Goal: Information Seeking & Learning: Learn about a topic

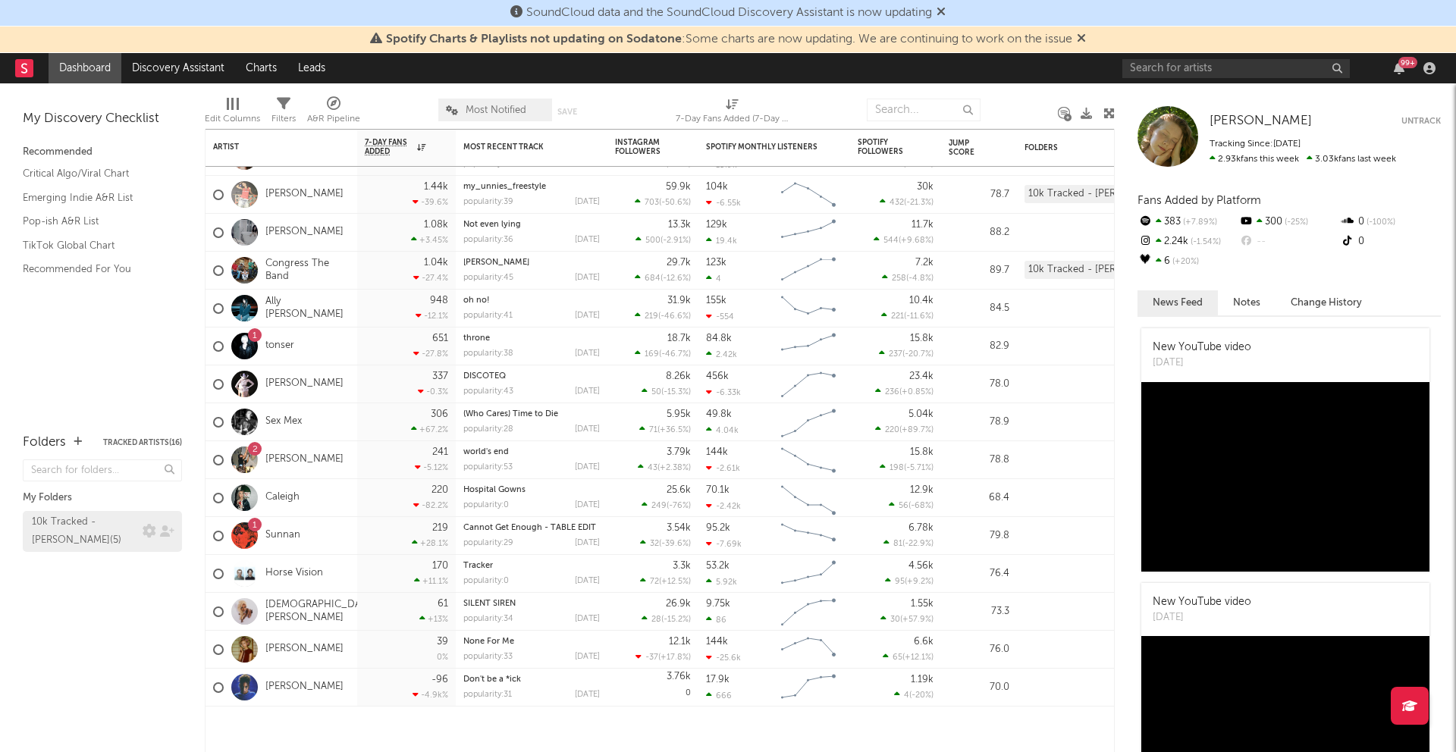
click at [111, 530] on div "10k Tracked - [PERSON_NAME] ( 5 )" at bounding box center [85, 531] width 107 height 36
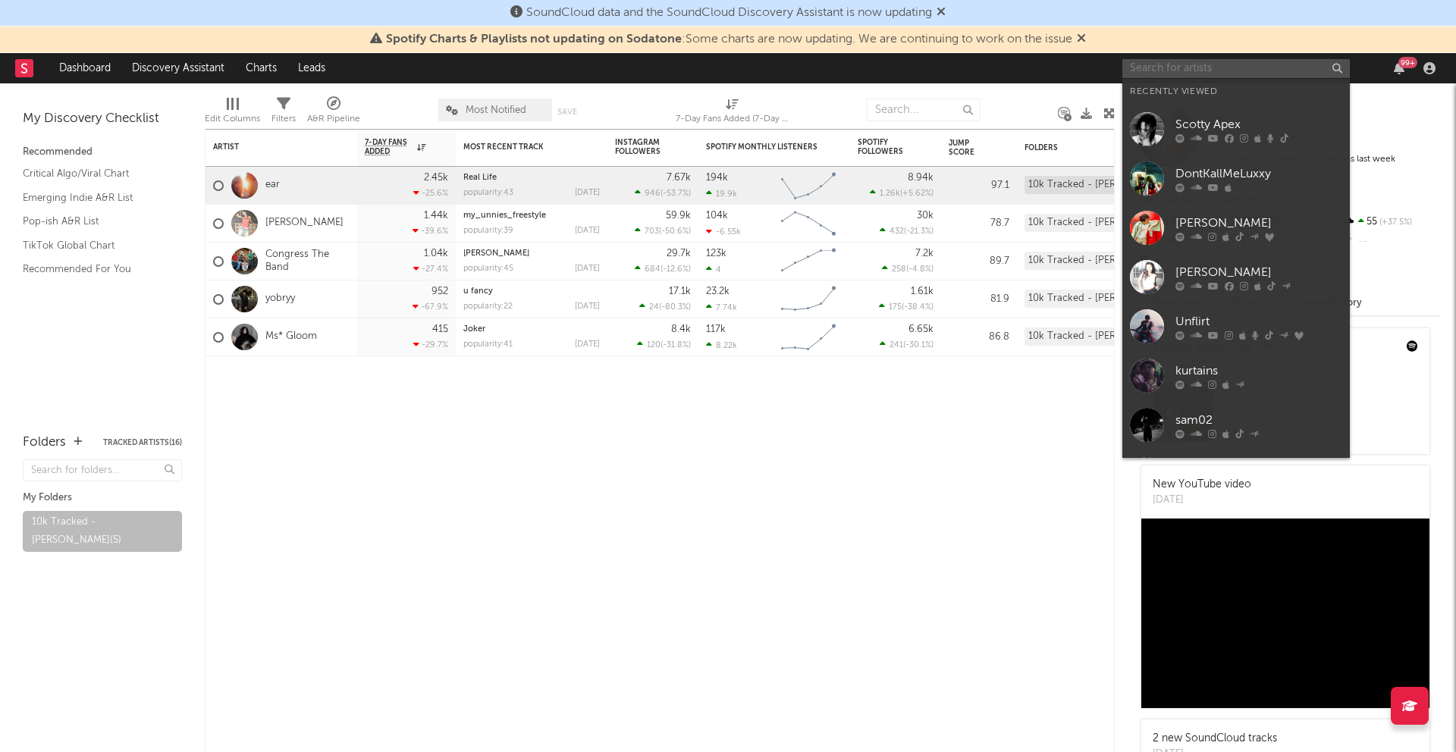
click at [1165, 63] on input "text" at bounding box center [1235, 68] width 227 height 19
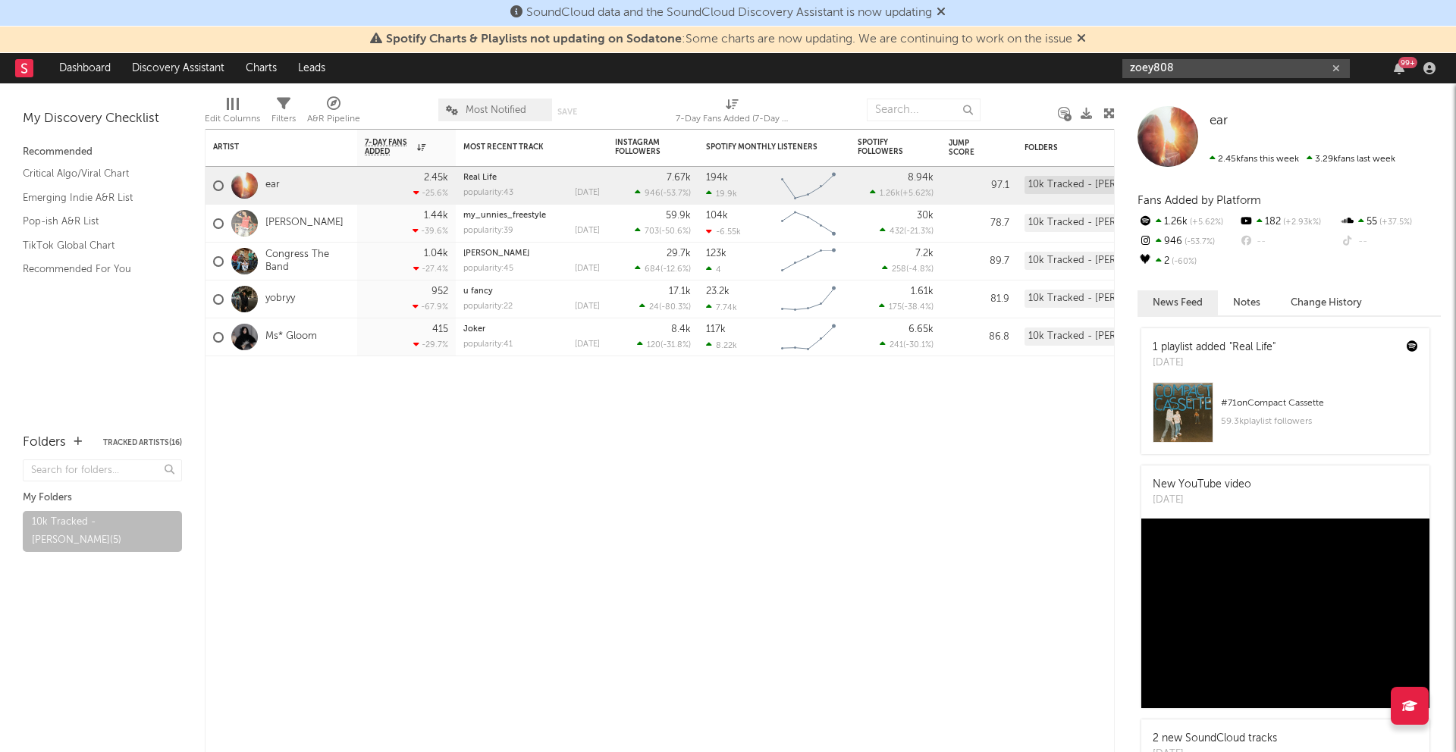
type input "zoey808"
click at [1219, 68] on input "zoey808" at bounding box center [1235, 68] width 227 height 19
click at [327, 106] on icon at bounding box center [334, 104] width 14 height 14
click at [359, 233] on div "× Status Priority Source Genres Deal Rights Registered Option Option Count Opti…" at bounding box center [728, 376] width 1456 height 752
click at [172, 64] on link "Discovery Assistant" at bounding box center [178, 68] width 114 height 30
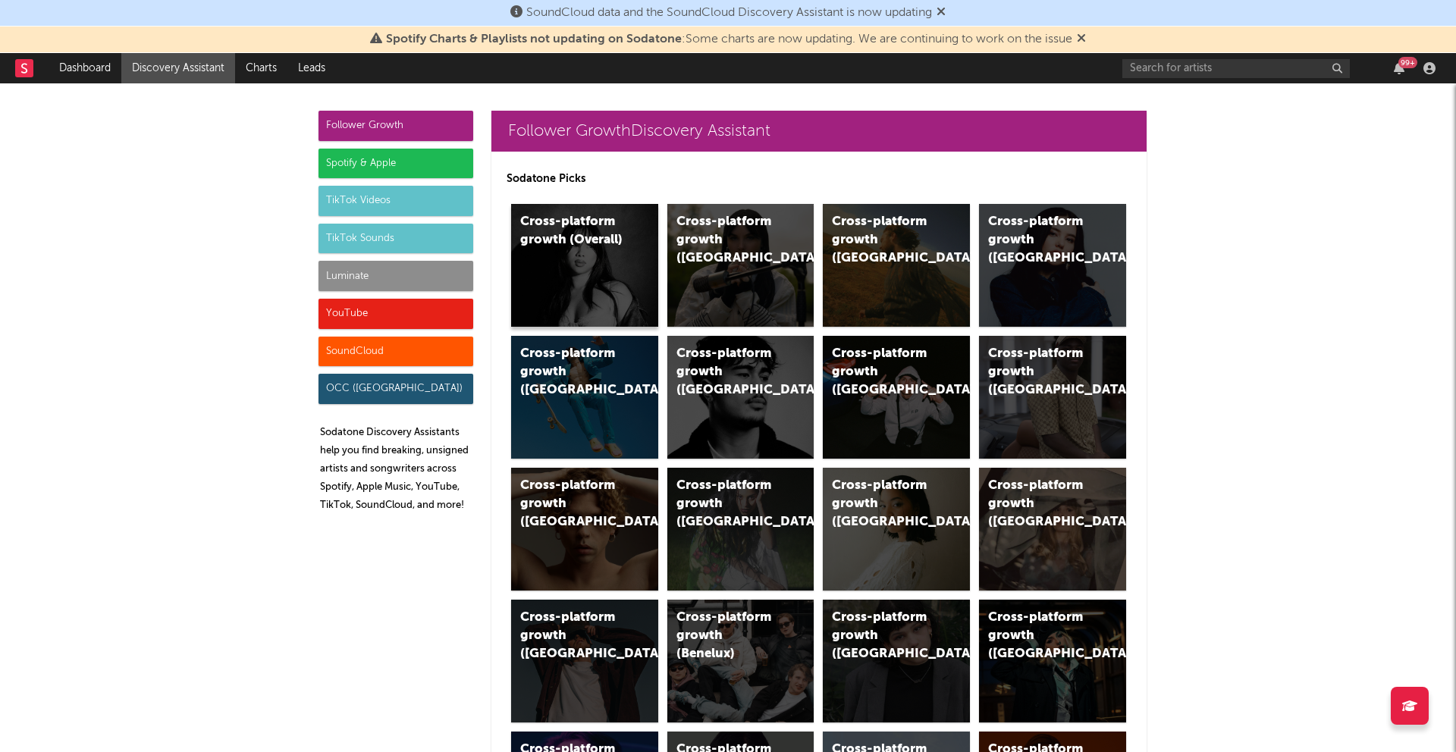
click at [578, 281] on div "Cross-platform growth (Overall)" at bounding box center [584, 265] width 147 height 123
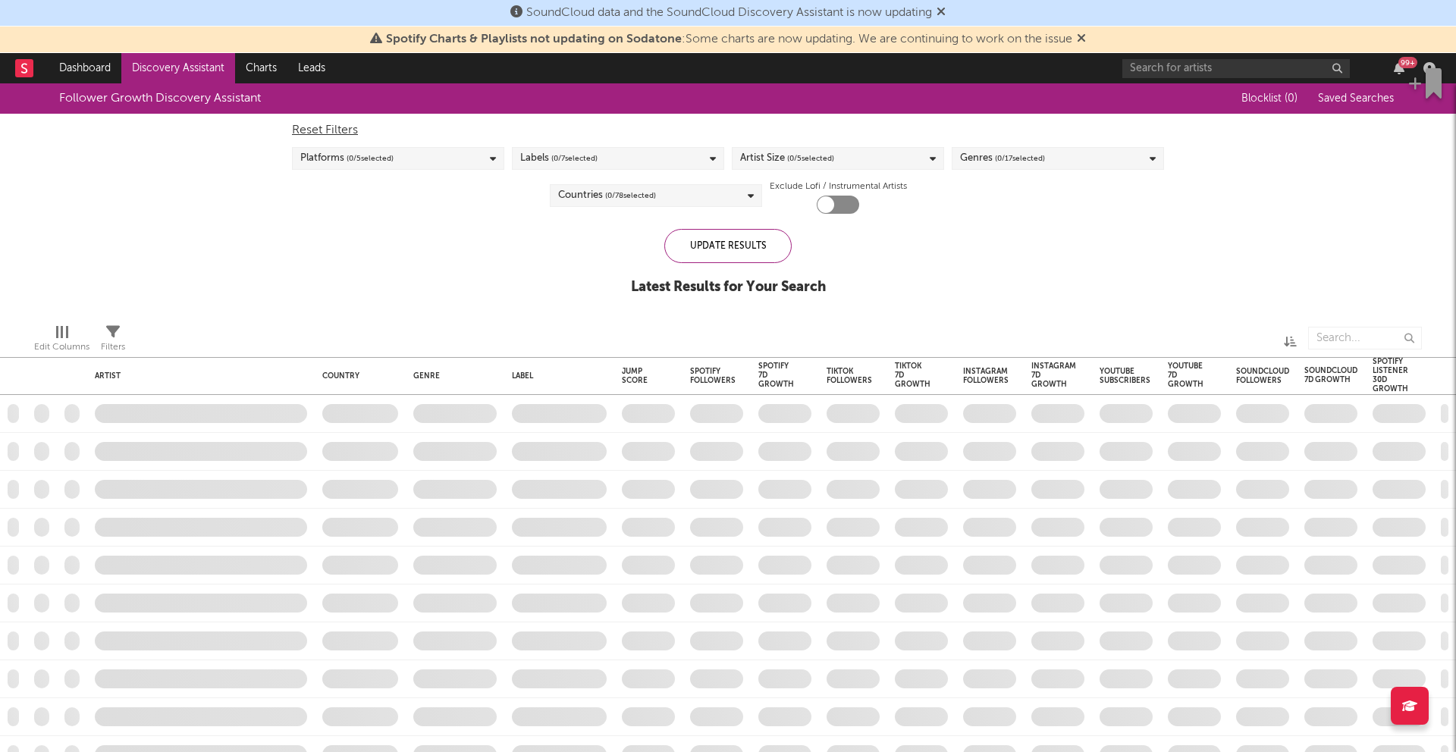
checkbox input "true"
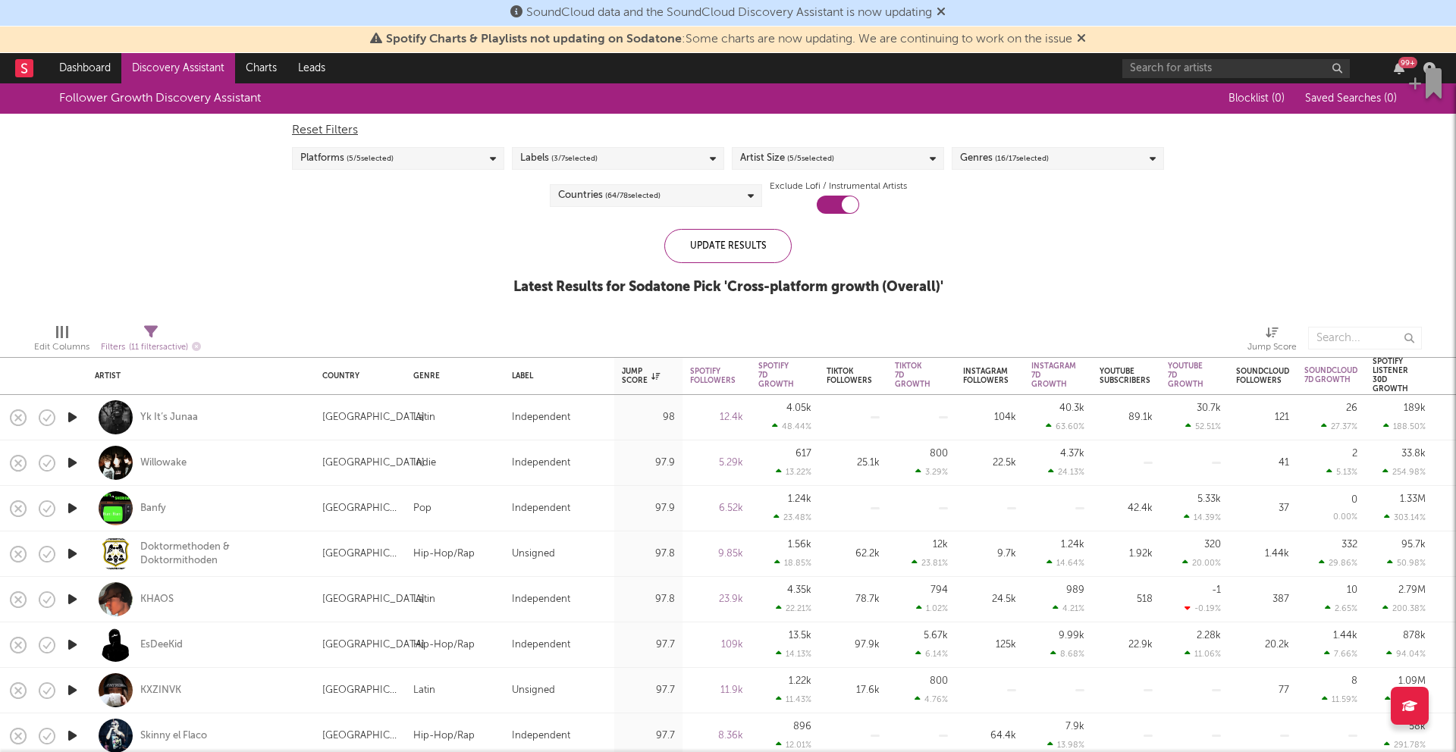
click at [71, 515] on icon "button" at bounding box center [72, 508] width 16 height 19
click at [76, 554] on icon "button" at bounding box center [72, 553] width 16 height 19
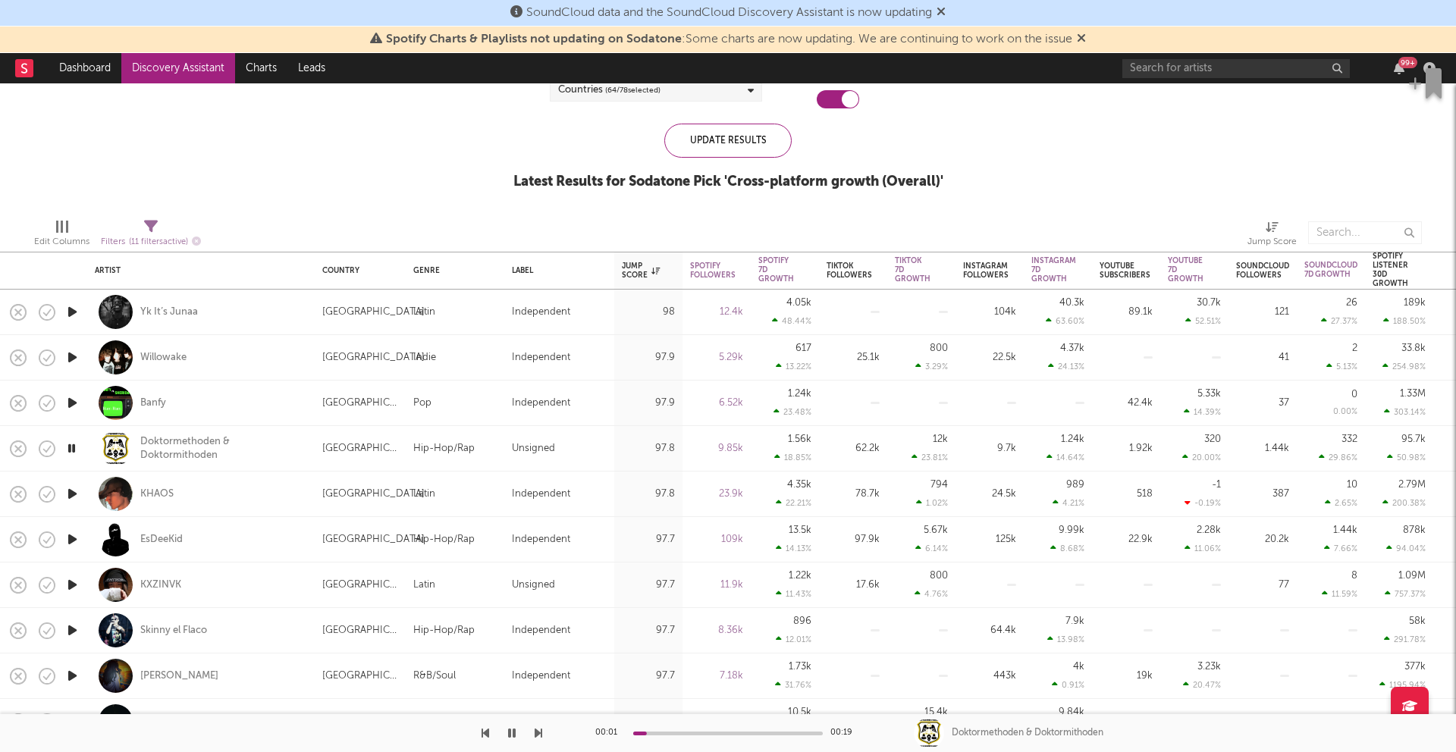
click at [77, 494] on icon "button" at bounding box center [72, 494] width 16 height 19
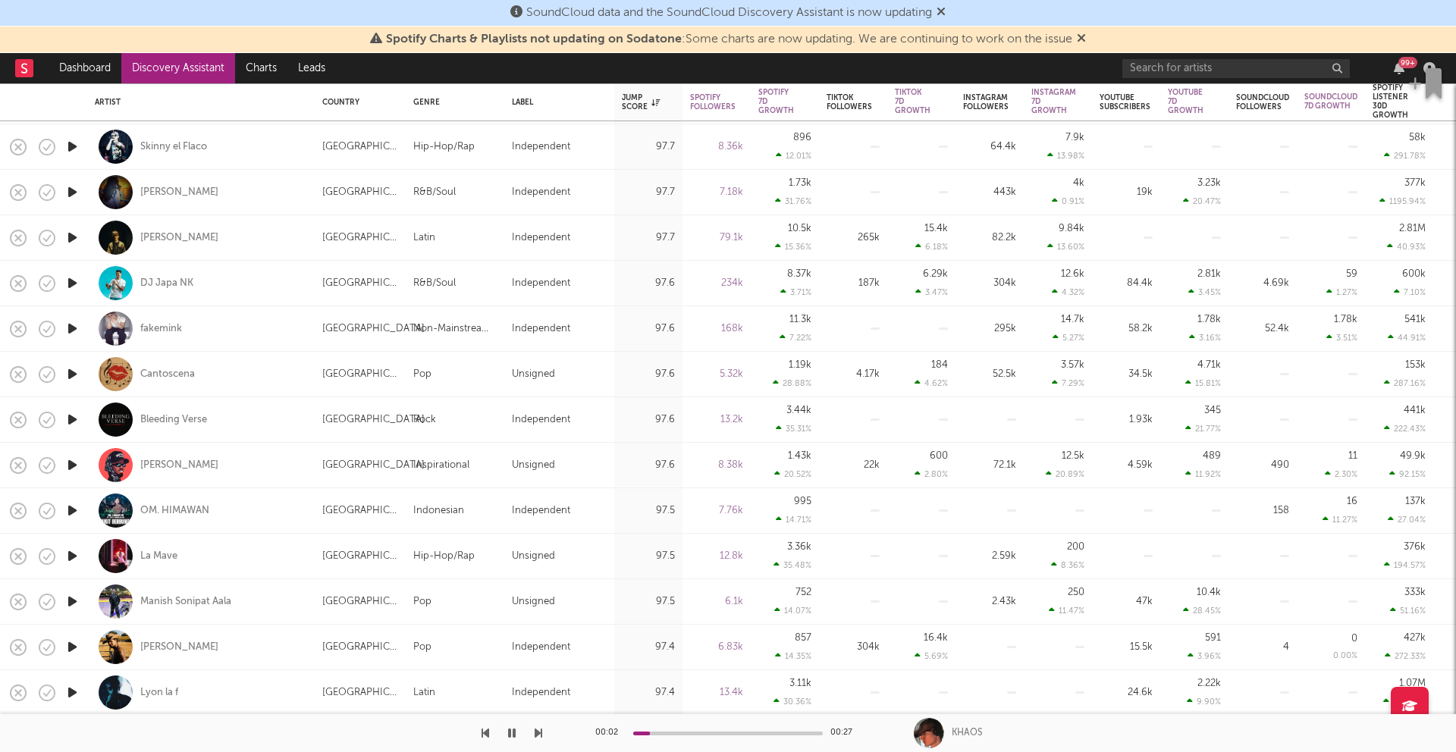
click at [76, 462] on icon "button" at bounding box center [72, 465] width 16 height 19
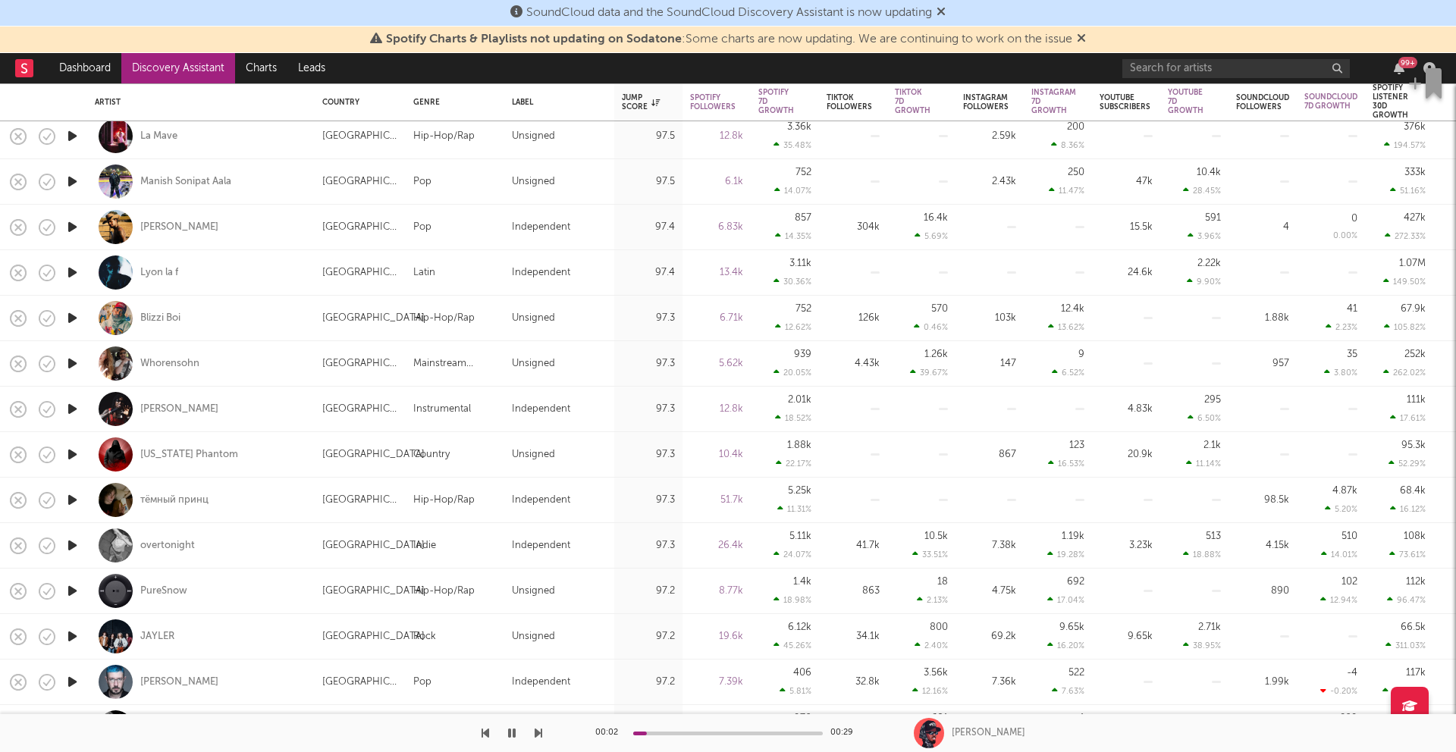
click at [82, 489] on div at bounding box center [72, 500] width 30 height 45
select select "1w"
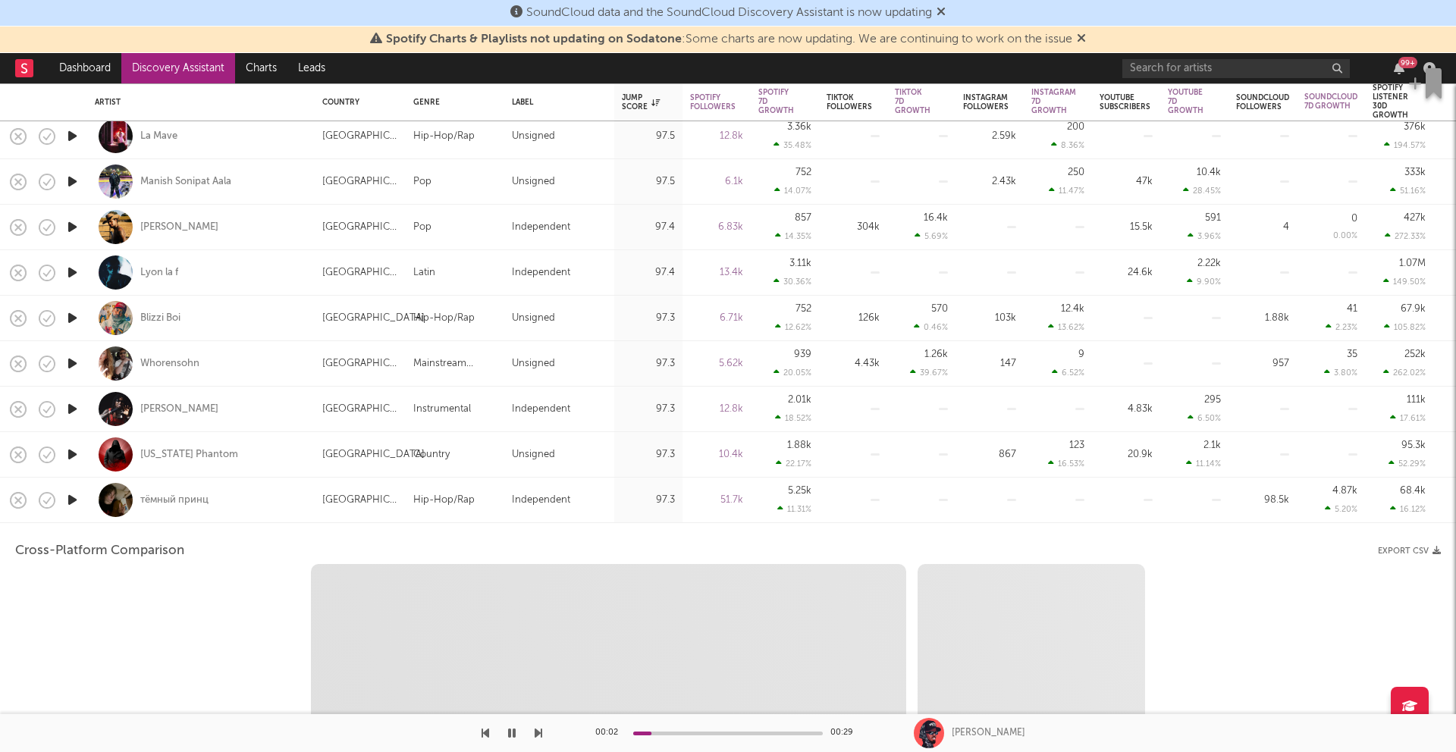
click at [89, 497] on div "тёмный принц" at bounding box center [200, 500] width 227 height 45
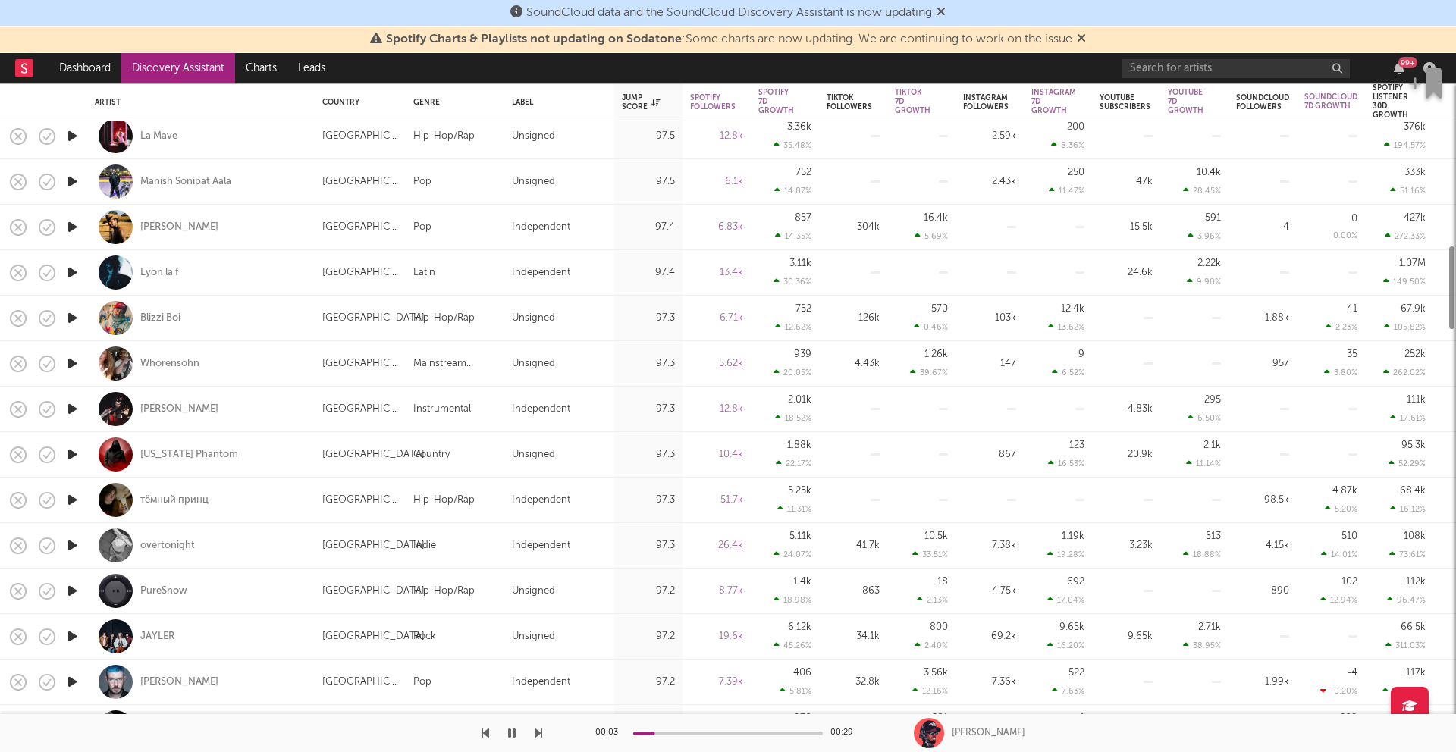
click at [67, 497] on icon "button" at bounding box center [72, 500] width 16 height 19
click at [68, 544] on icon "button" at bounding box center [72, 545] width 16 height 19
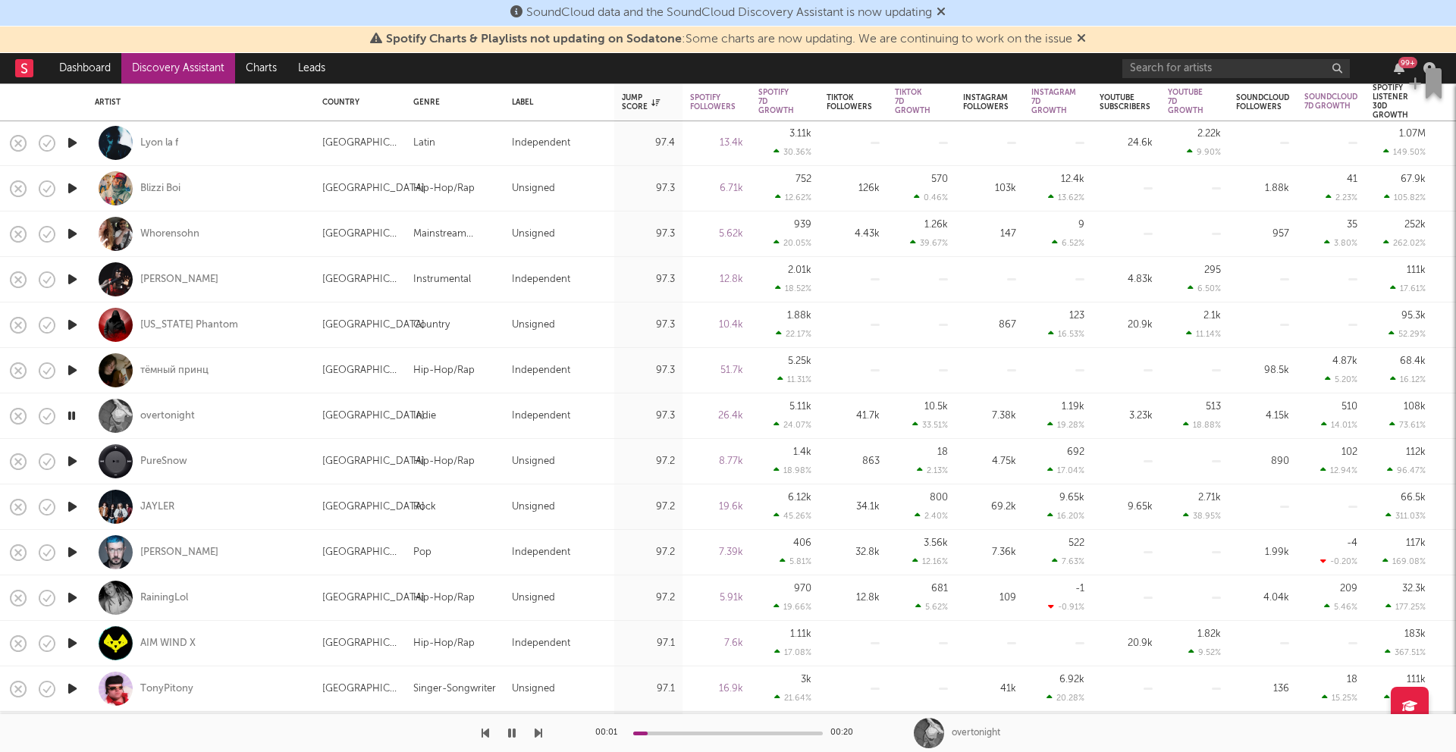
click at [73, 508] on icon "button" at bounding box center [72, 506] width 16 height 19
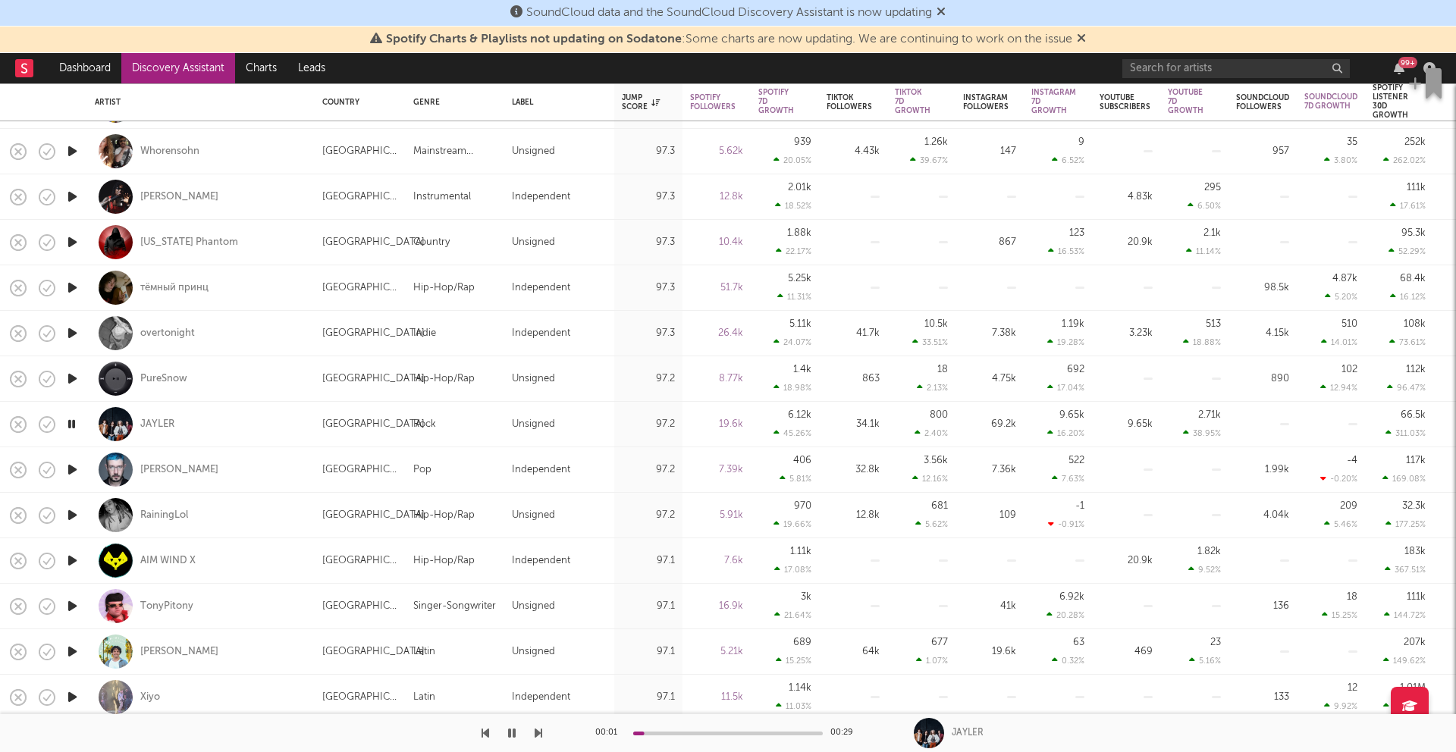
click at [77, 514] on icon "button" at bounding box center [72, 515] width 16 height 19
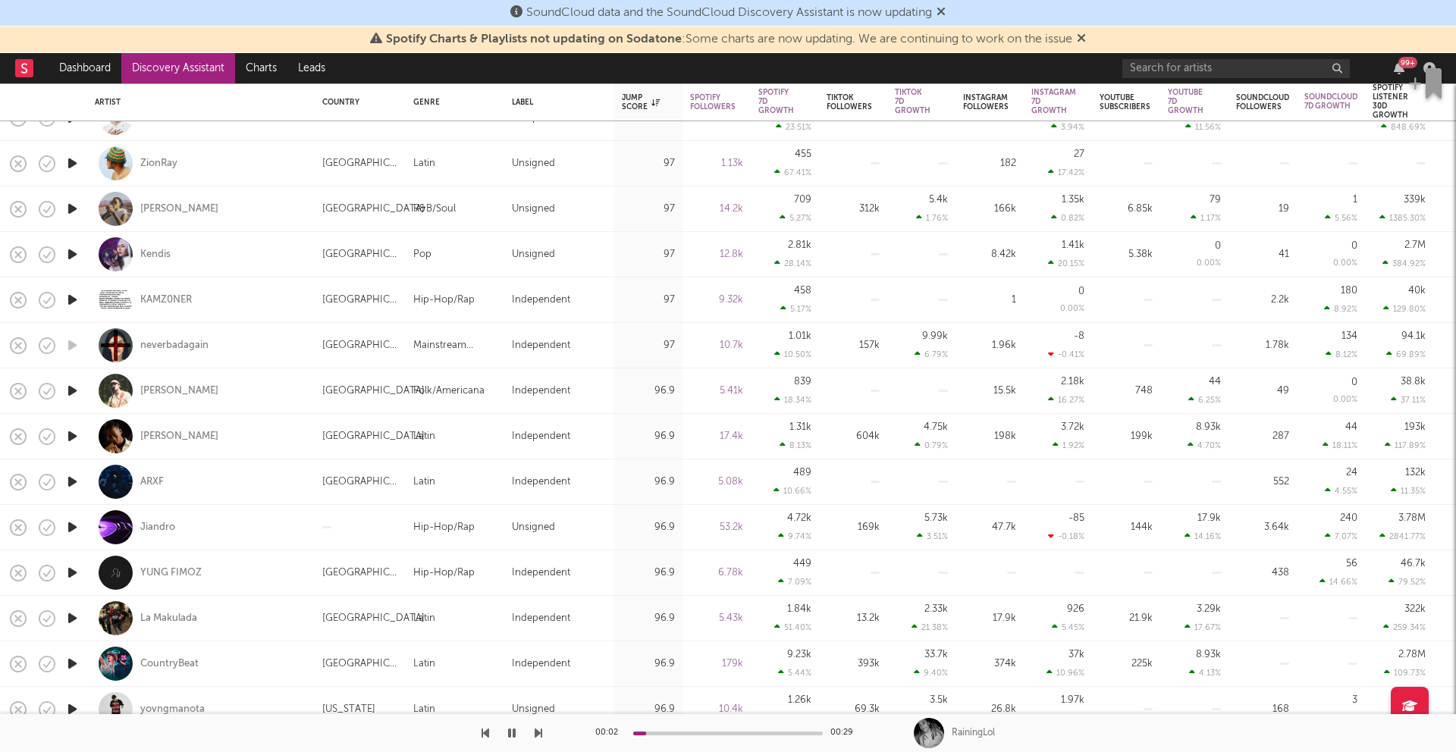
click at [75, 484] on icon "button" at bounding box center [72, 481] width 16 height 19
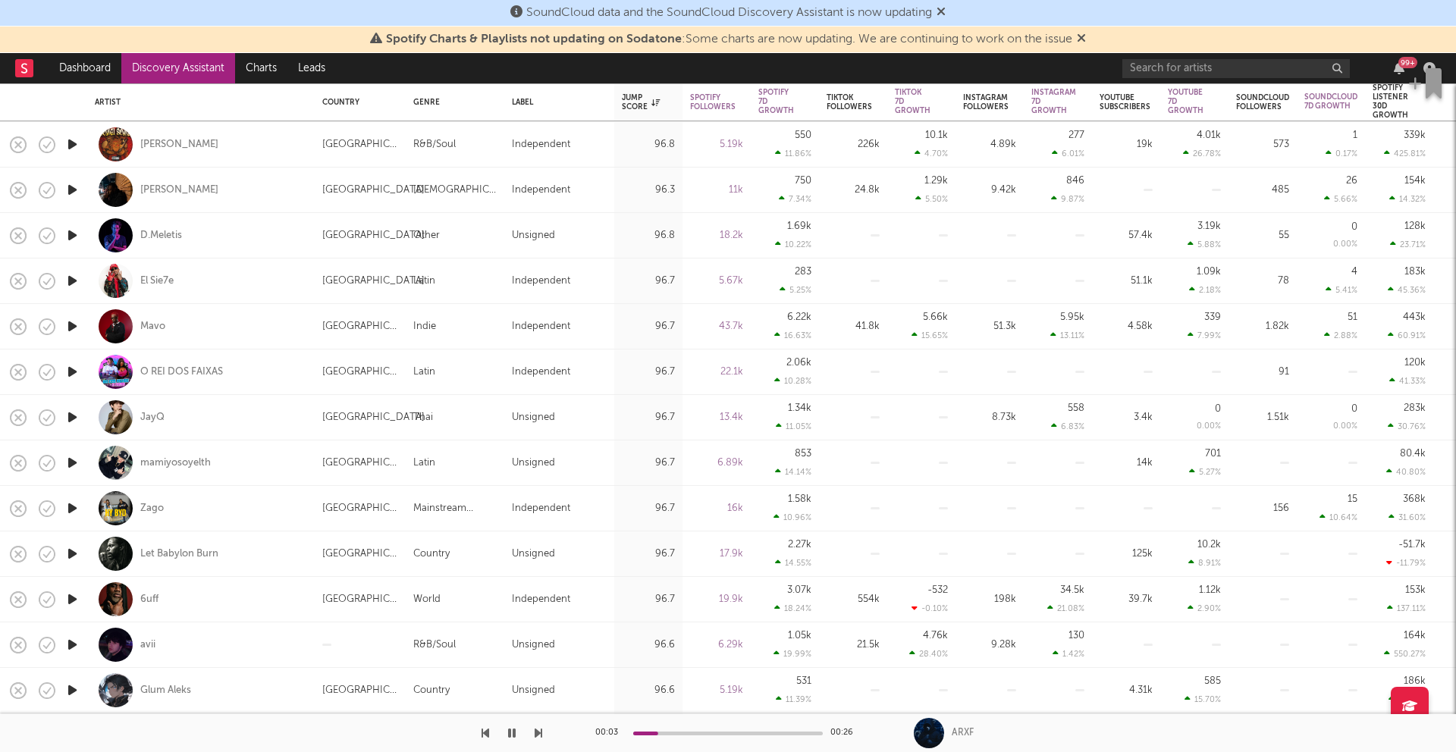
click at [73, 511] on icon "button" at bounding box center [72, 508] width 16 height 19
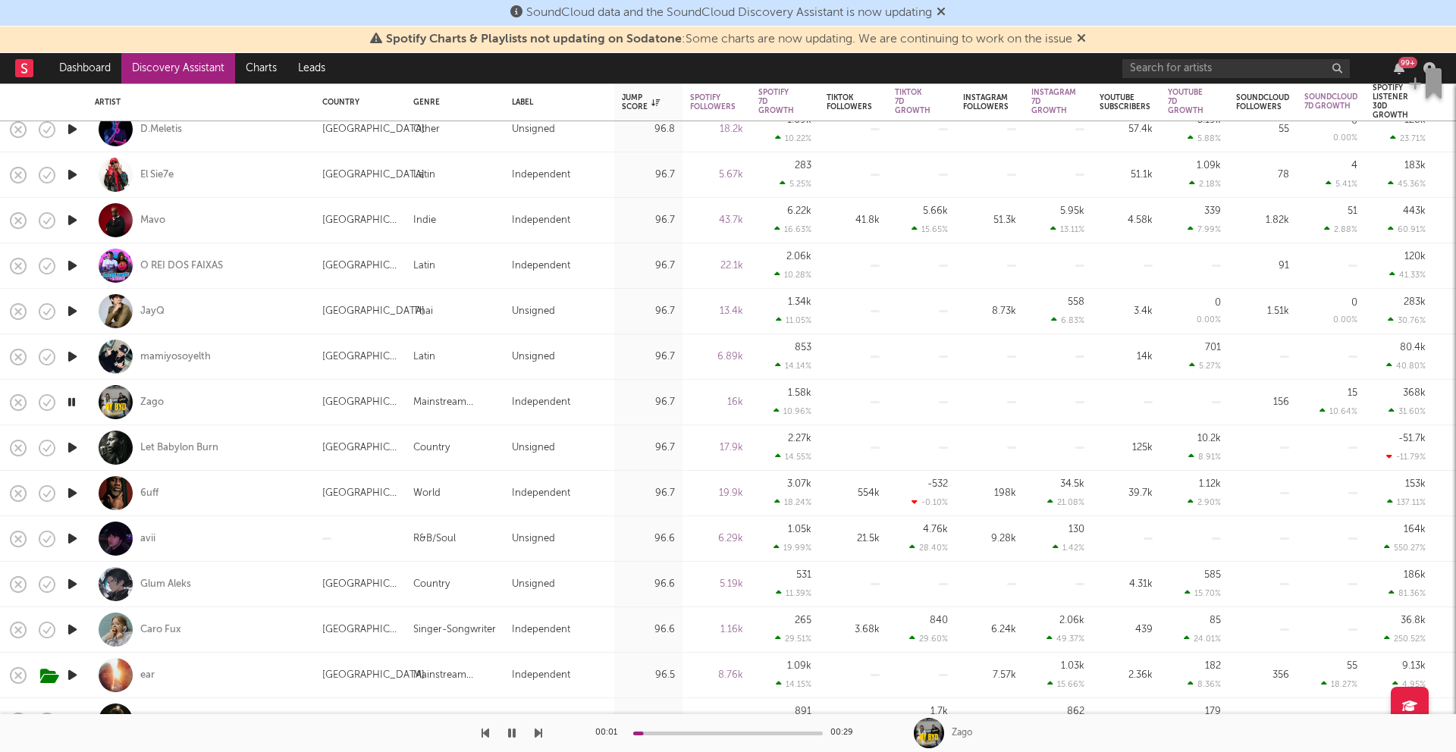
click at [64, 538] on icon "button" at bounding box center [72, 538] width 16 height 19
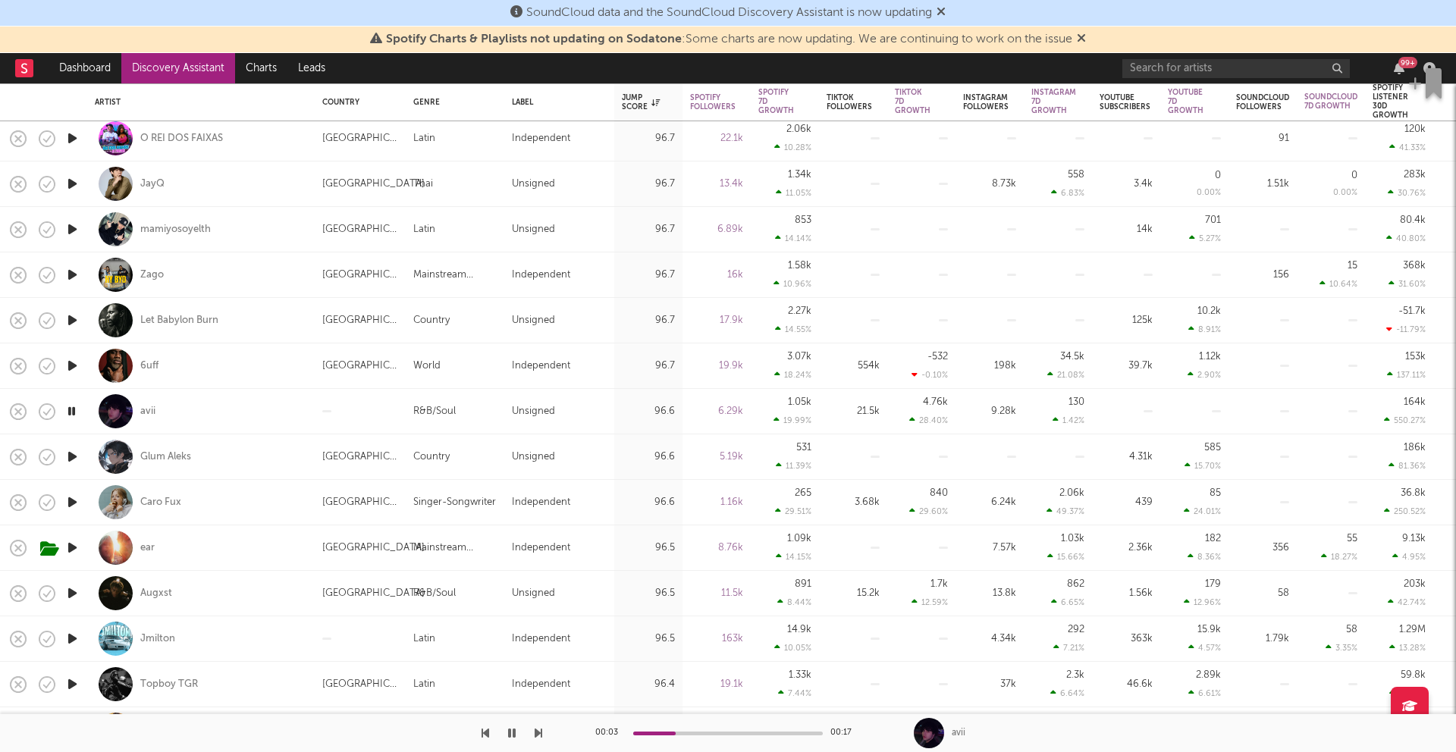
click at [63, 593] on div at bounding box center [72, 593] width 30 height 45
select select "1w"
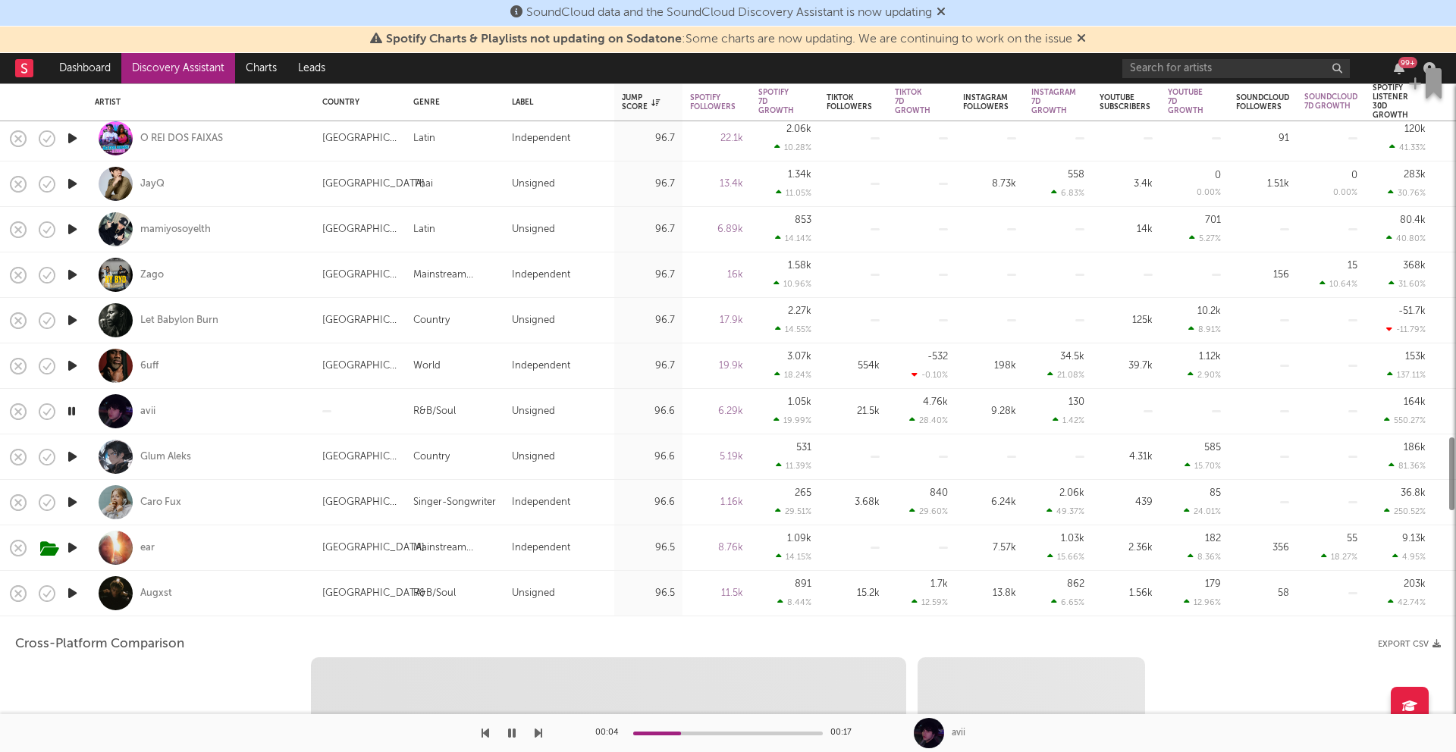
click at [74, 589] on icon "button" at bounding box center [72, 593] width 16 height 19
select select "6m"
click at [234, 585] on div "Augxst" at bounding box center [201, 593] width 212 height 45
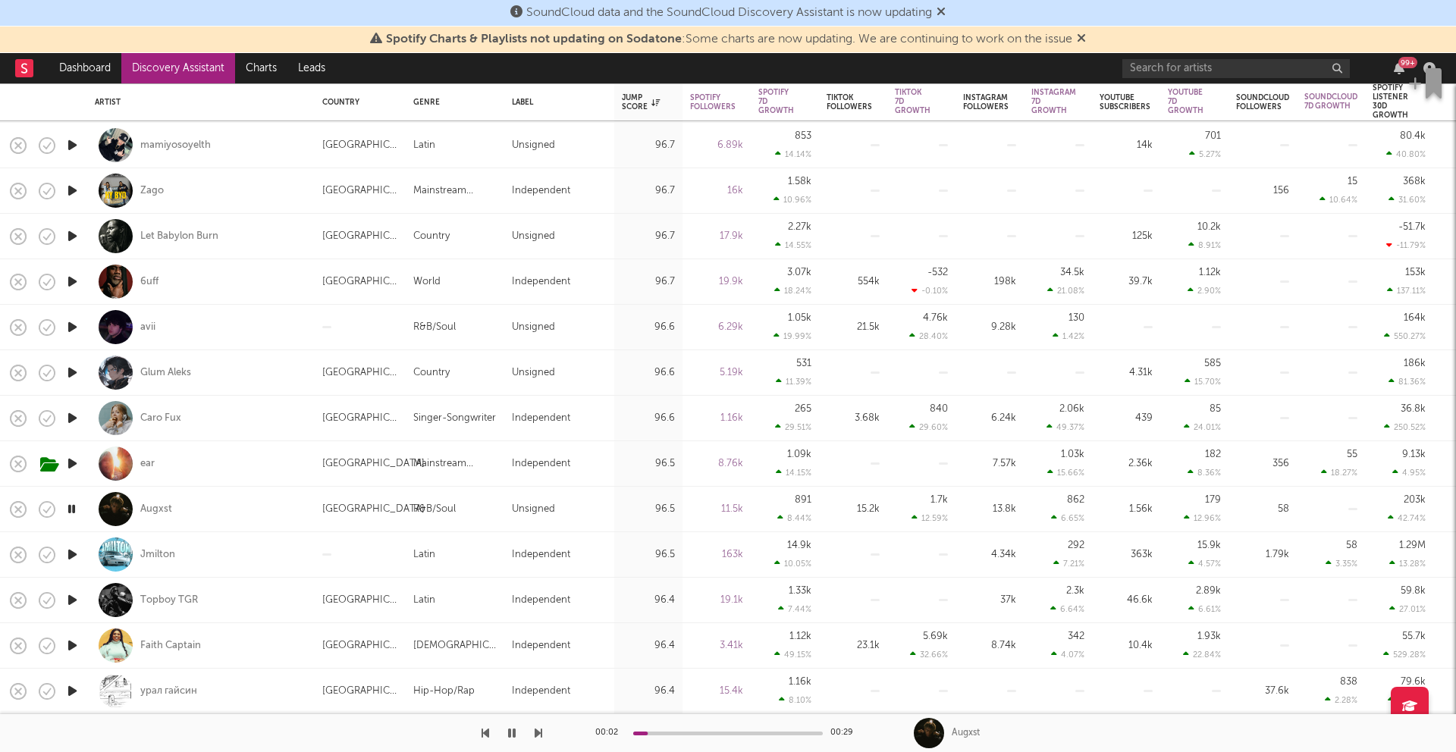
click at [77, 551] on icon "button" at bounding box center [72, 554] width 16 height 19
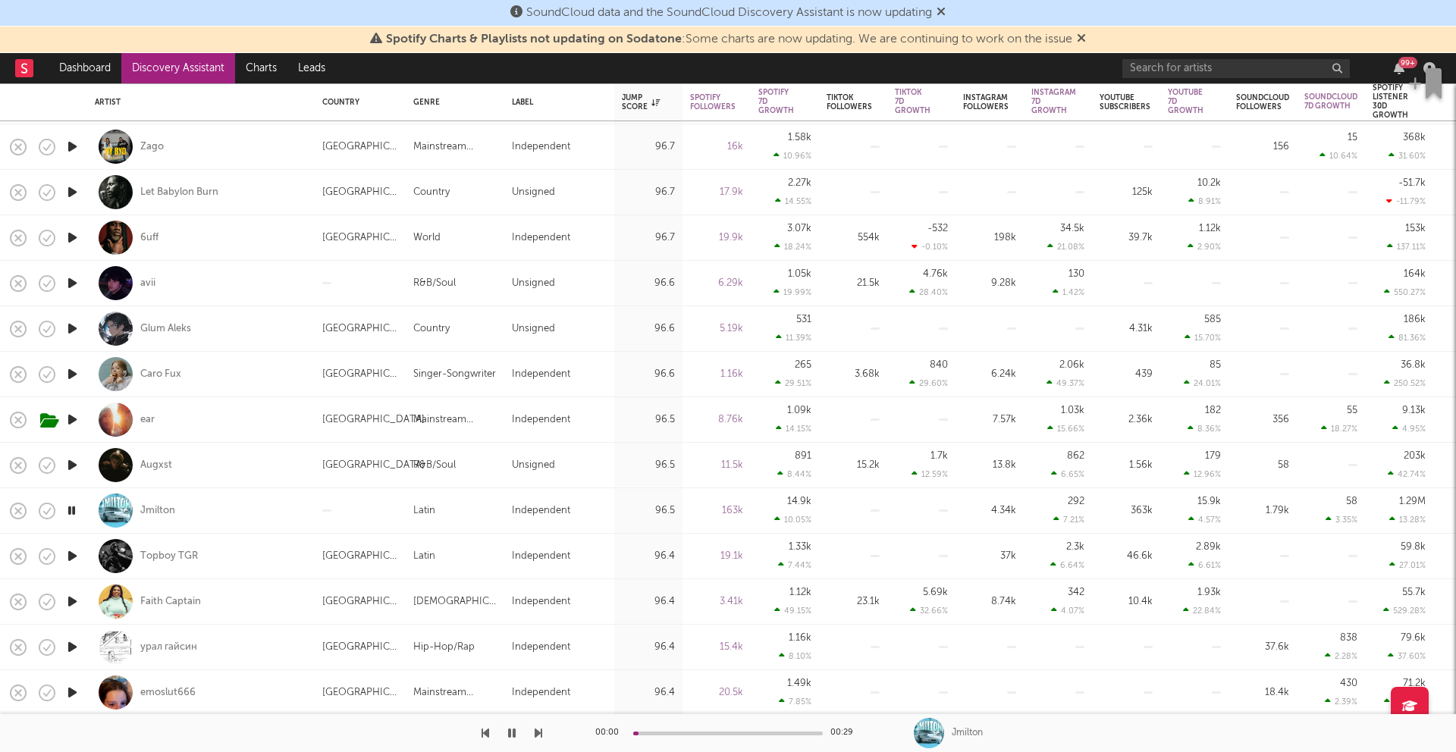
click at [77, 551] on icon "button" at bounding box center [72, 556] width 16 height 19
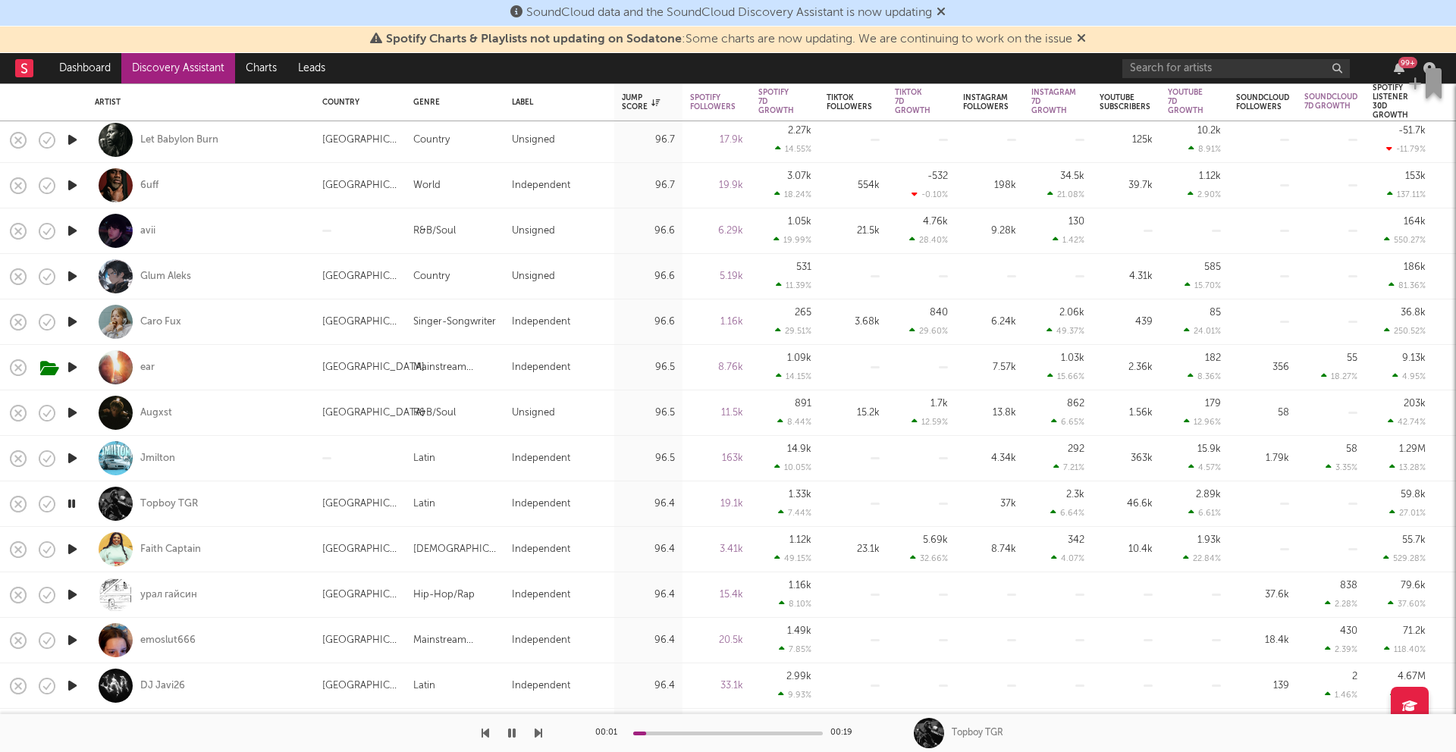
click at [70, 548] on icon "button" at bounding box center [72, 549] width 16 height 19
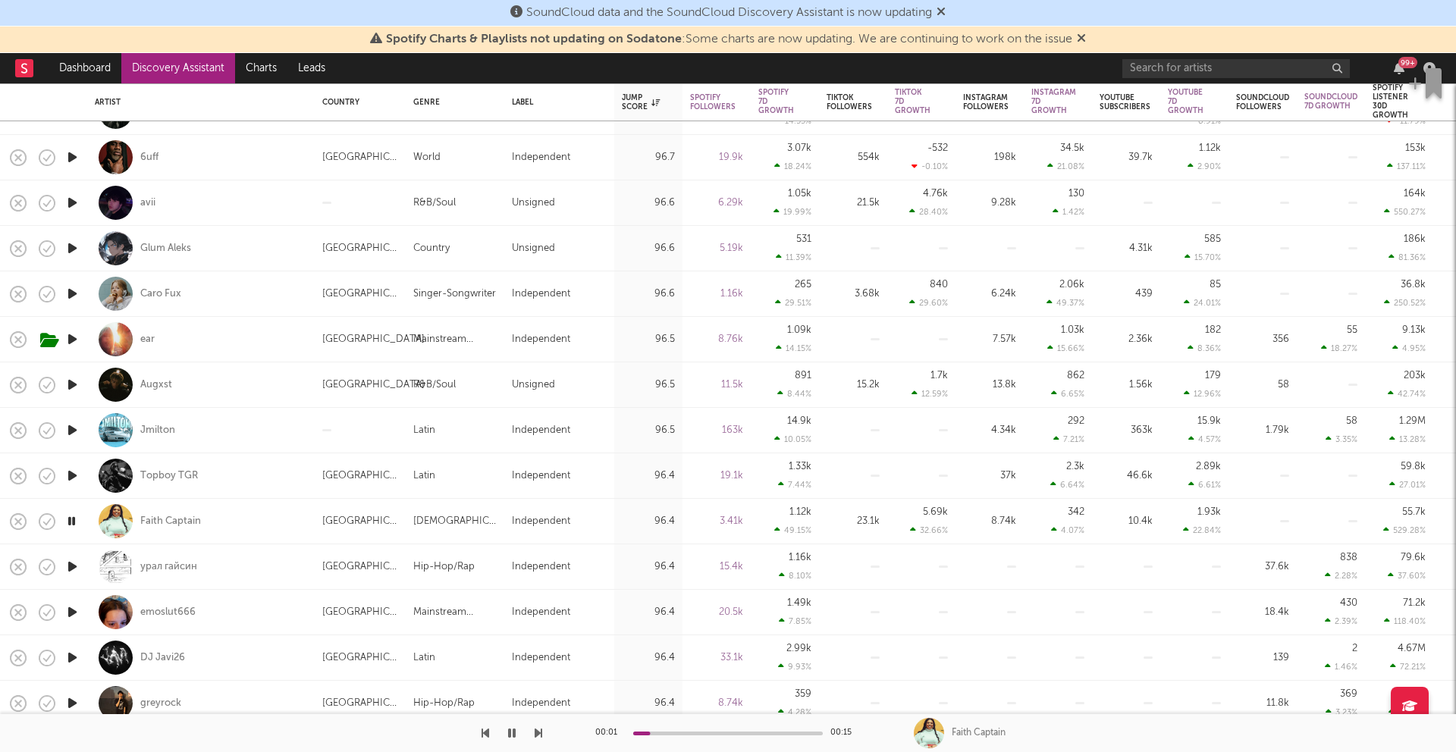
click at [66, 571] on icon "button" at bounding box center [72, 566] width 16 height 19
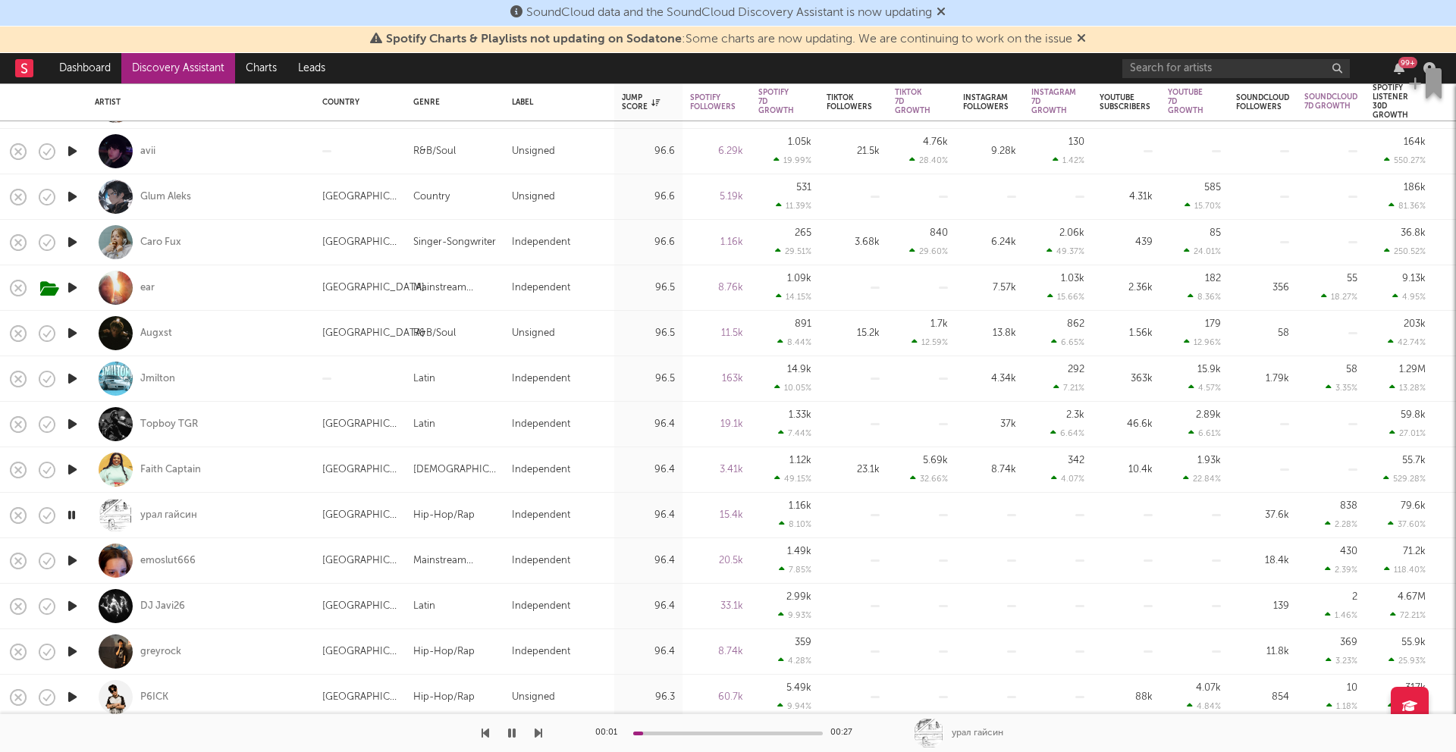
click at [66, 555] on icon "button" at bounding box center [72, 560] width 16 height 19
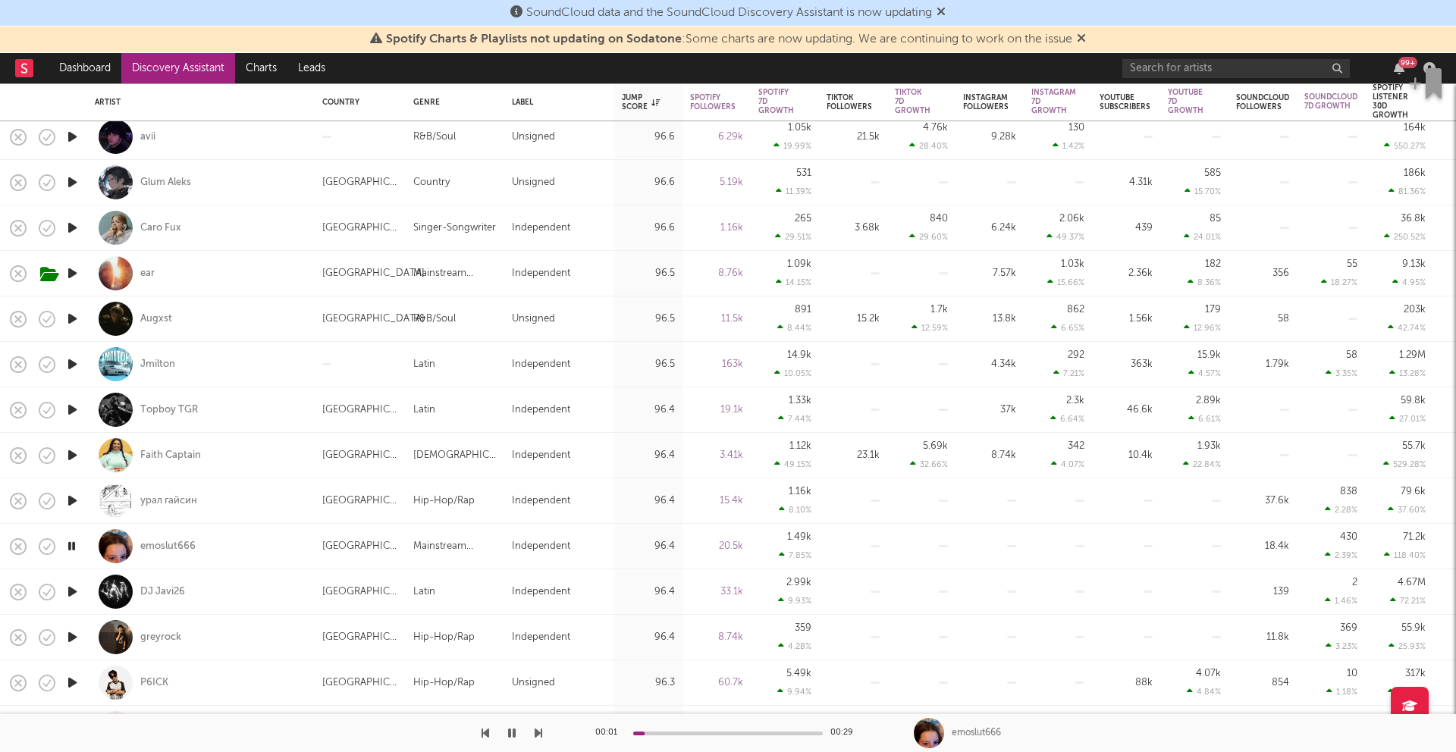
click at [68, 593] on icon "button" at bounding box center [72, 591] width 16 height 19
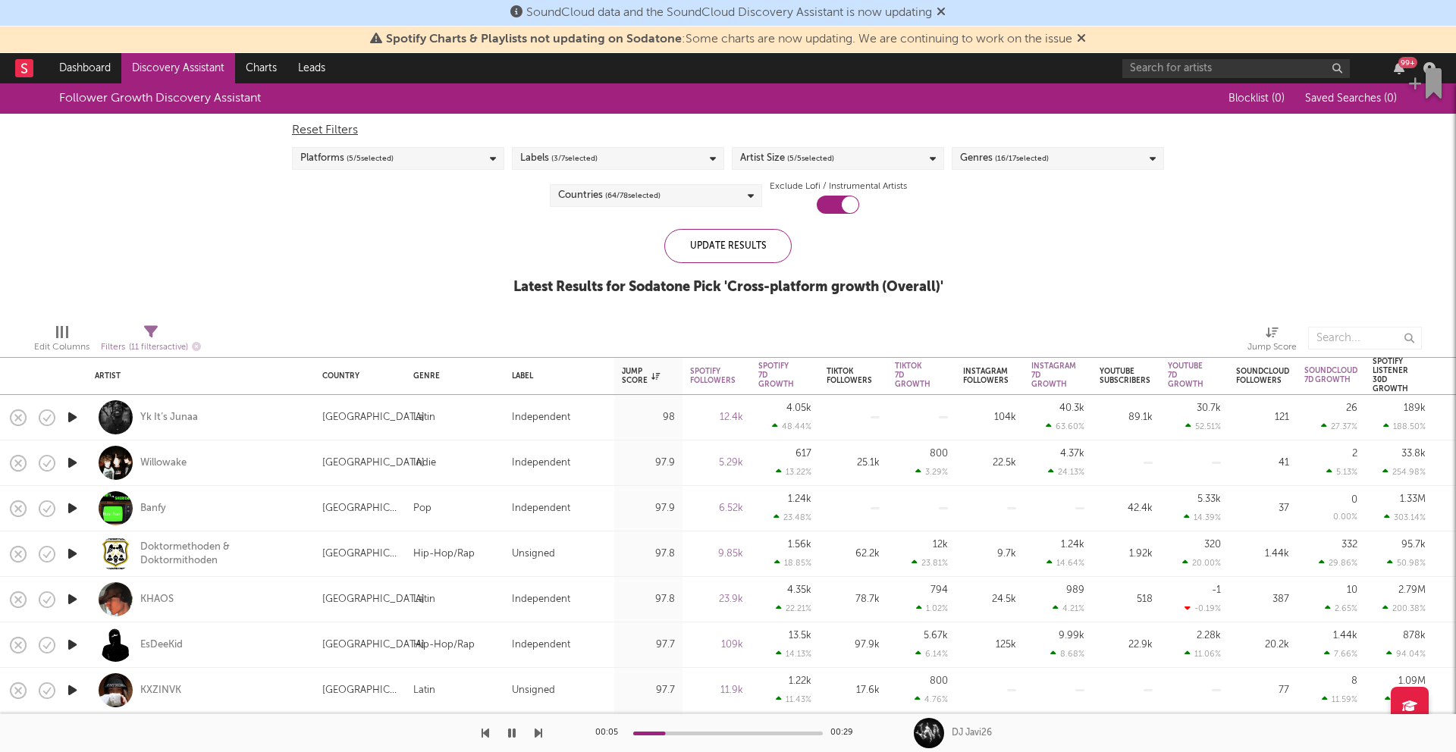
click at [512, 732] on icon "button" at bounding box center [512, 733] width 8 height 12
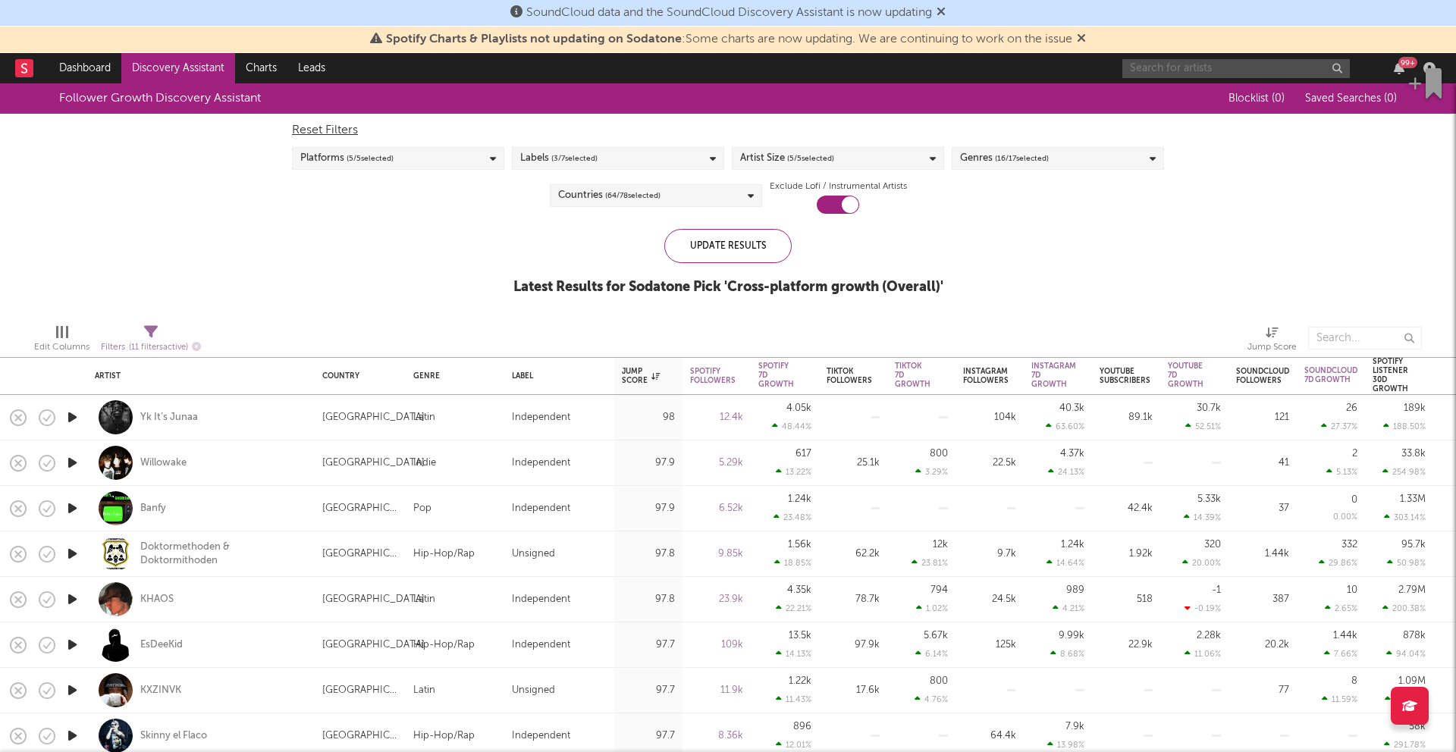
click at [1228, 72] on input "text" at bounding box center [1235, 68] width 227 height 19
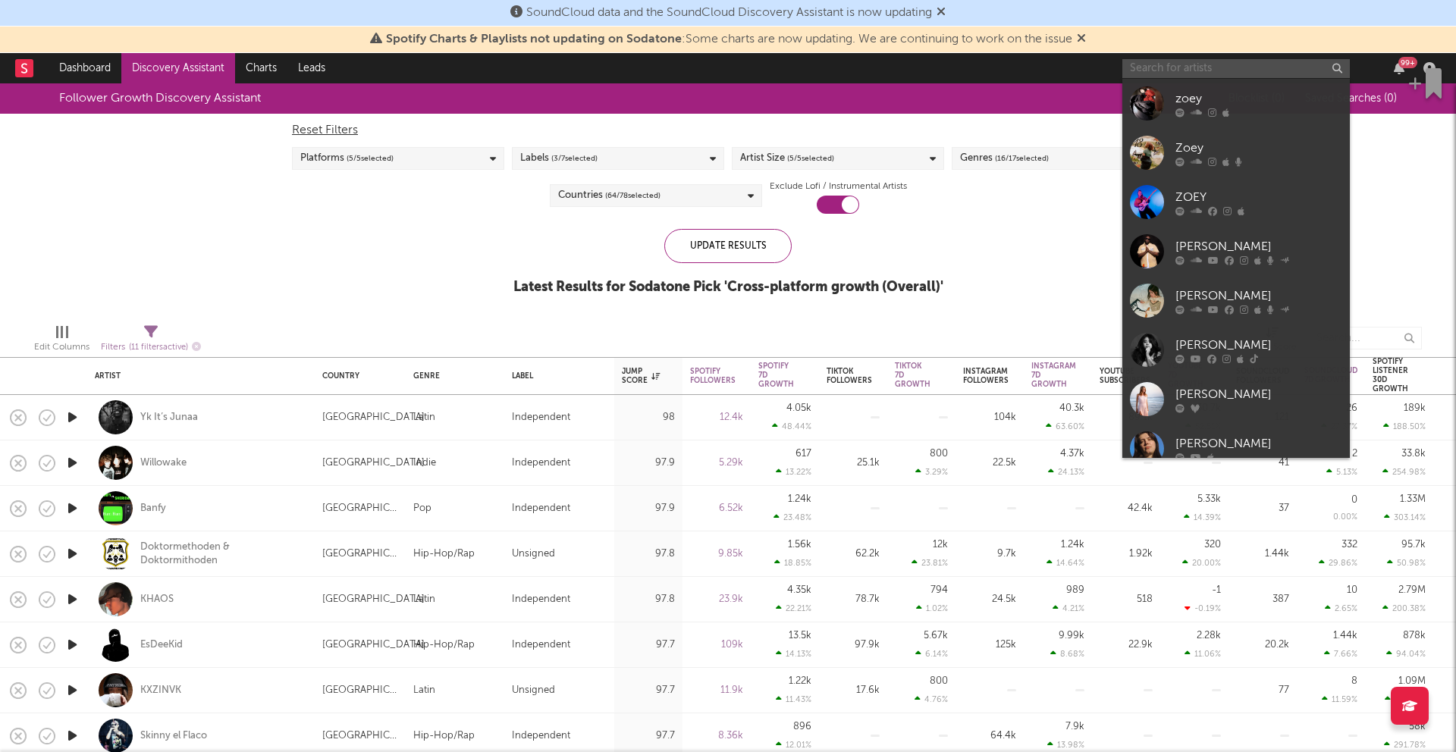
click at [1228, 72] on input "text" at bounding box center [1235, 68] width 227 height 19
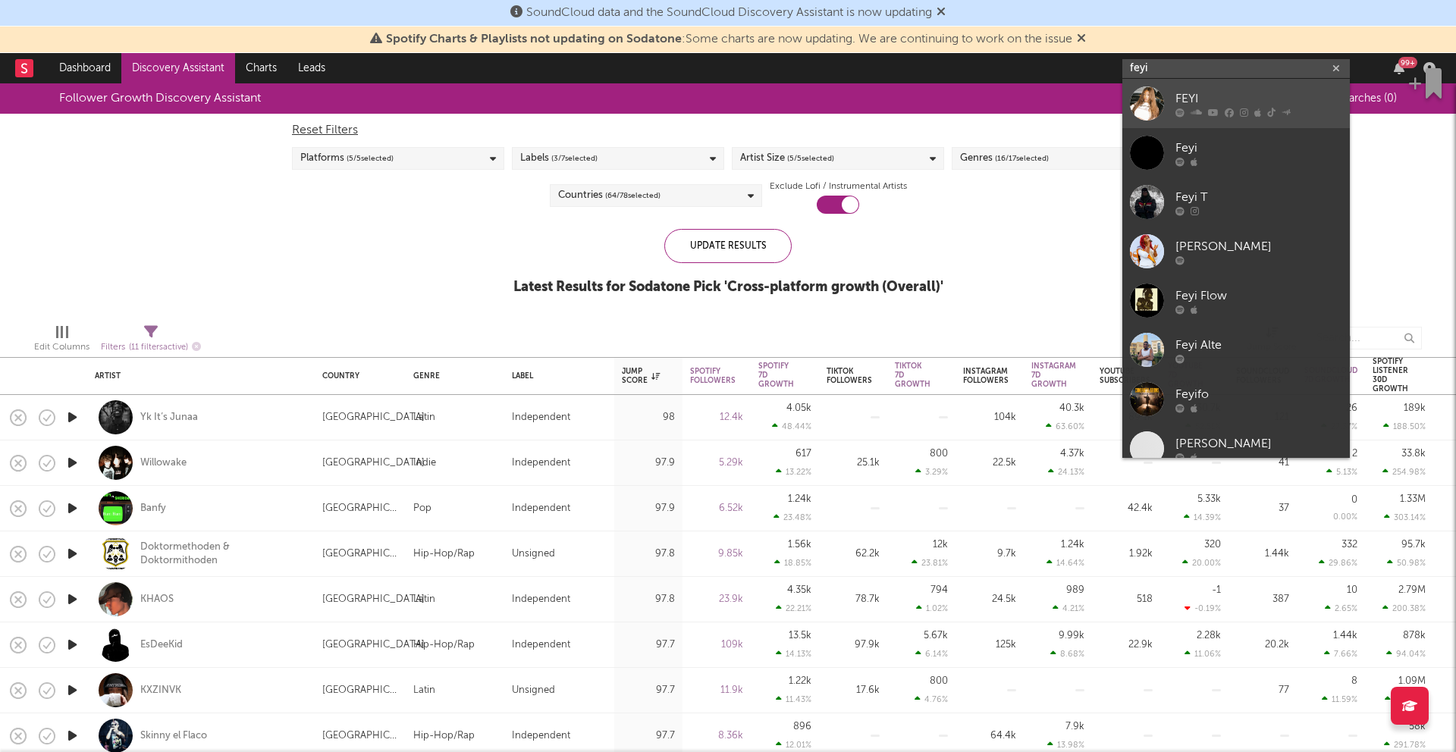
type input "feyi"
click at [1261, 100] on div "FEYI" at bounding box center [1258, 98] width 167 height 18
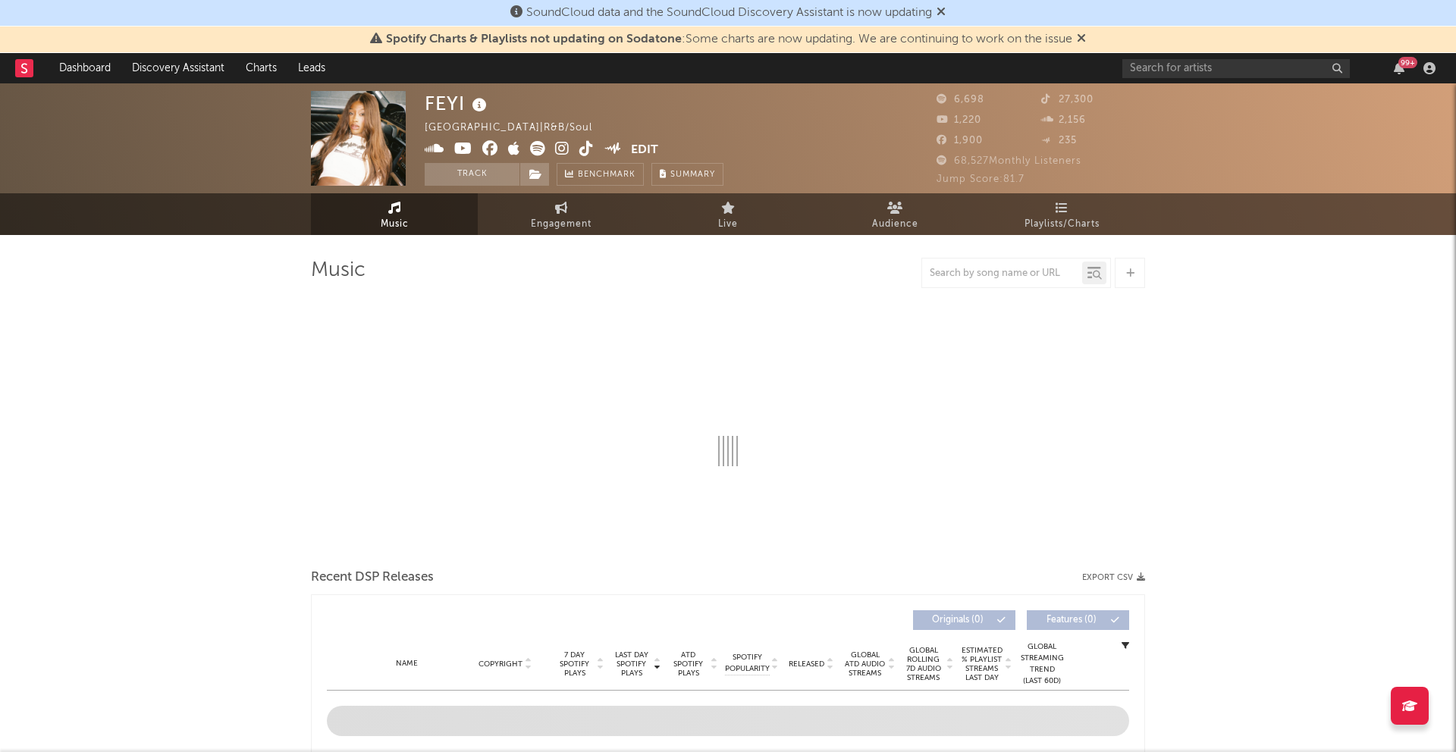
select select "6m"
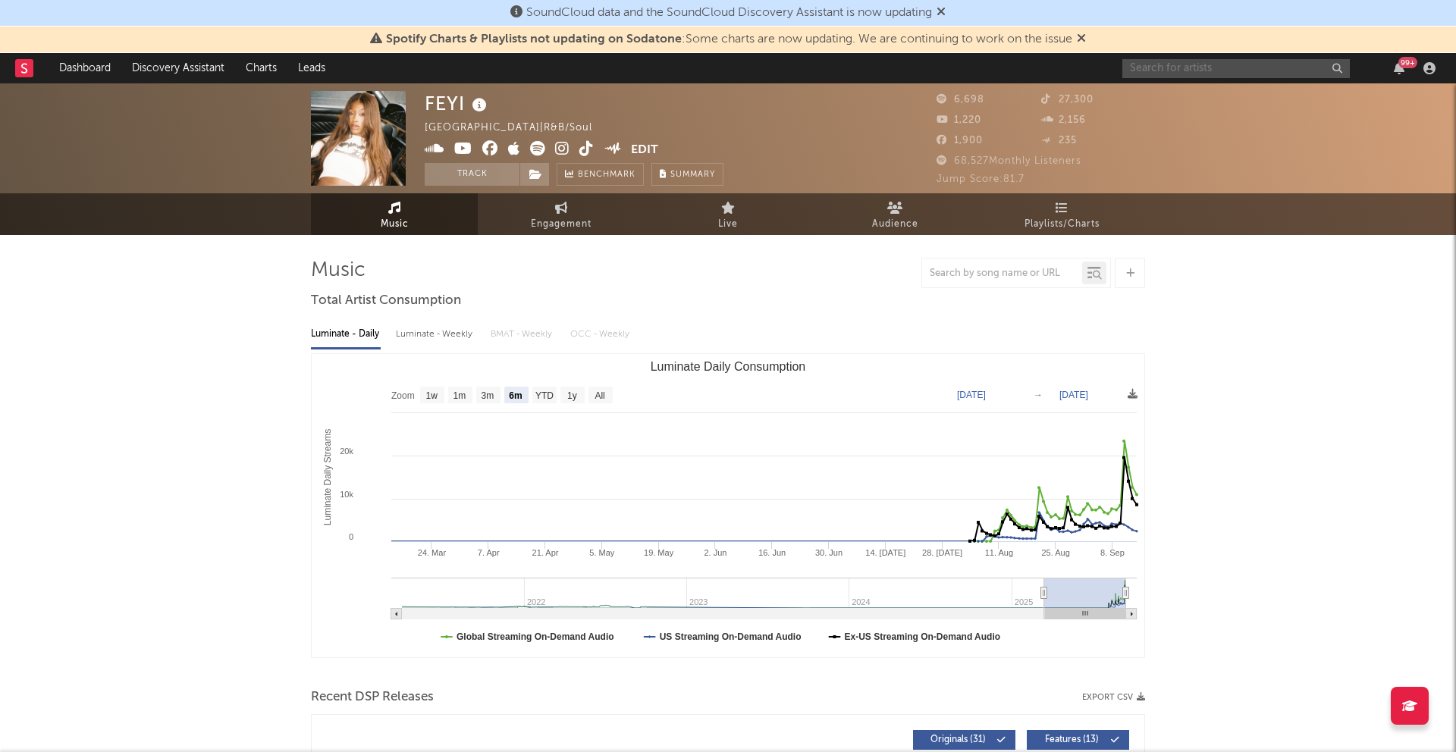
click at [1180, 71] on input "text" at bounding box center [1235, 68] width 227 height 19
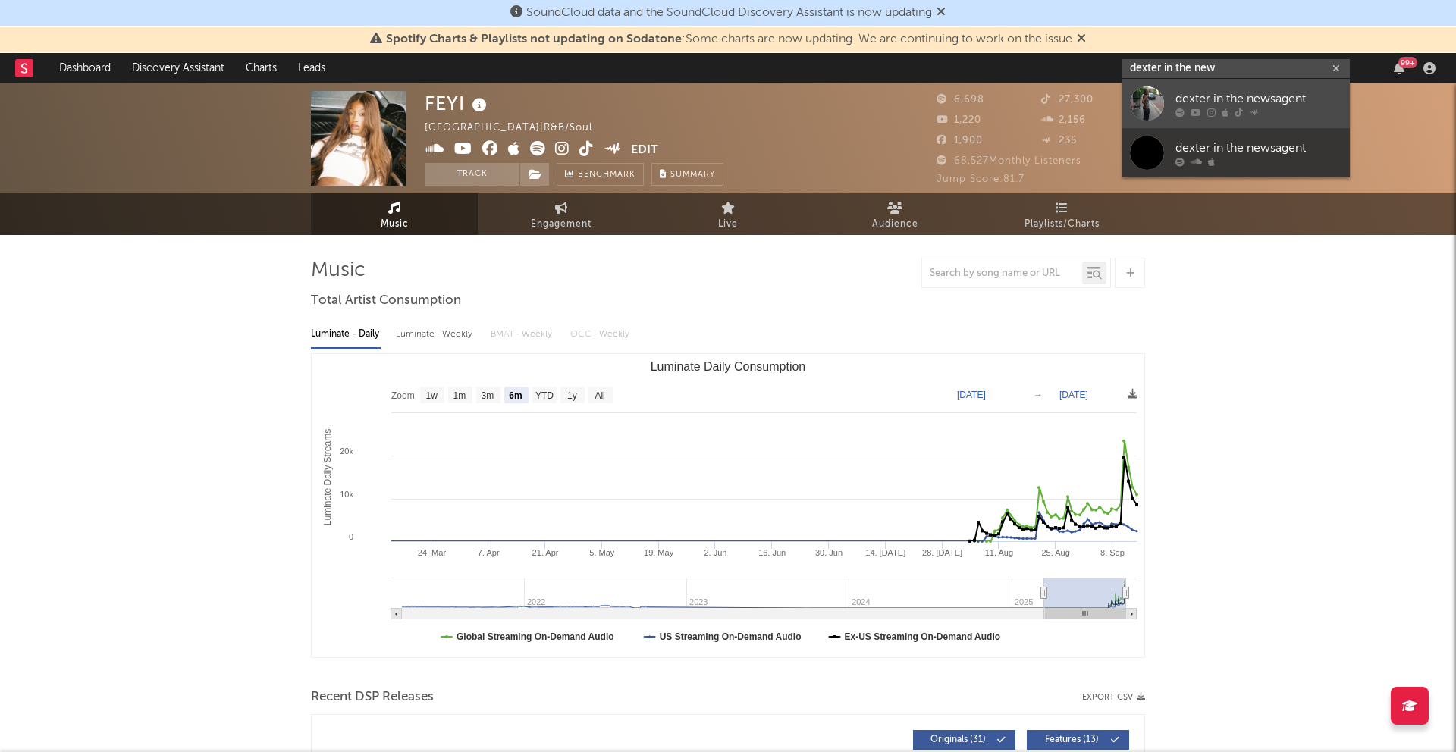
type input "dexter in the new"
click at [1325, 98] on div "dexter in the newsagent" at bounding box center [1258, 98] width 167 height 18
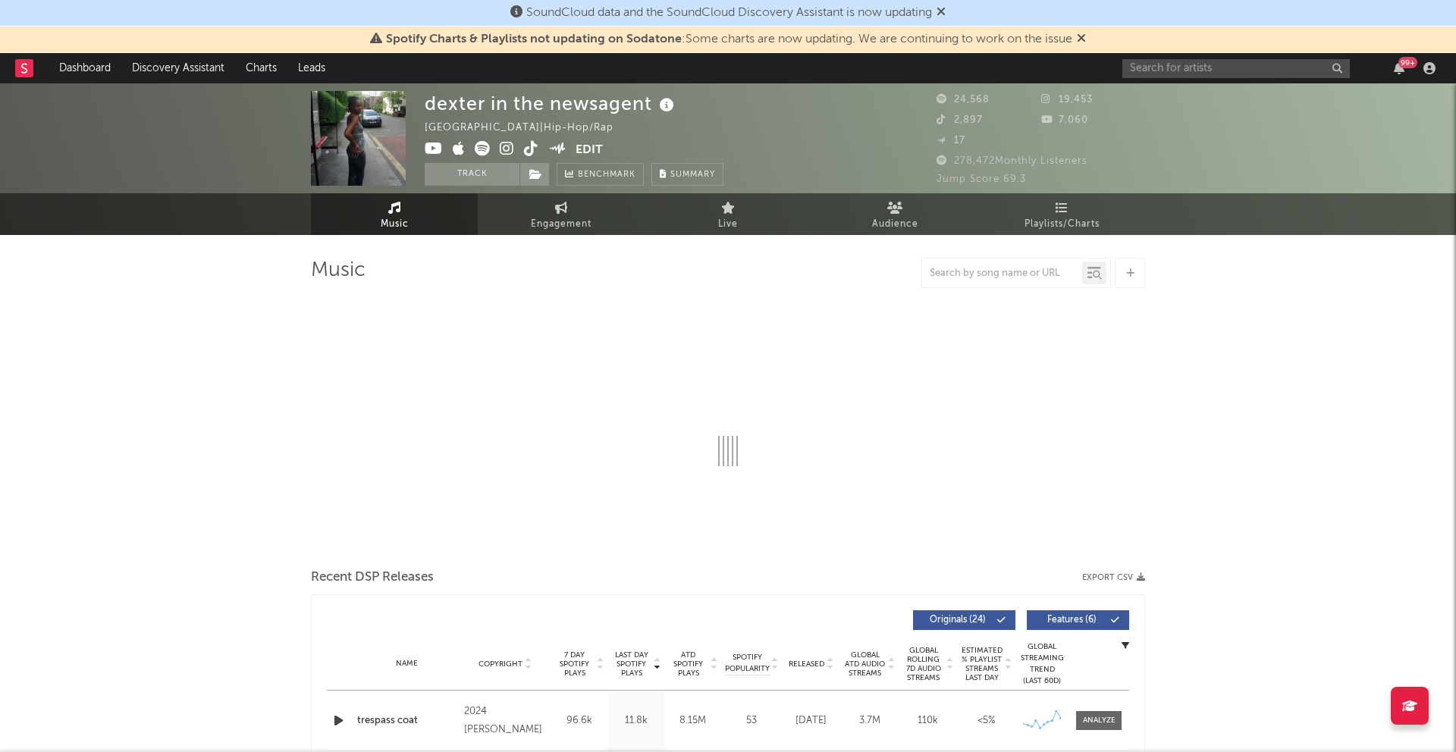
select select "6m"
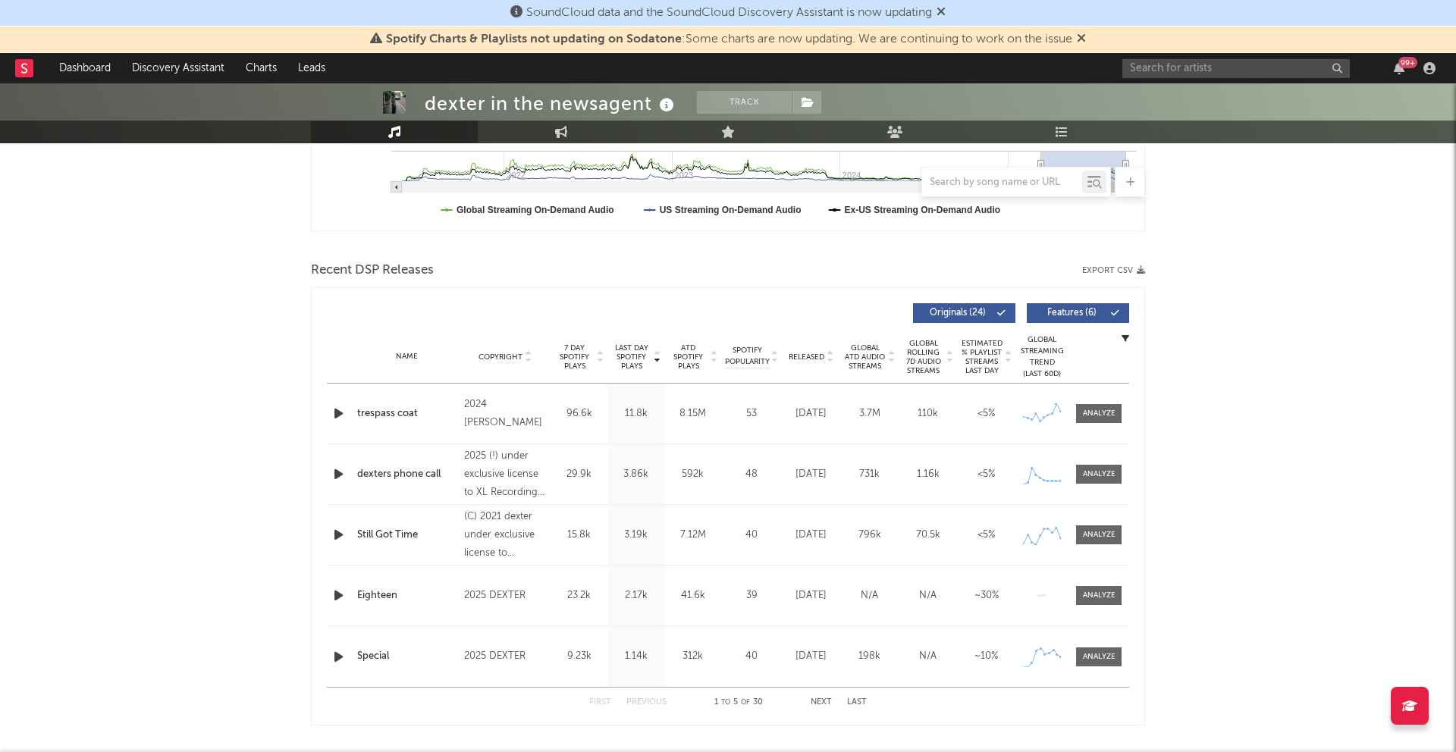
scroll to position [449, 0]
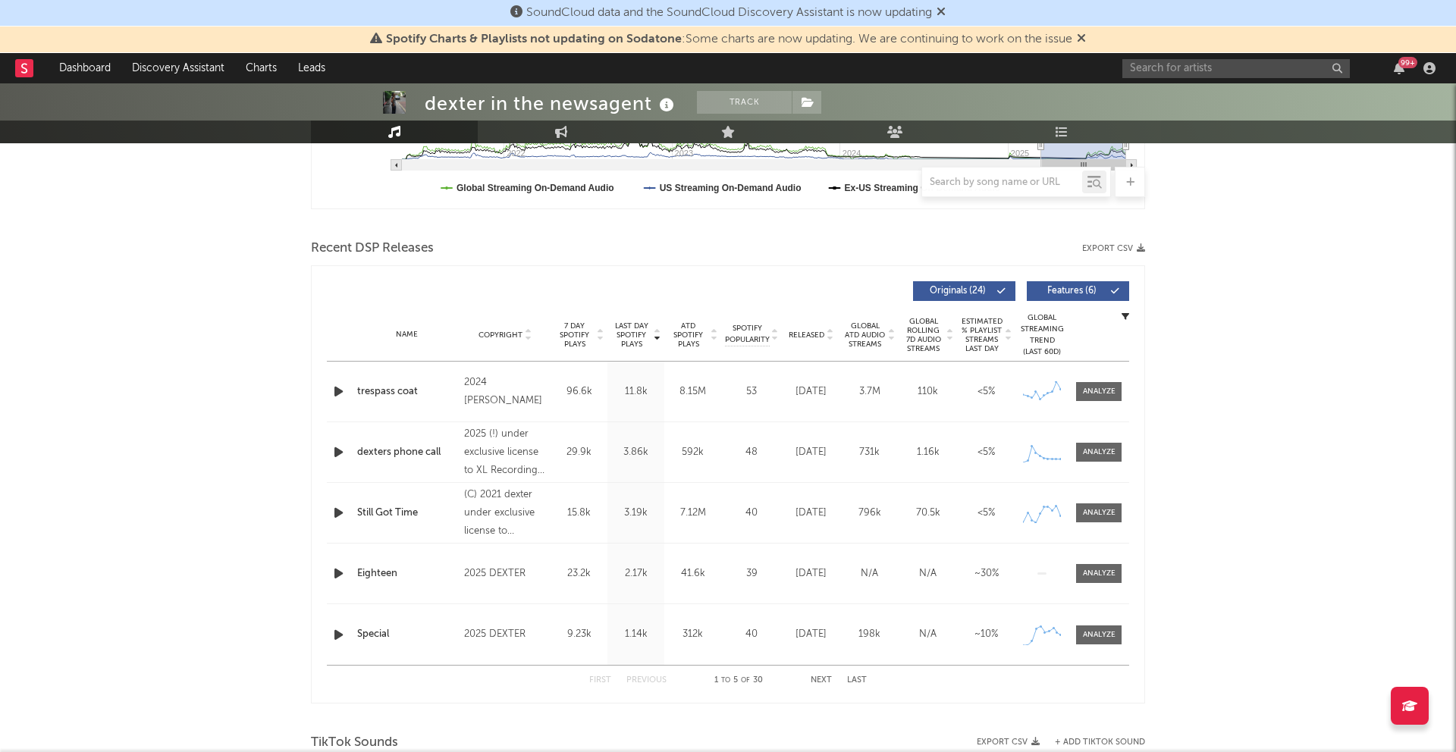
click at [1150, 79] on div "99 +" at bounding box center [1281, 68] width 318 height 30
click at [1152, 76] on input "text" at bounding box center [1235, 68] width 227 height 19
type input "[PERSON_NAME]"
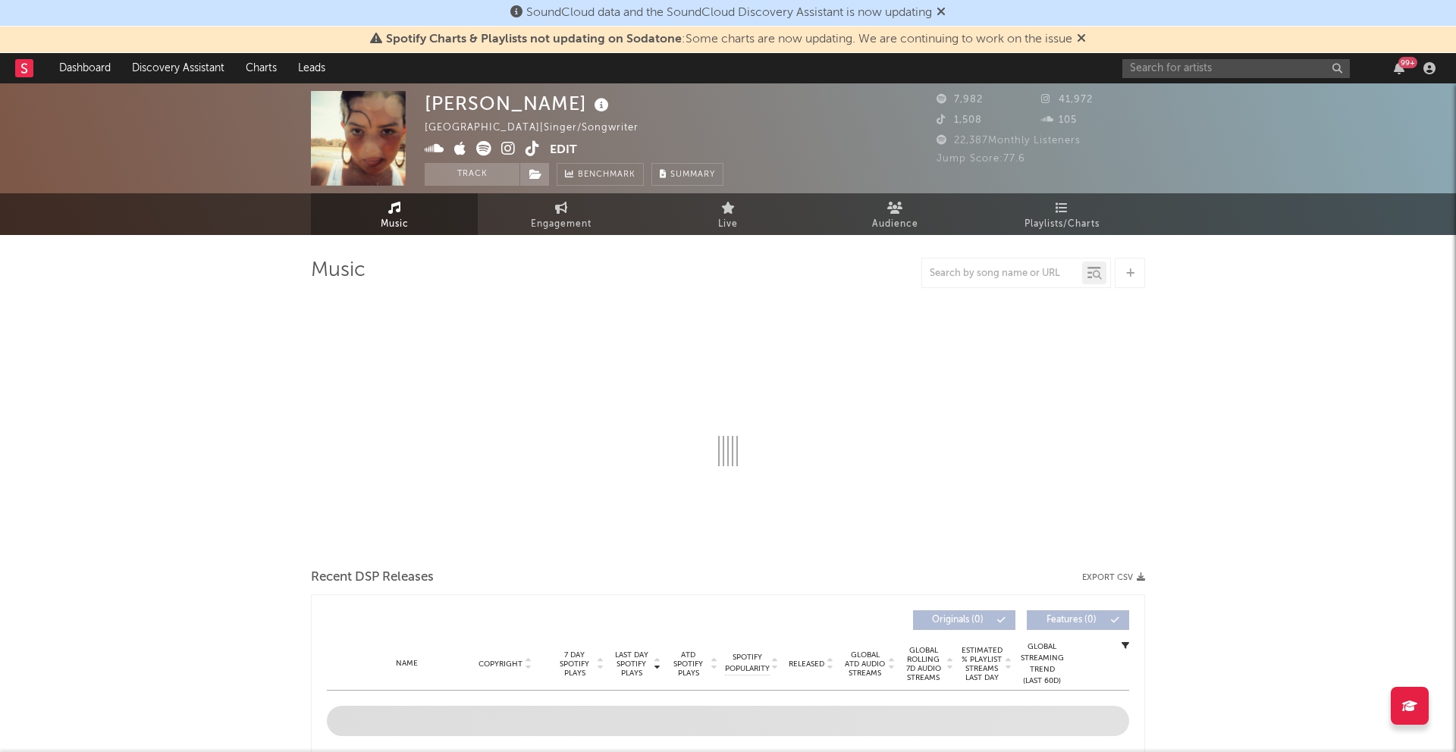
select select "1w"
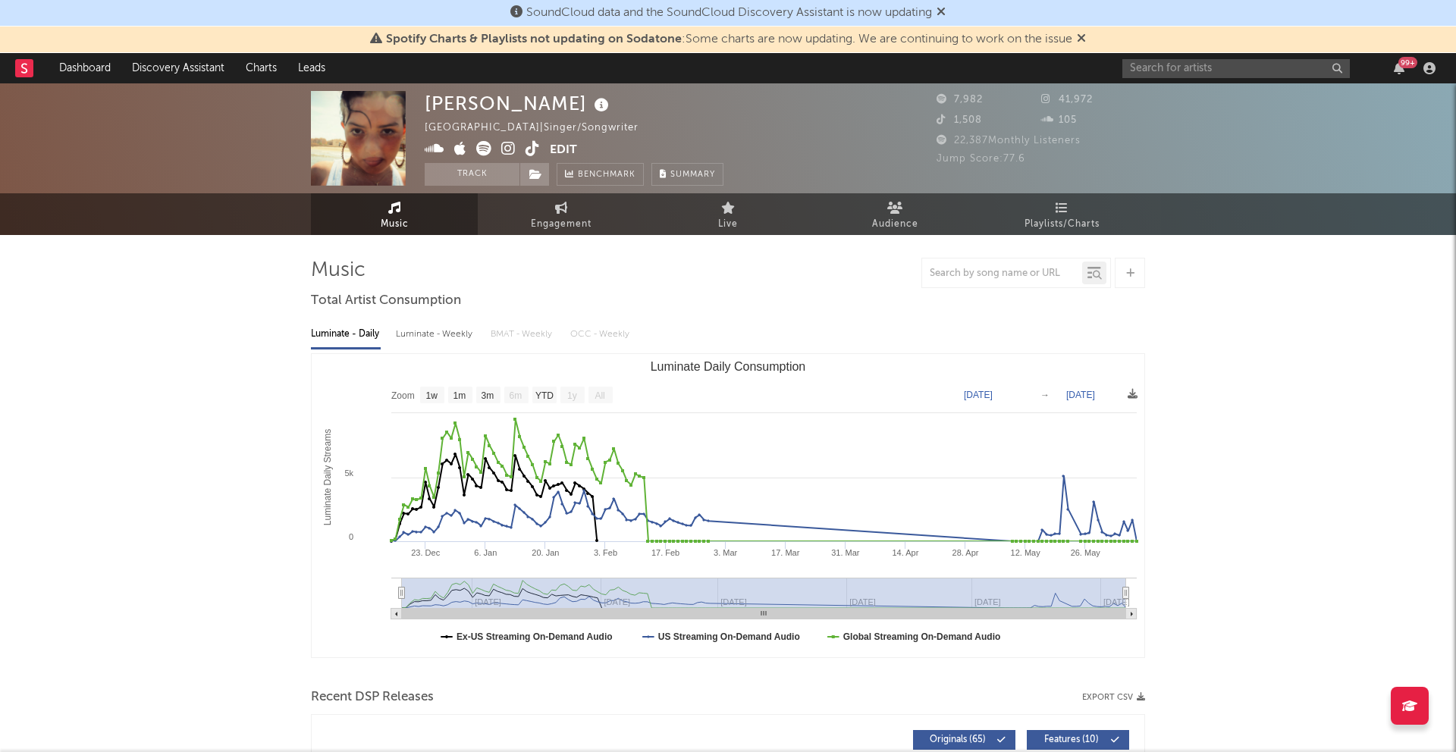
scroll to position [506, 0]
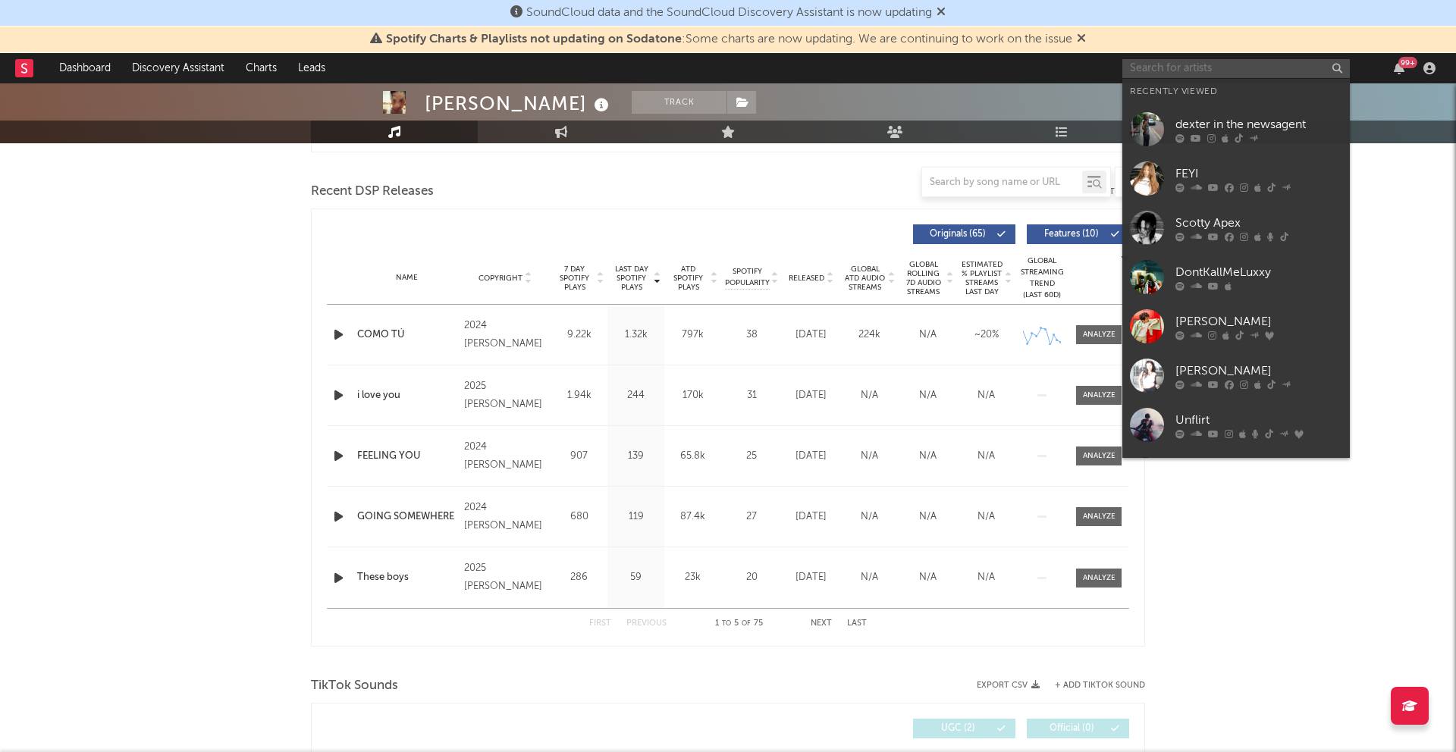
click at [1266, 72] on input "text" at bounding box center [1235, 68] width 227 height 19
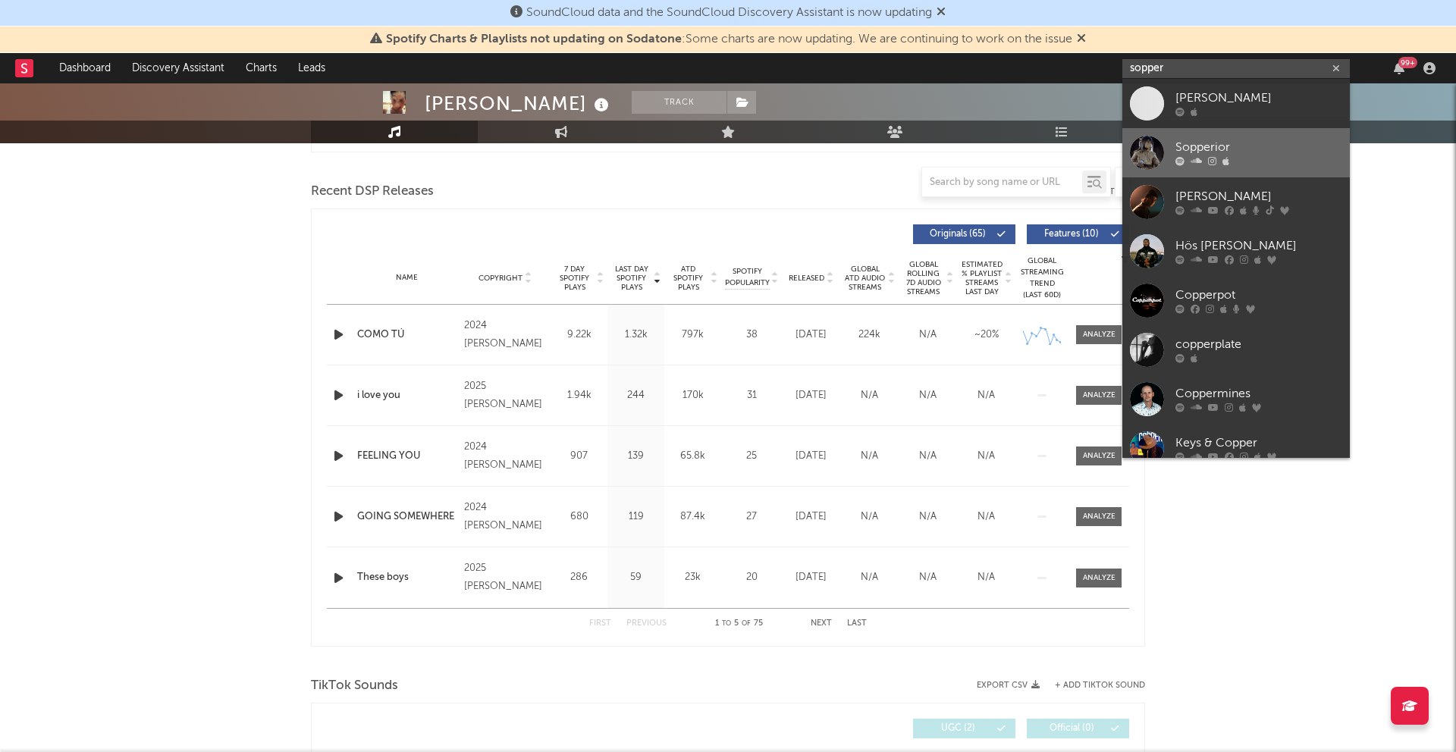
type input "sopper"
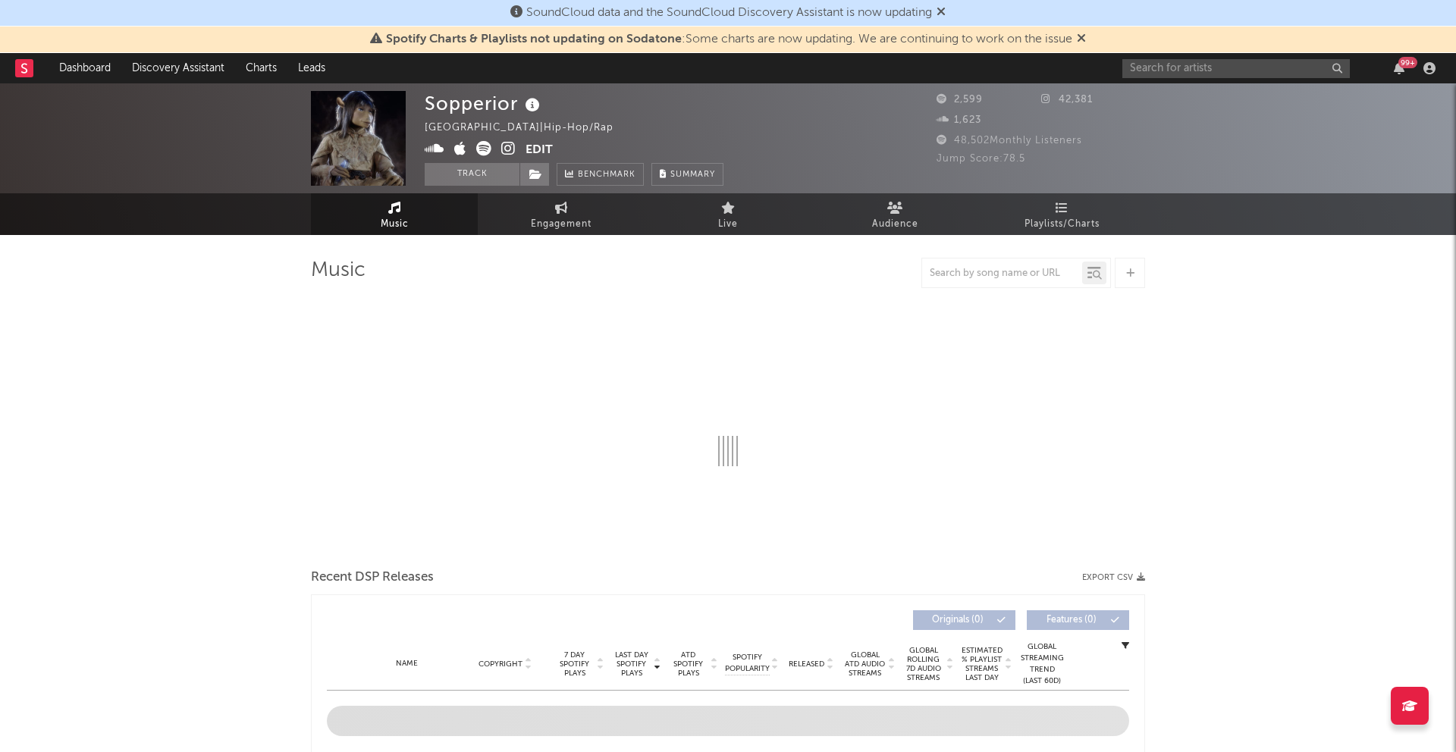
select select "1w"
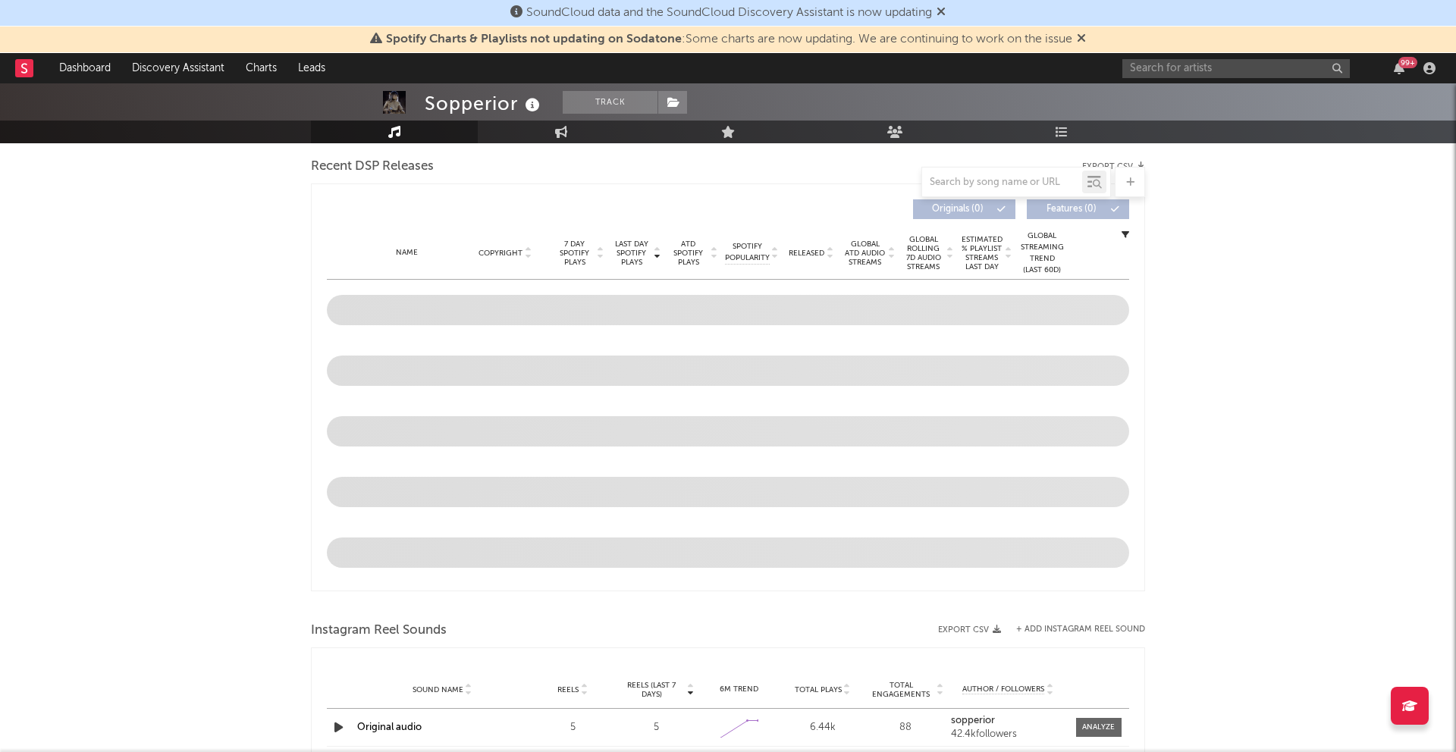
scroll to position [541, 0]
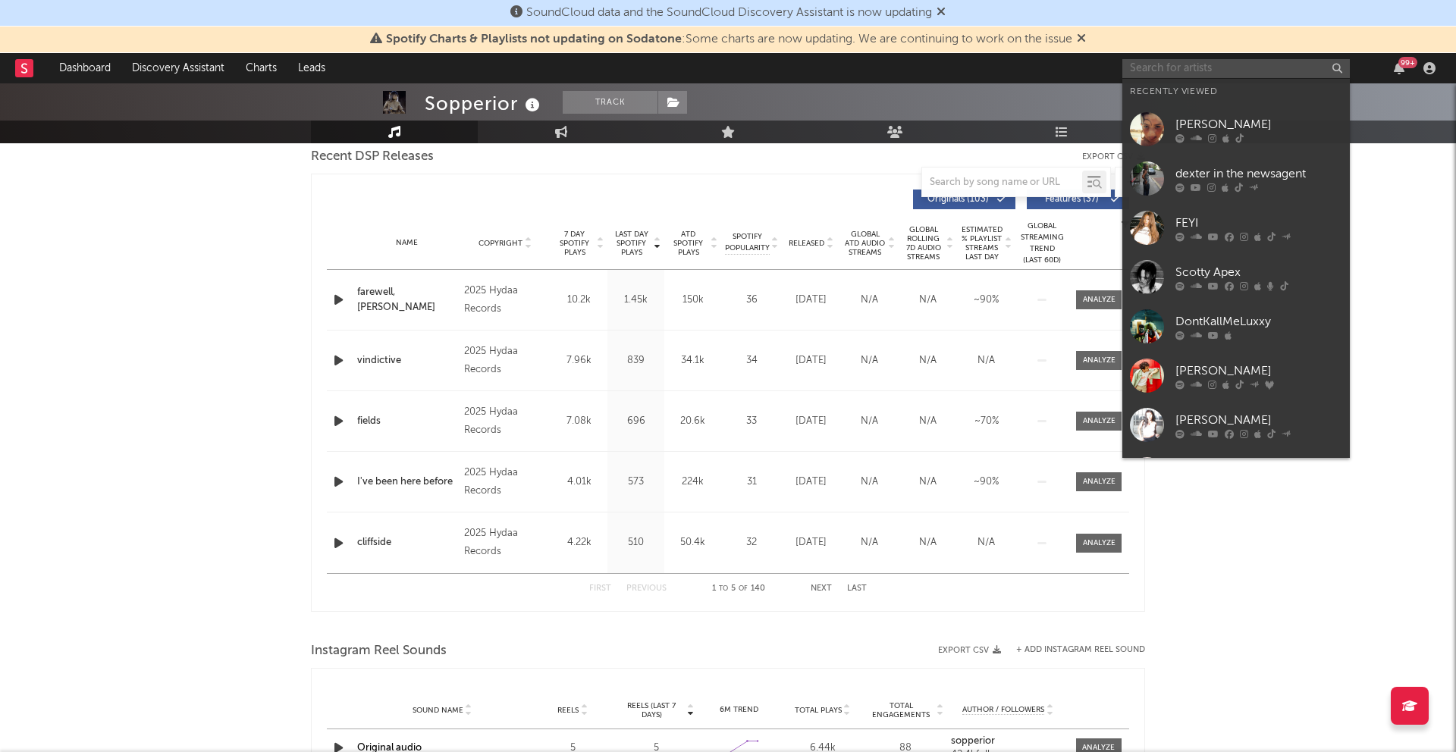
click at [1224, 72] on input "text" at bounding box center [1235, 68] width 227 height 19
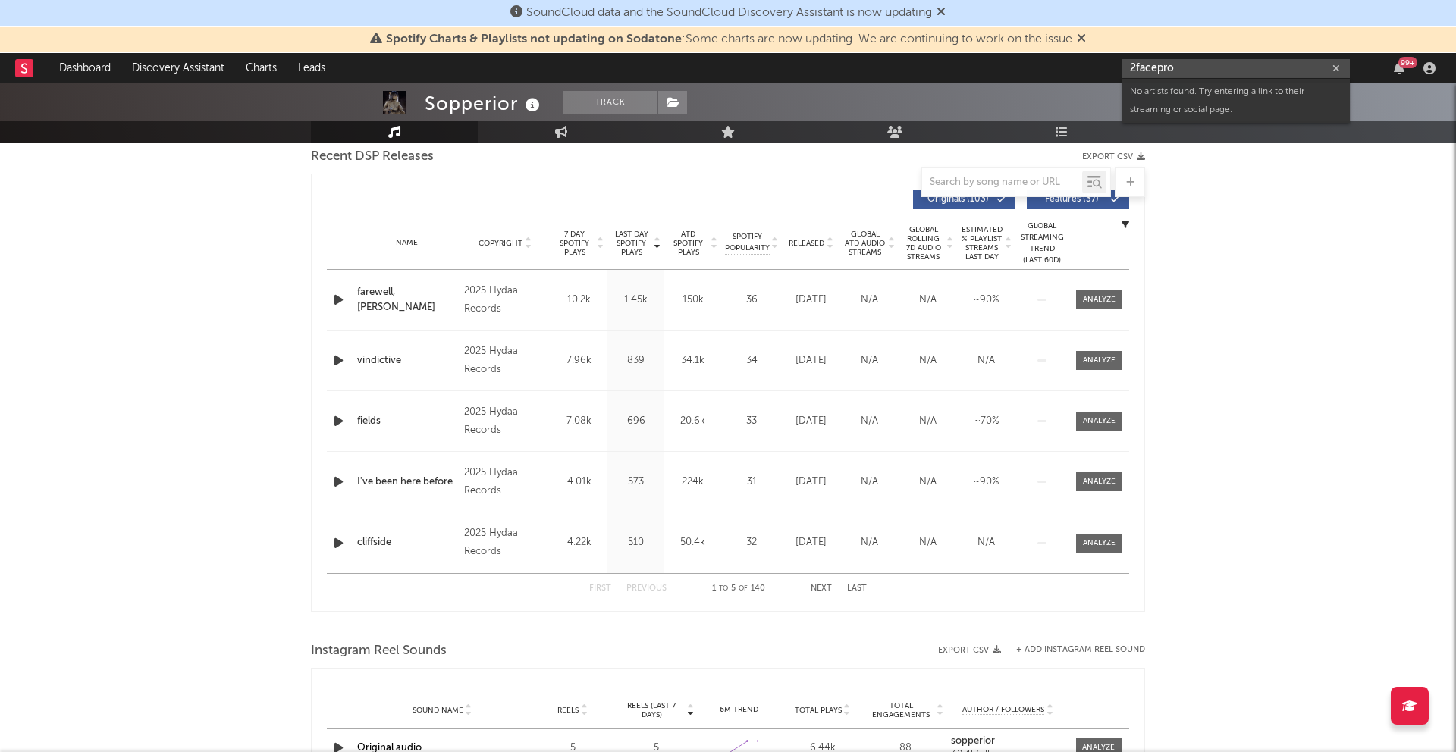
type input "2facepr"
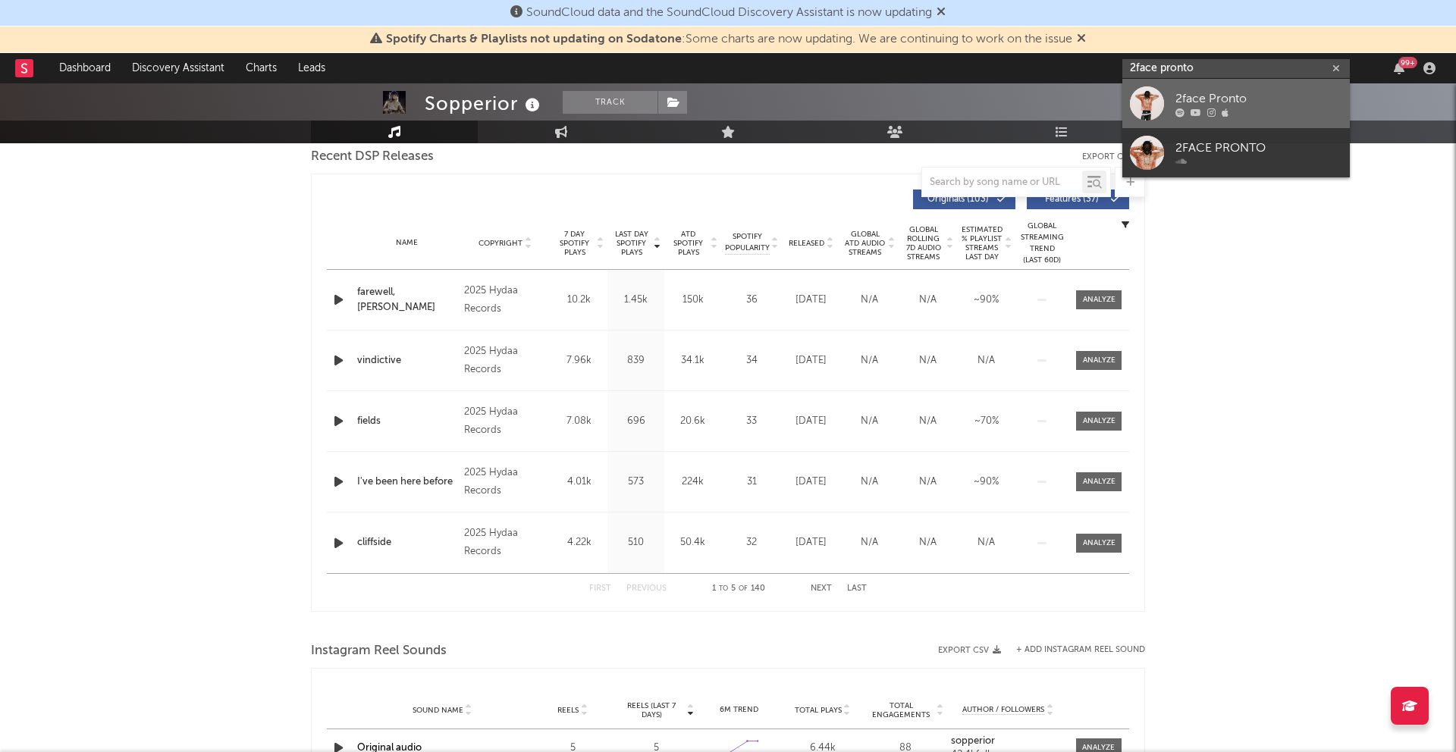
type input "2face pronto"
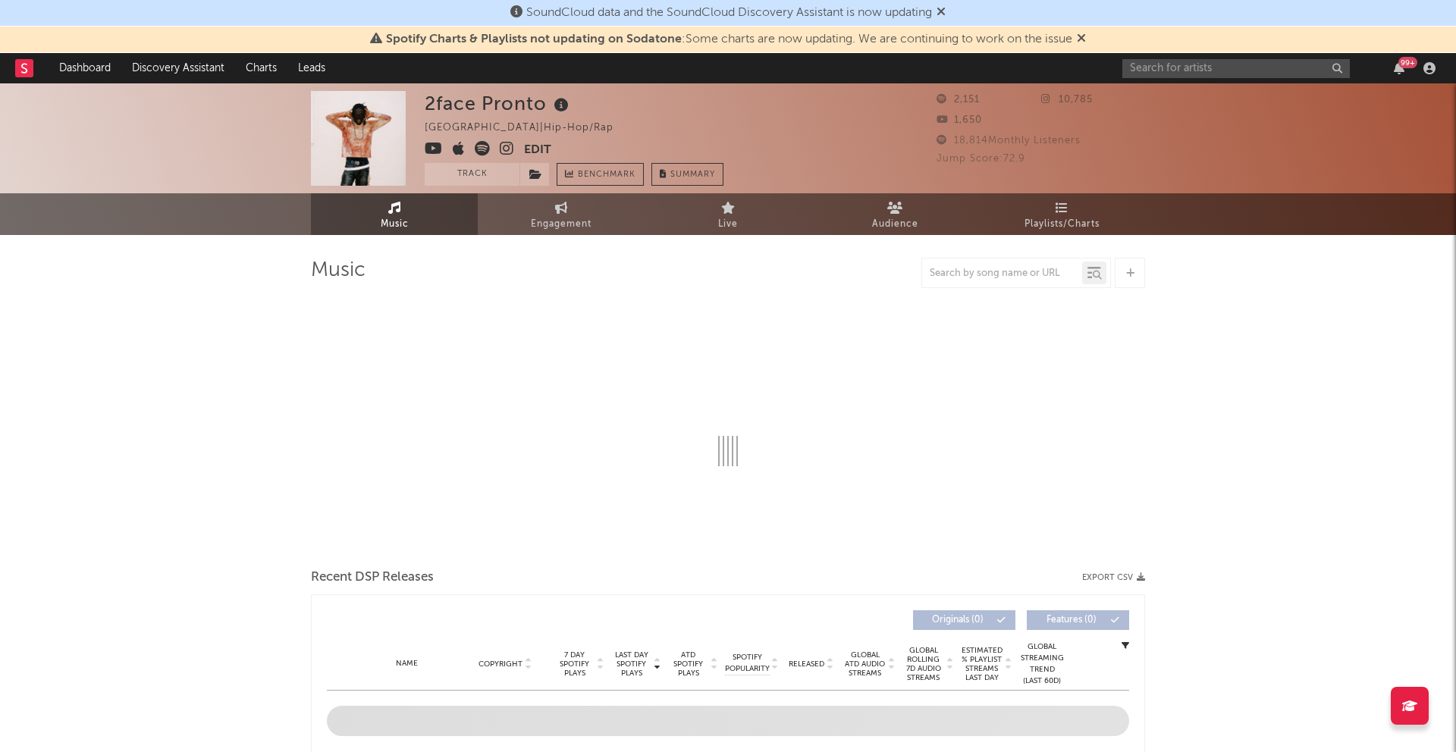
select select "1w"
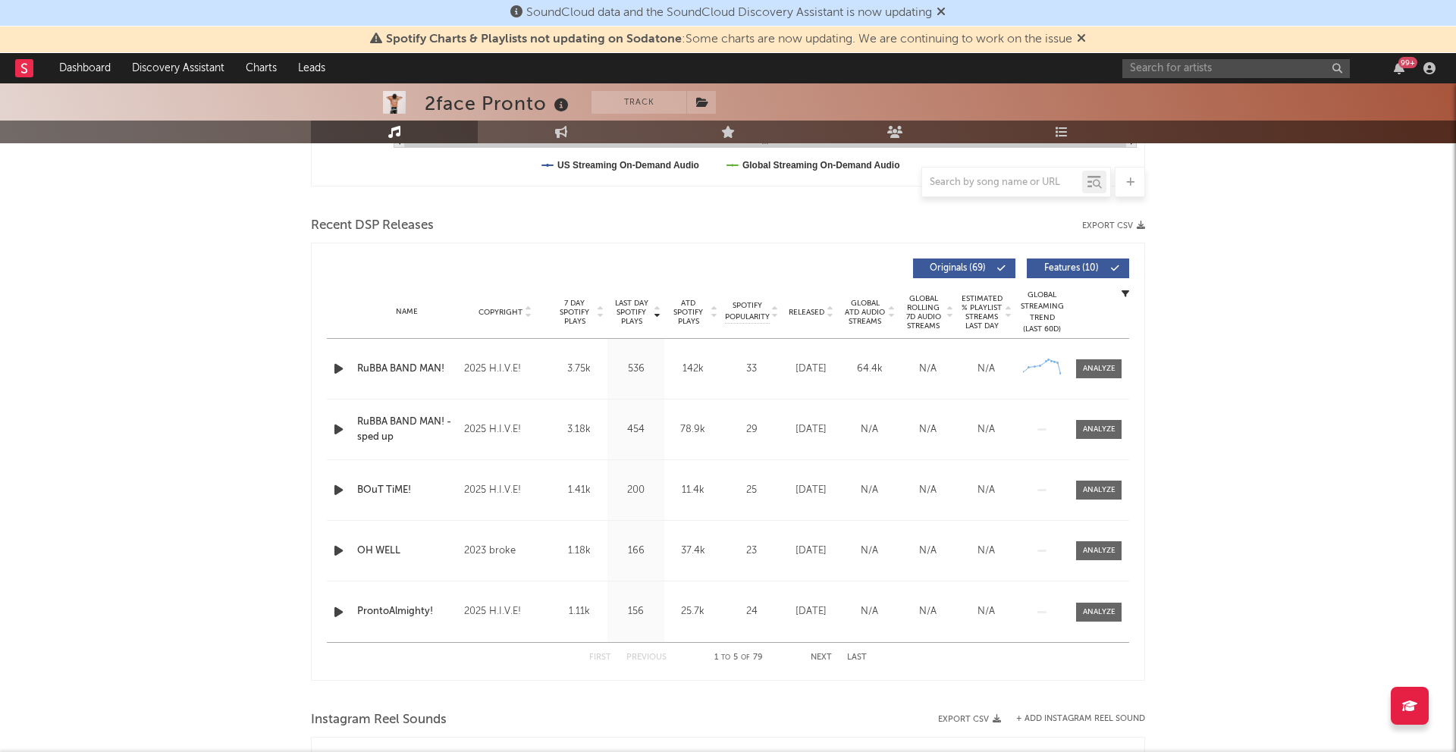
scroll to position [469, 0]
click at [1279, 55] on div "99 +" at bounding box center [1281, 68] width 318 height 30
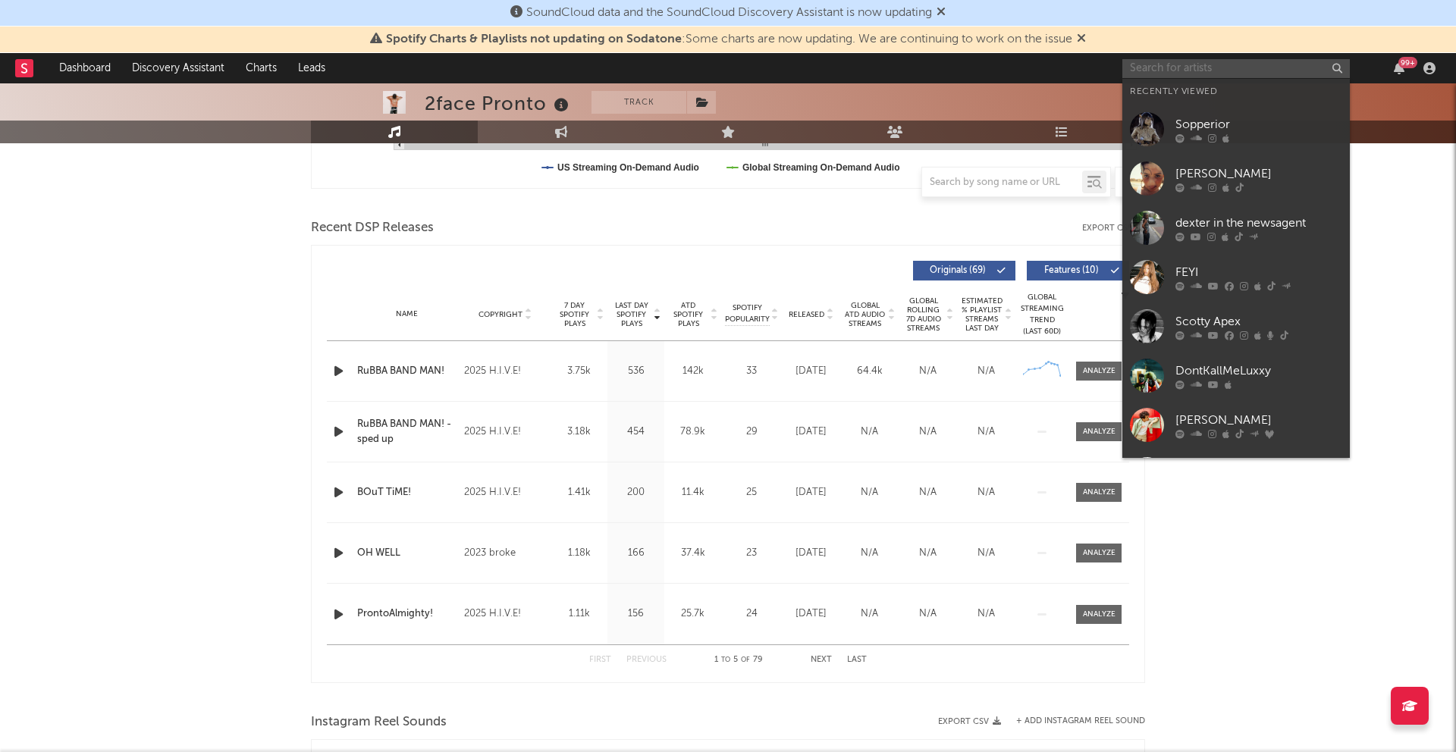
click at [1279, 60] on input "text" at bounding box center [1235, 68] width 227 height 19
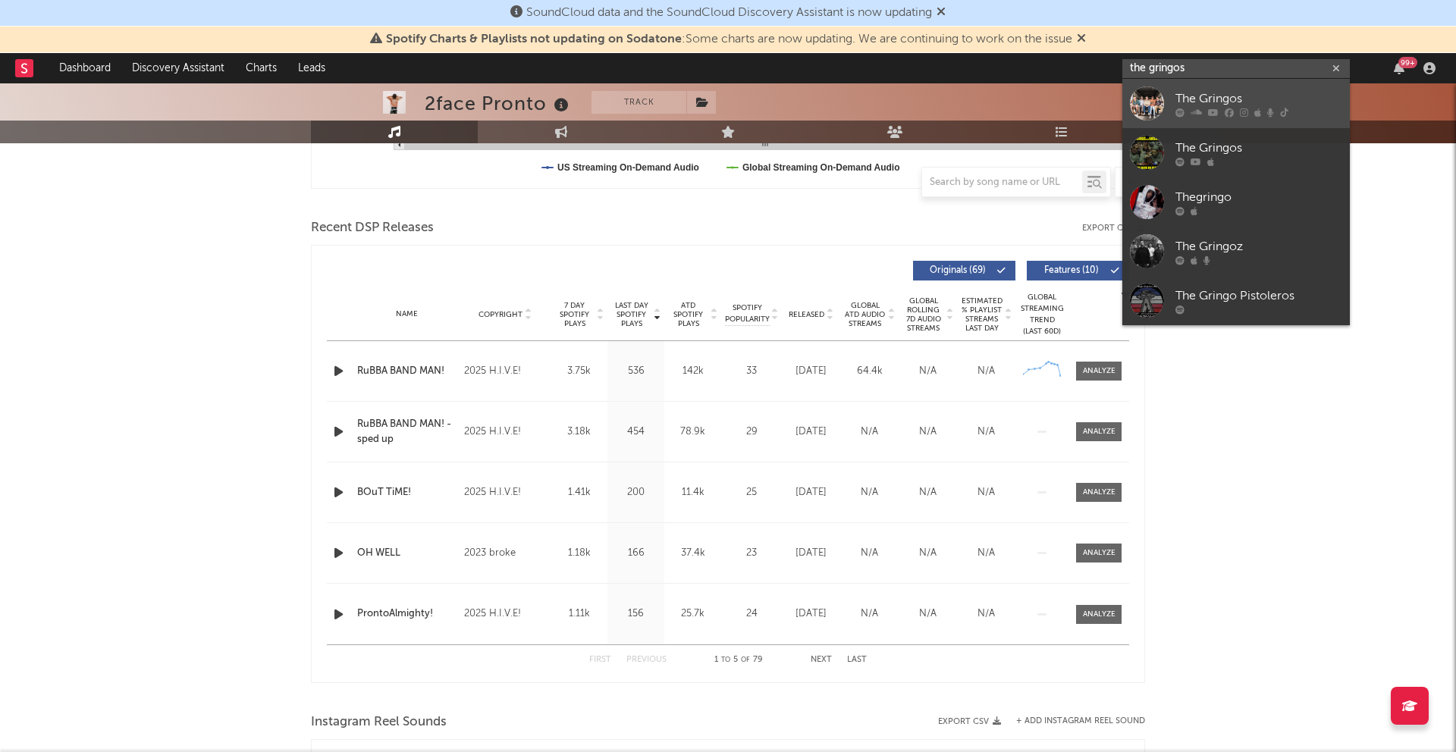
type input "the gringos"
click at [1274, 102] on div "The Gringos" at bounding box center [1258, 98] width 167 height 18
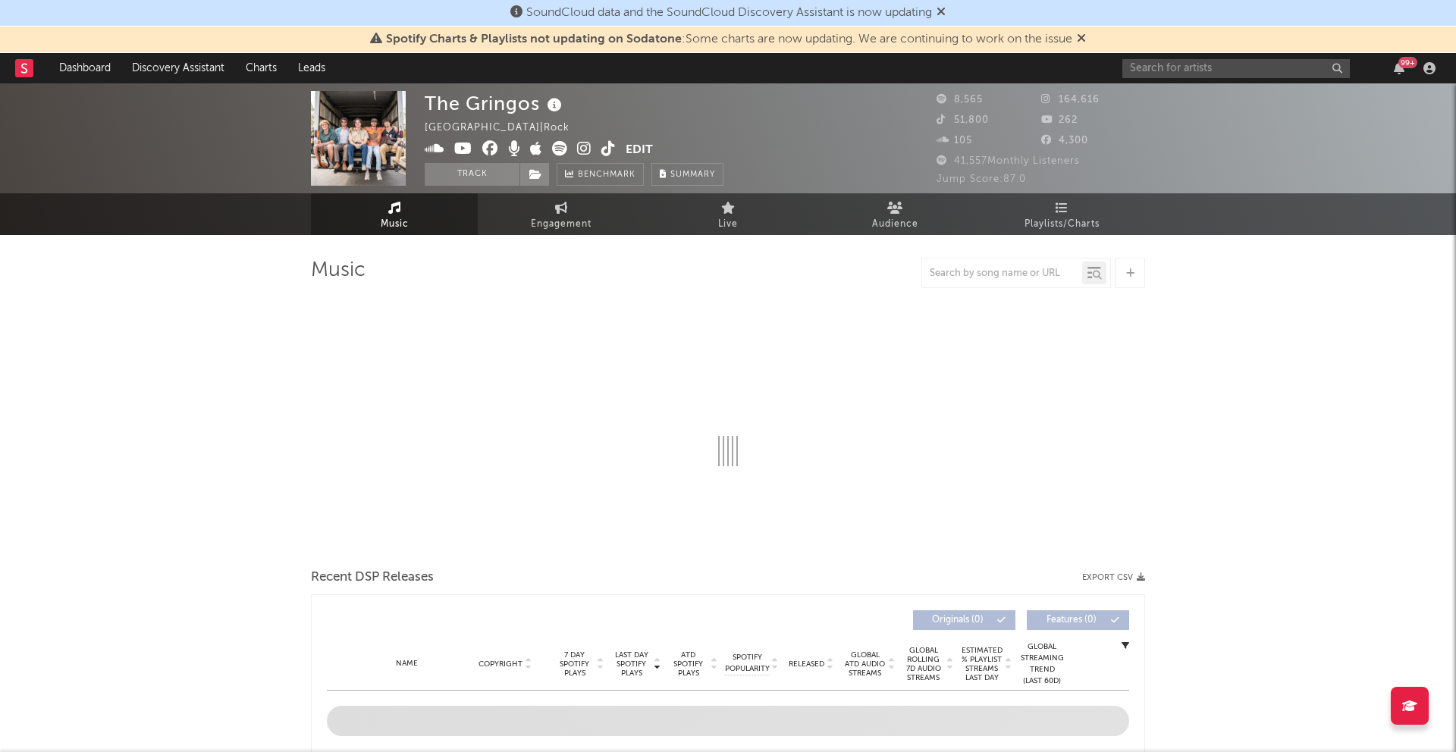
select select "1w"
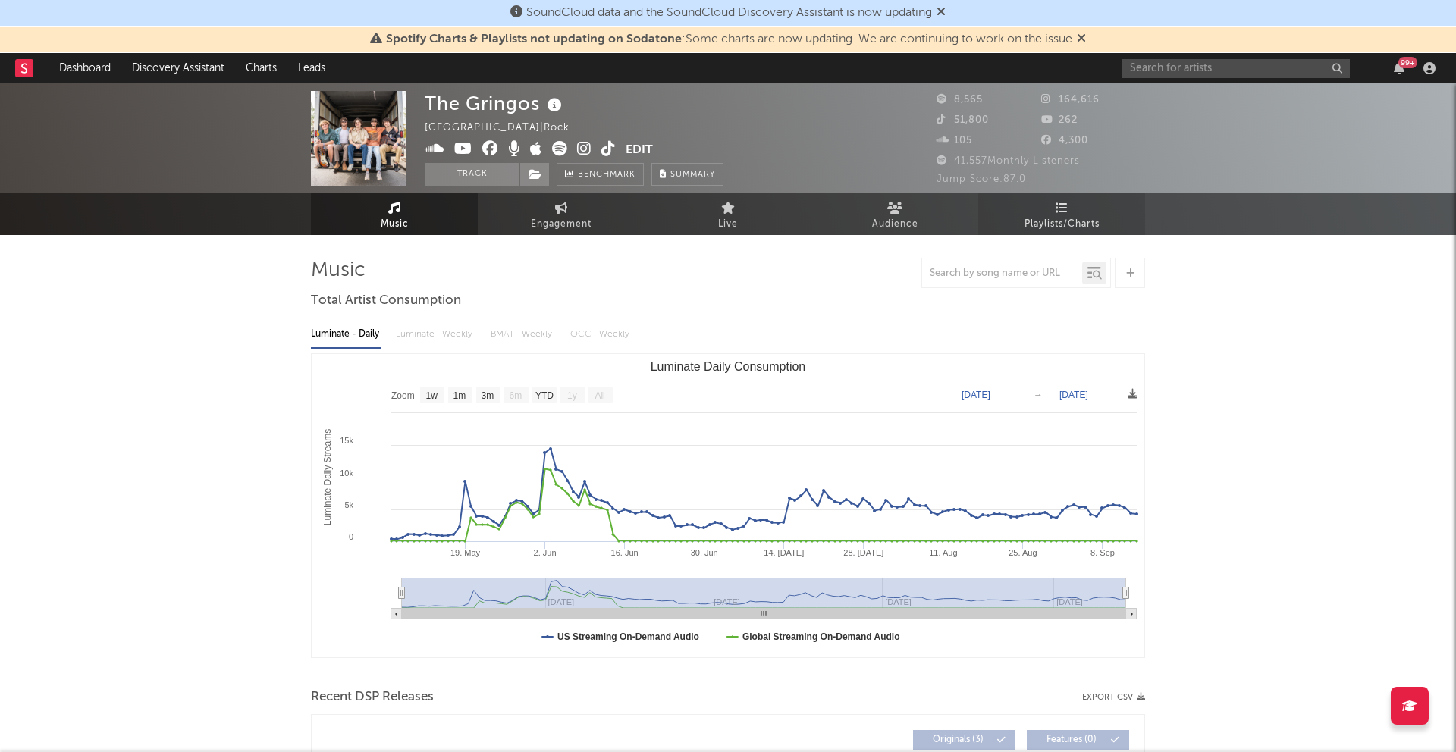
click at [1043, 218] on span "Playlists/Charts" at bounding box center [1061, 224] width 75 height 18
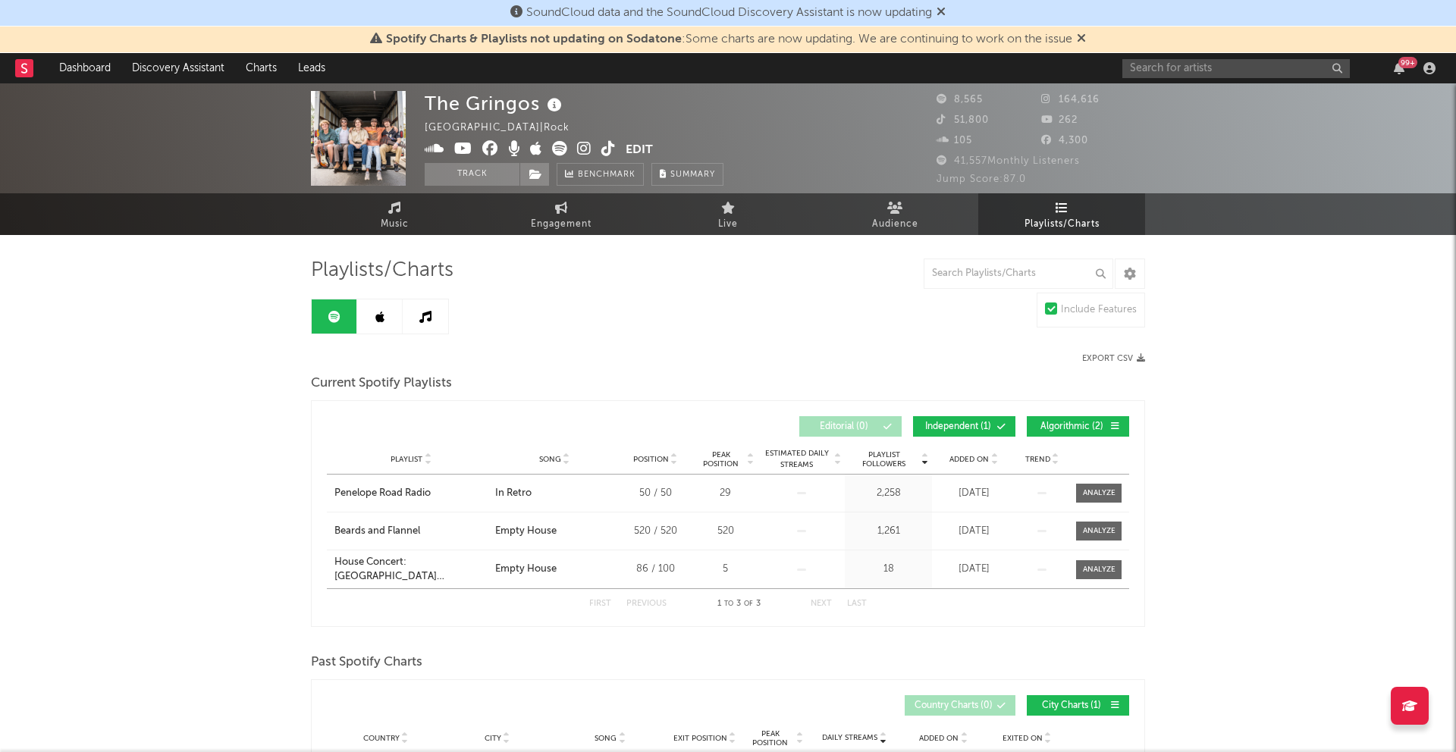
click at [438, 221] on link "Music" at bounding box center [394, 214] width 167 height 42
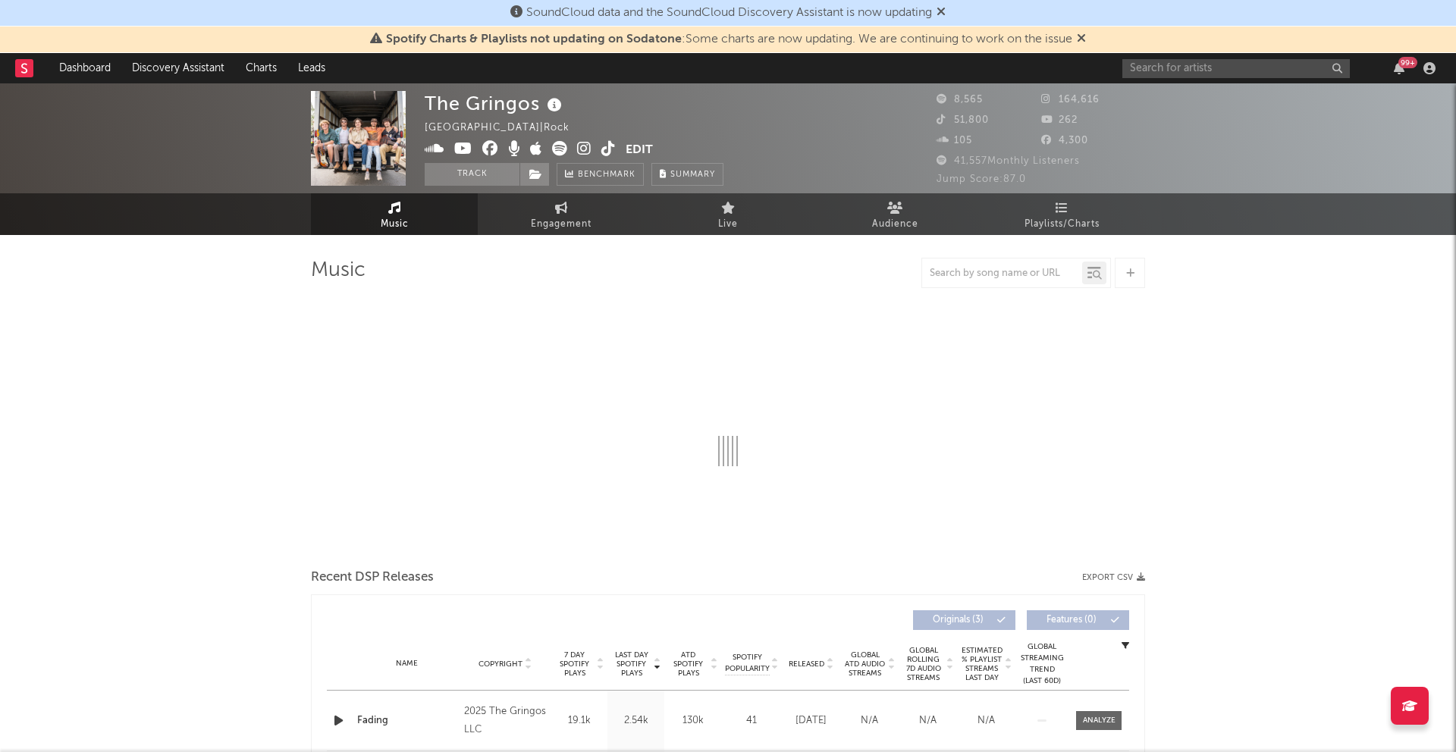
select select "1w"
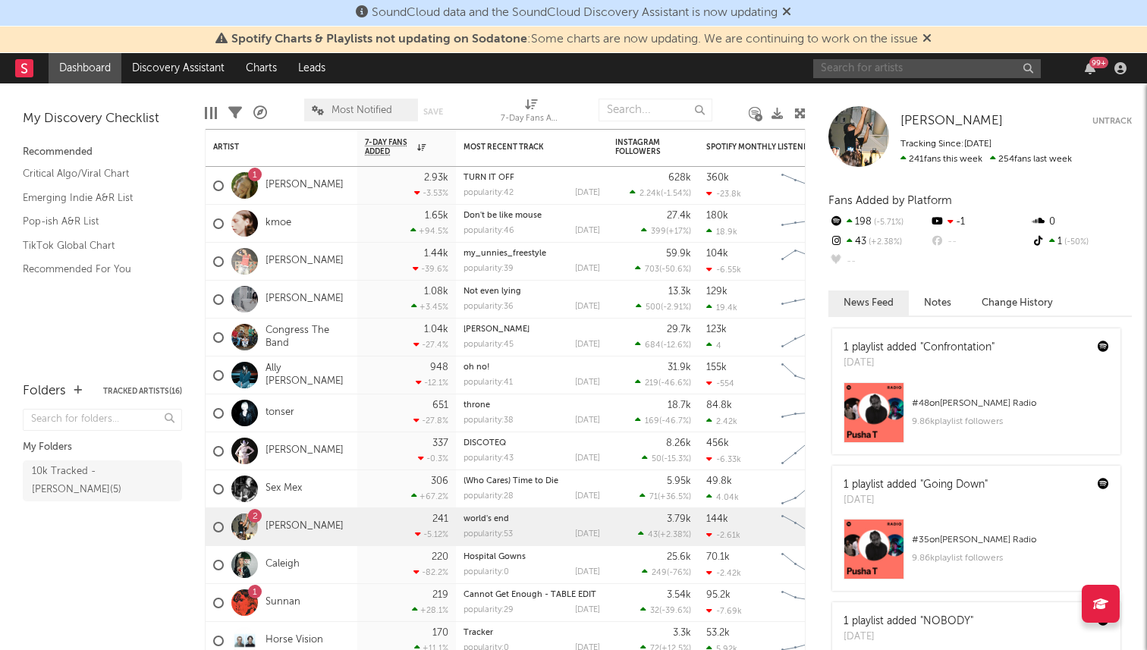
click at [869, 71] on input "text" at bounding box center [926, 68] width 227 height 19
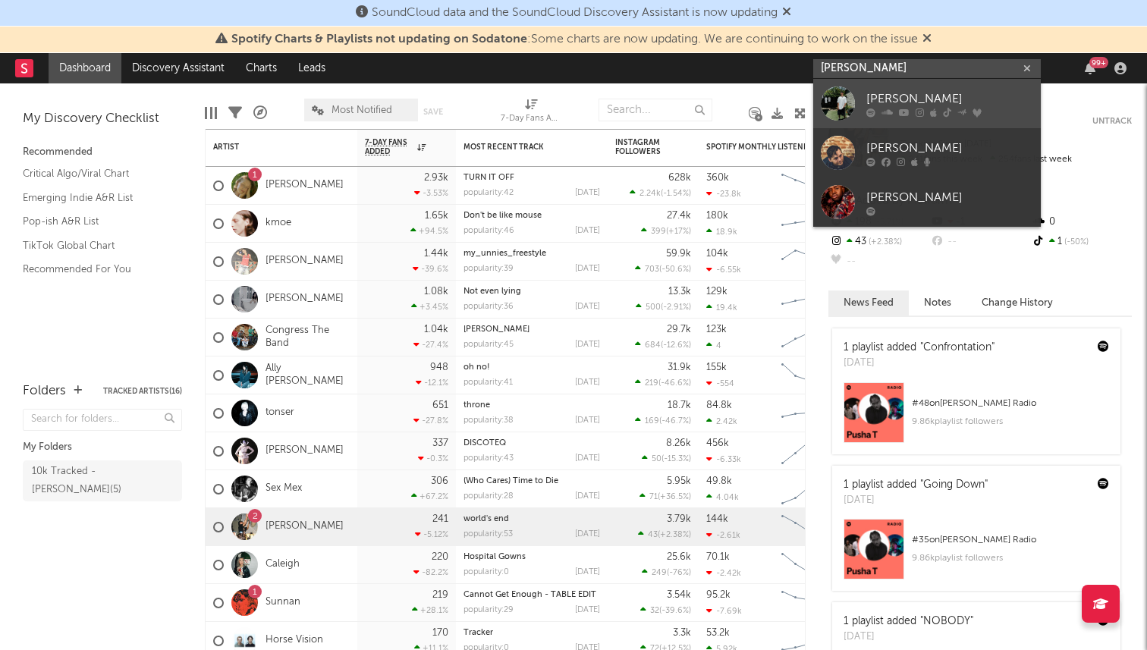
type input "gabriel jaco"
click at [876, 115] on div at bounding box center [949, 112] width 167 height 9
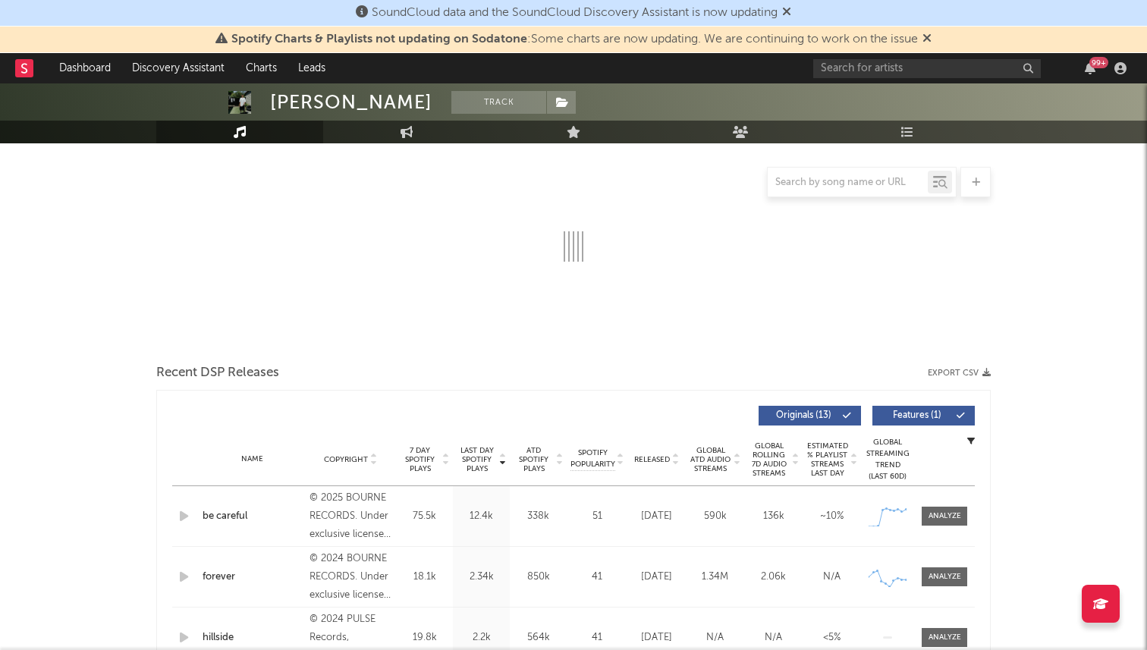
select select "6m"
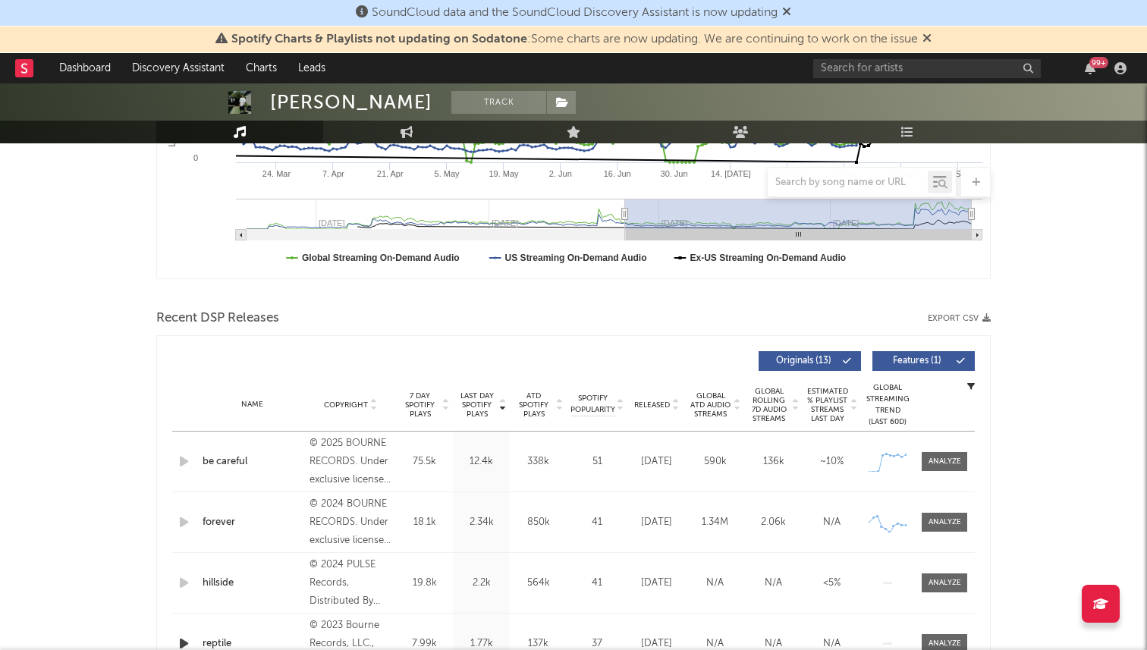
scroll to position [385, 0]
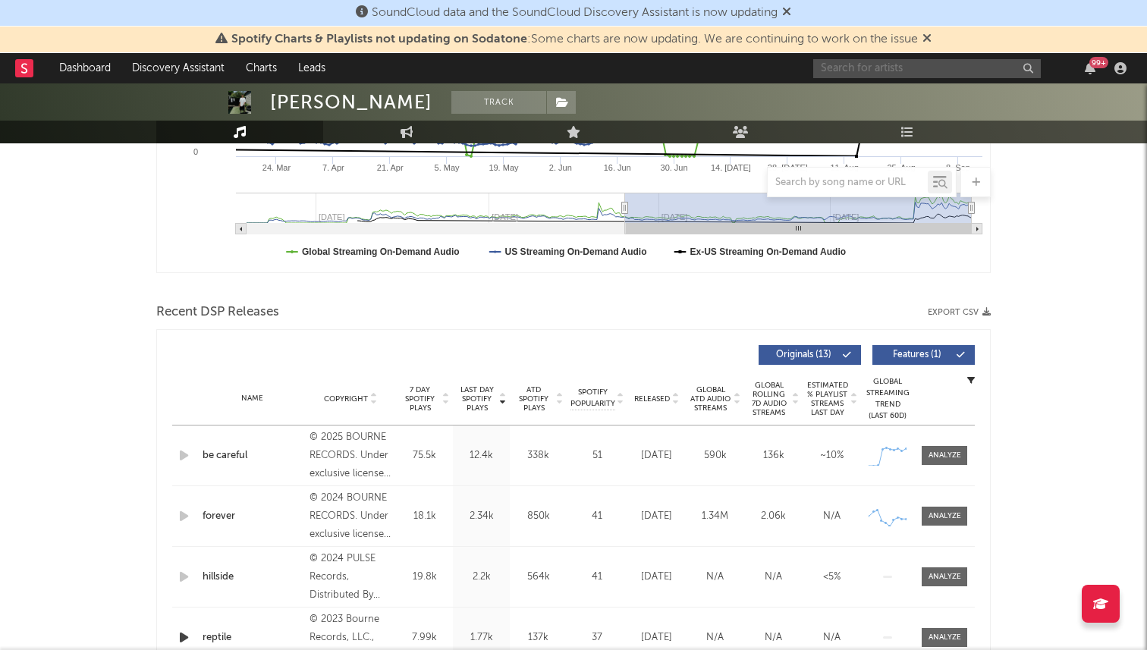
click at [958, 67] on input "text" at bounding box center [926, 68] width 227 height 19
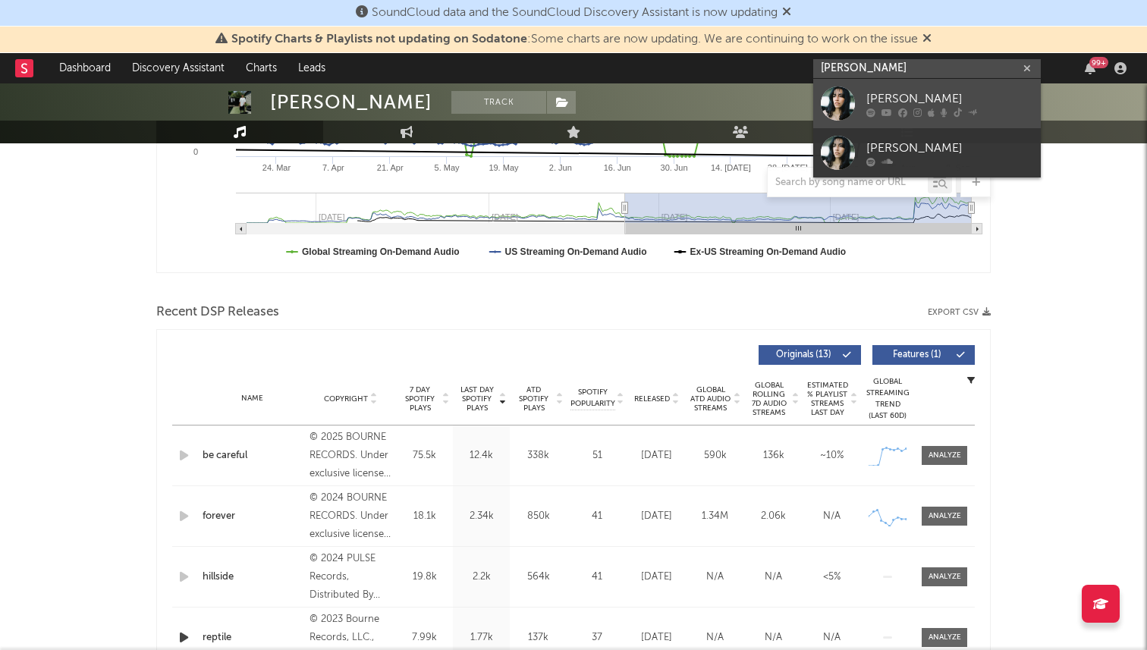
type input "sophie marks"
click at [957, 112] on icon at bounding box center [957, 112] width 8 height 9
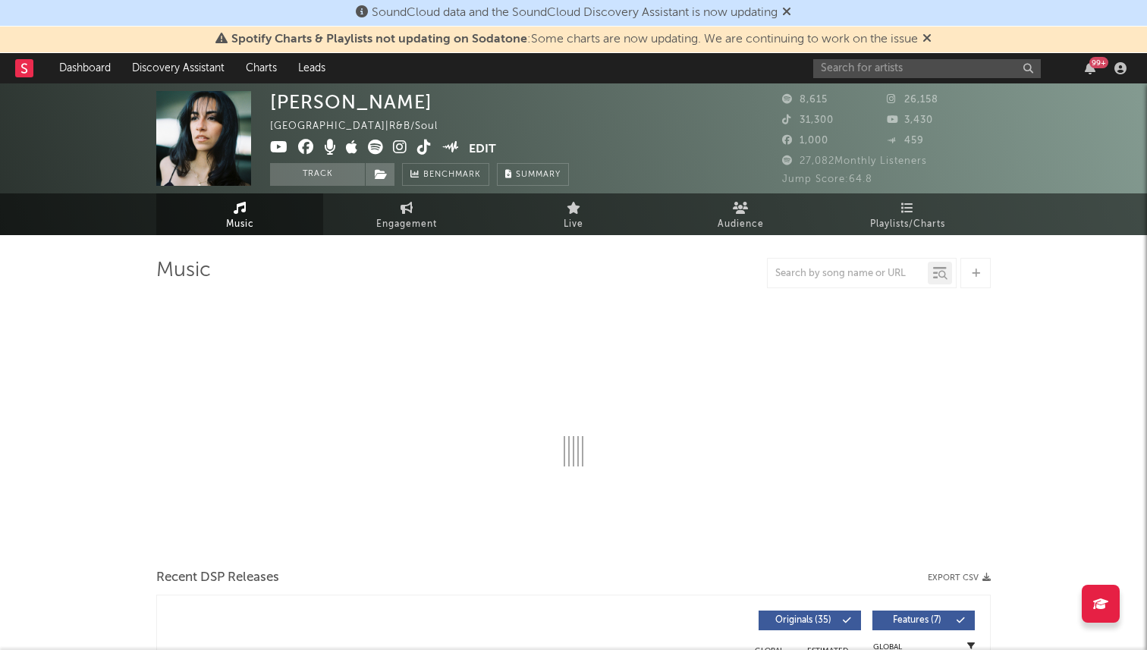
select select "6m"
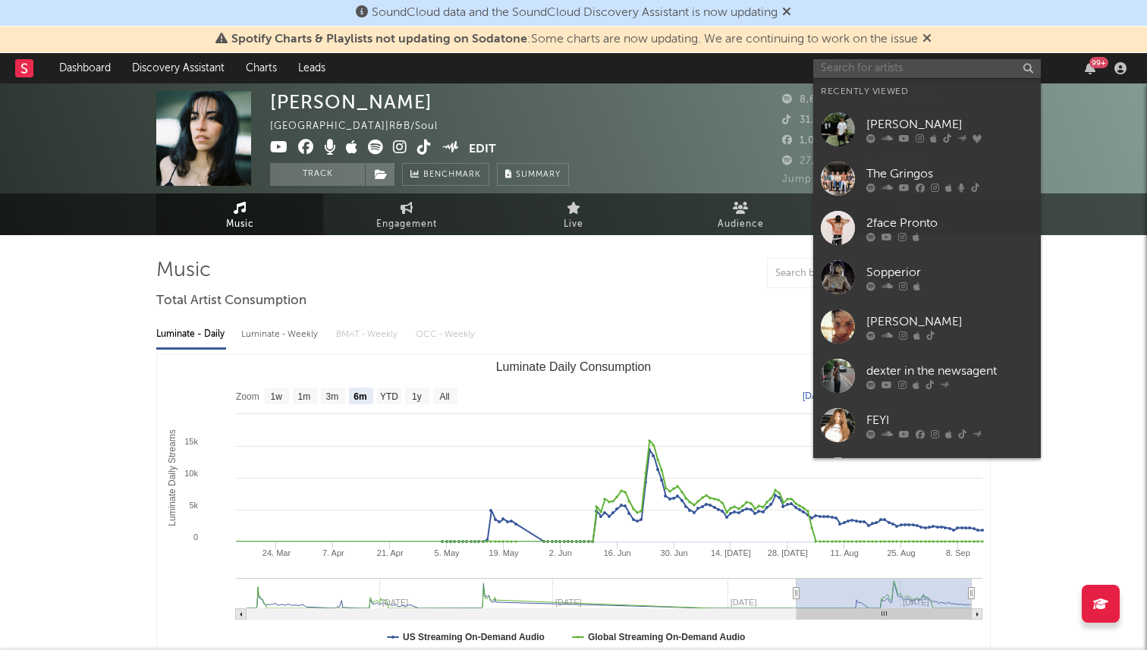
click at [839, 74] on input "text" at bounding box center [926, 68] width 227 height 19
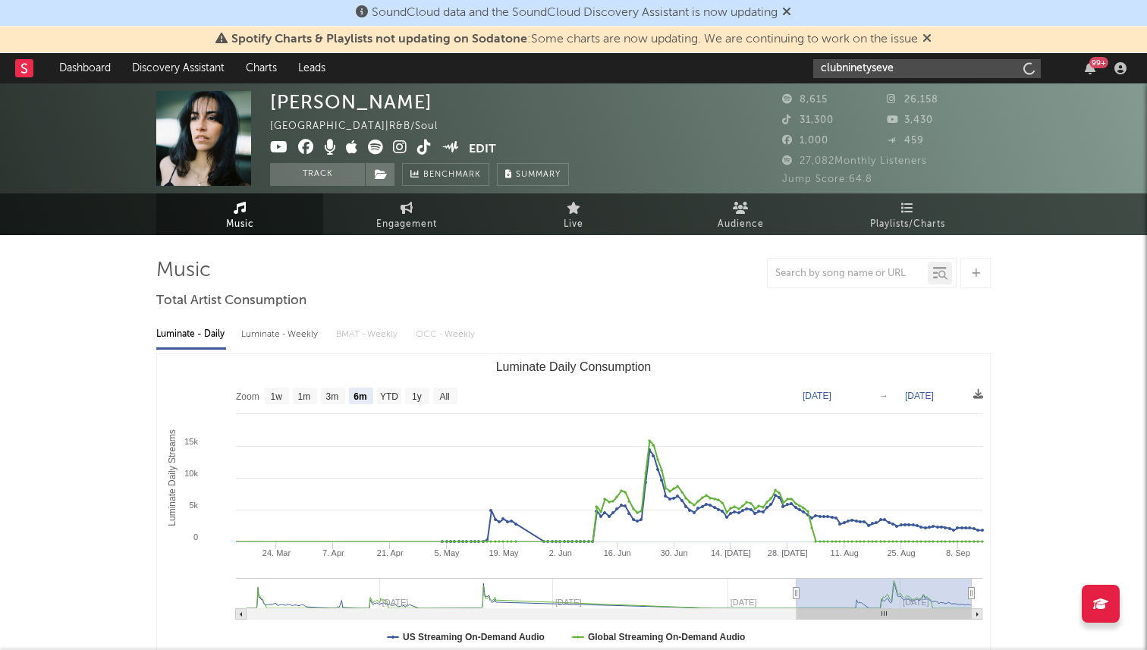
type input "clubninetyseven"
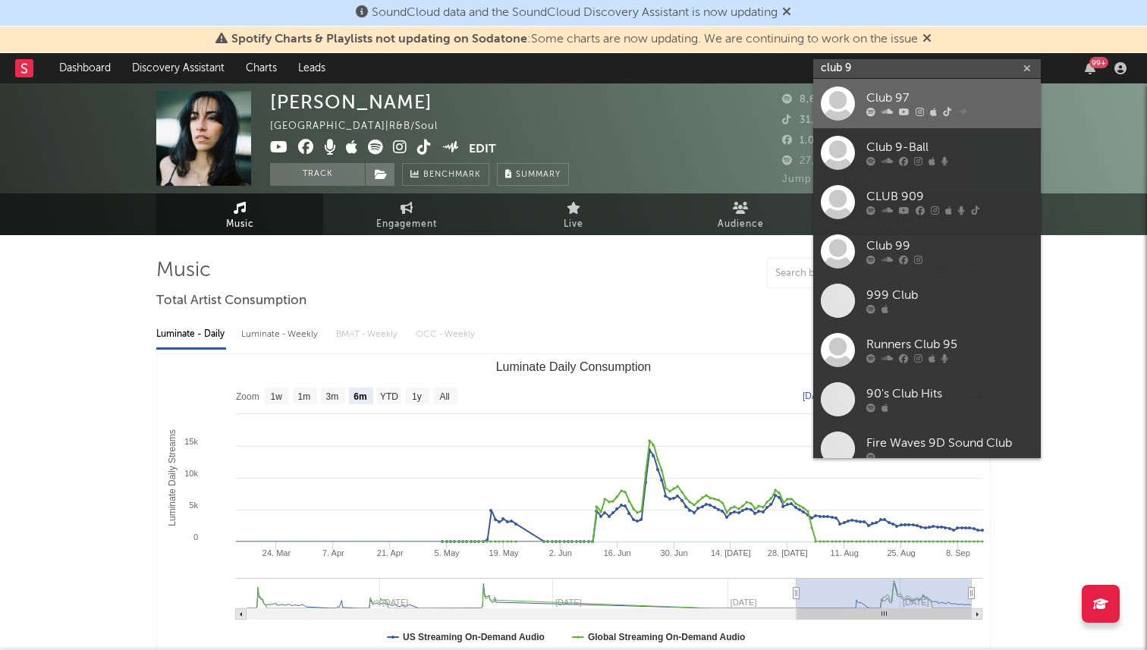
type input "club 9"
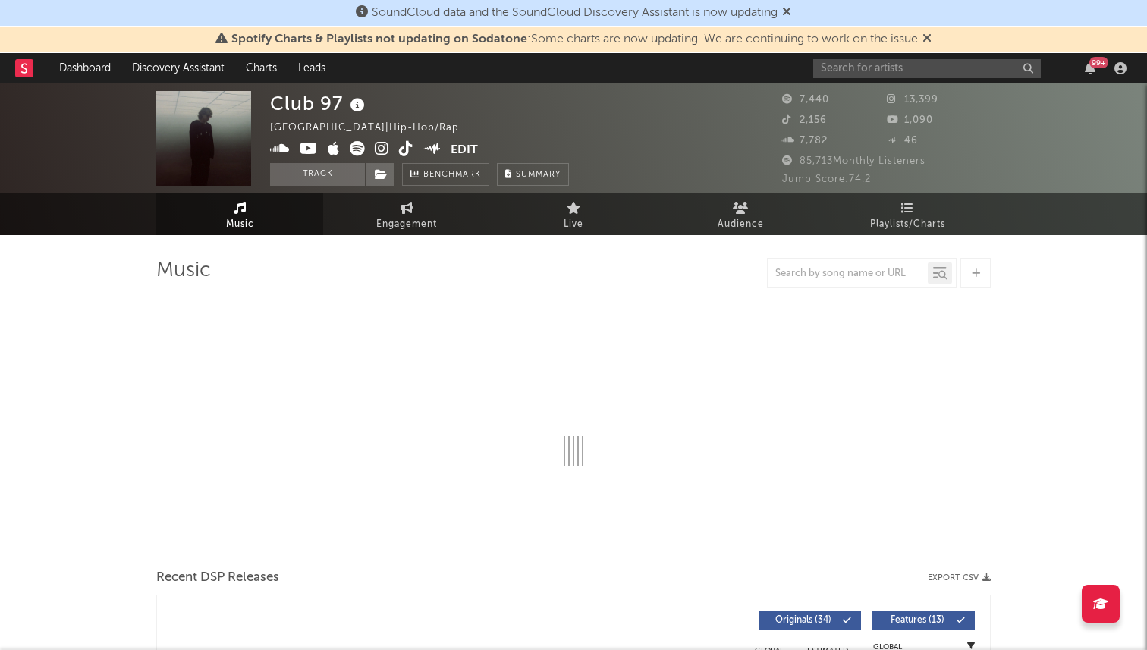
select select "6m"
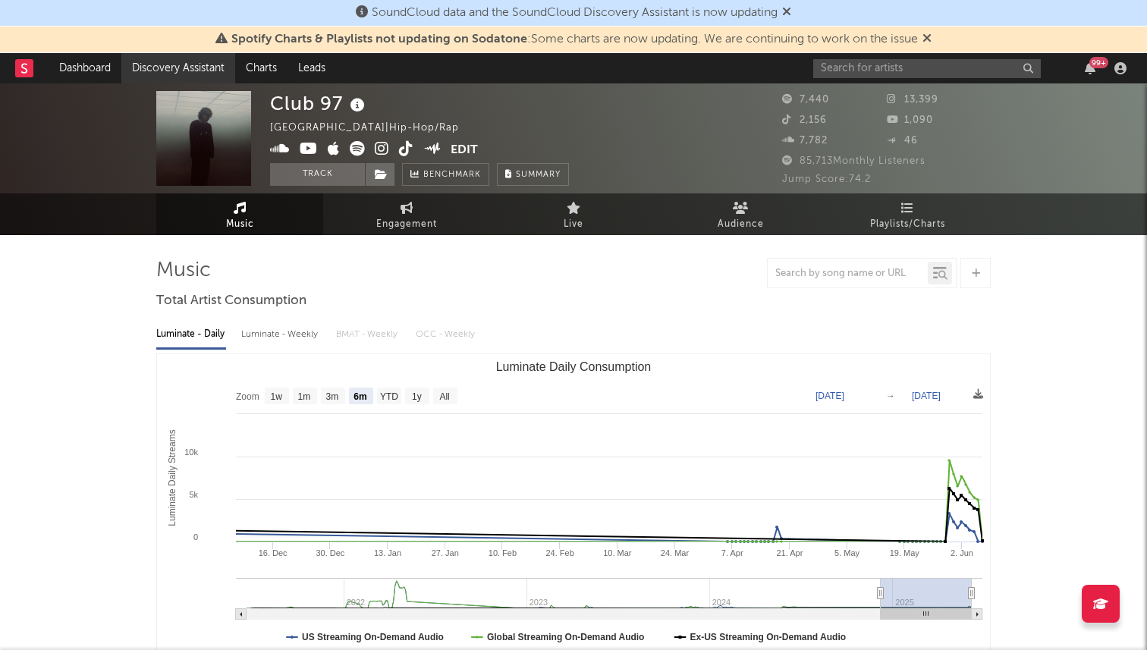
click at [191, 61] on link "Discovery Assistant" at bounding box center [178, 68] width 114 height 30
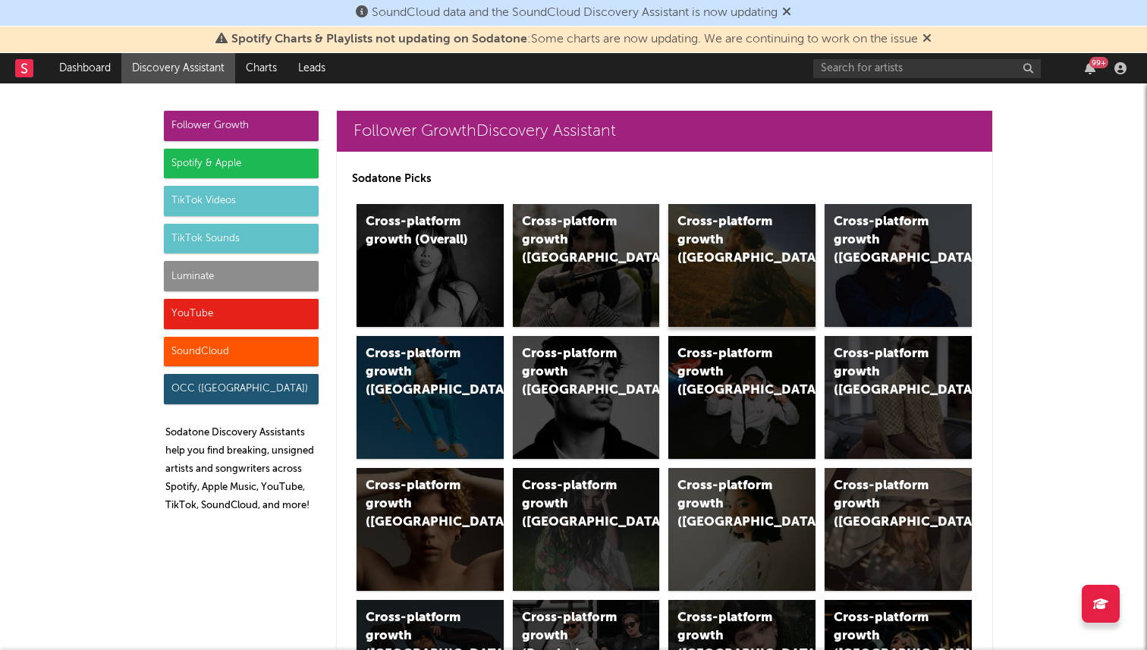
click at [696, 300] on div "Cross-platform growth ([GEOGRAPHIC_DATA])" at bounding box center [741, 265] width 147 height 123
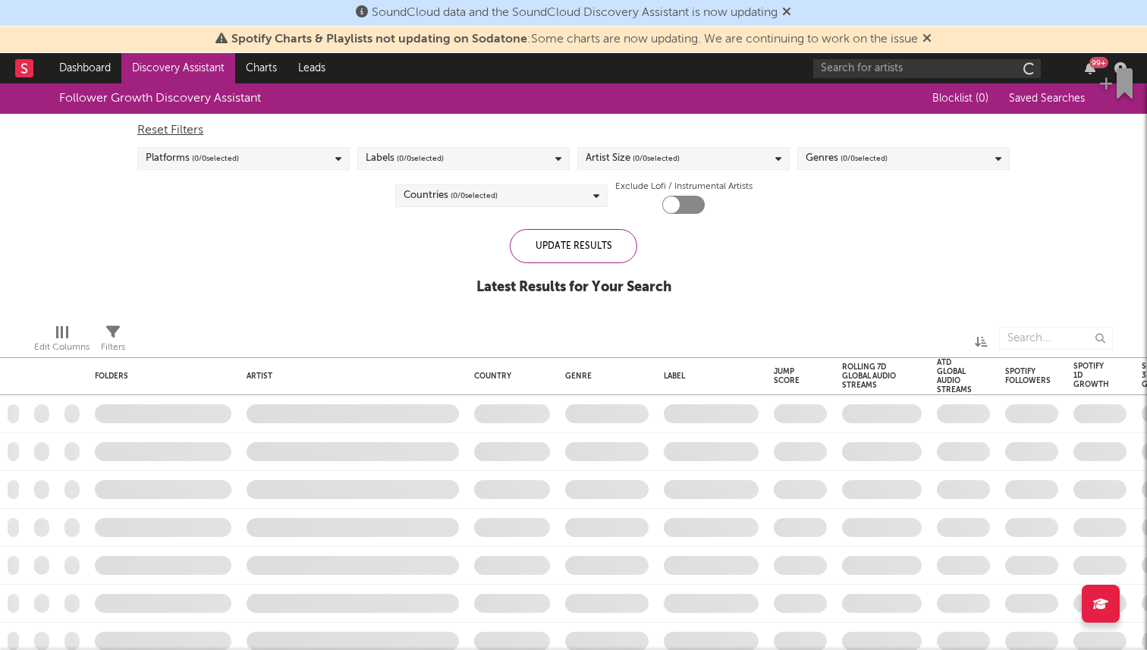
checkbox input "true"
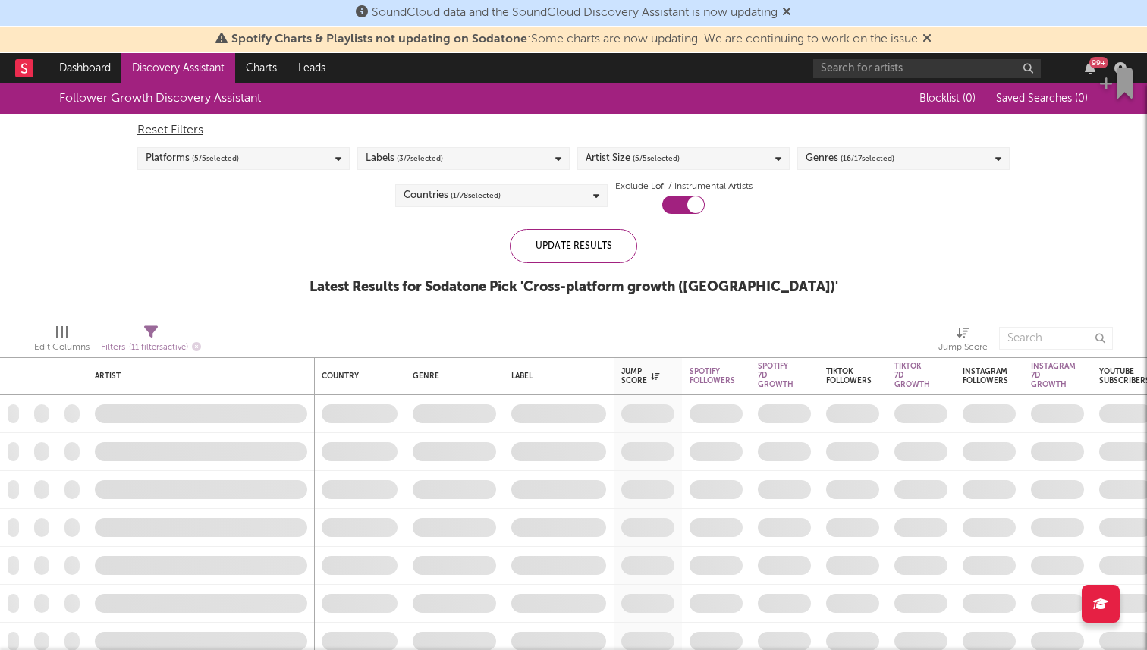
click at [902, 151] on div "Genres ( 16 / 17 selected)" at bounding box center [903, 158] width 212 height 23
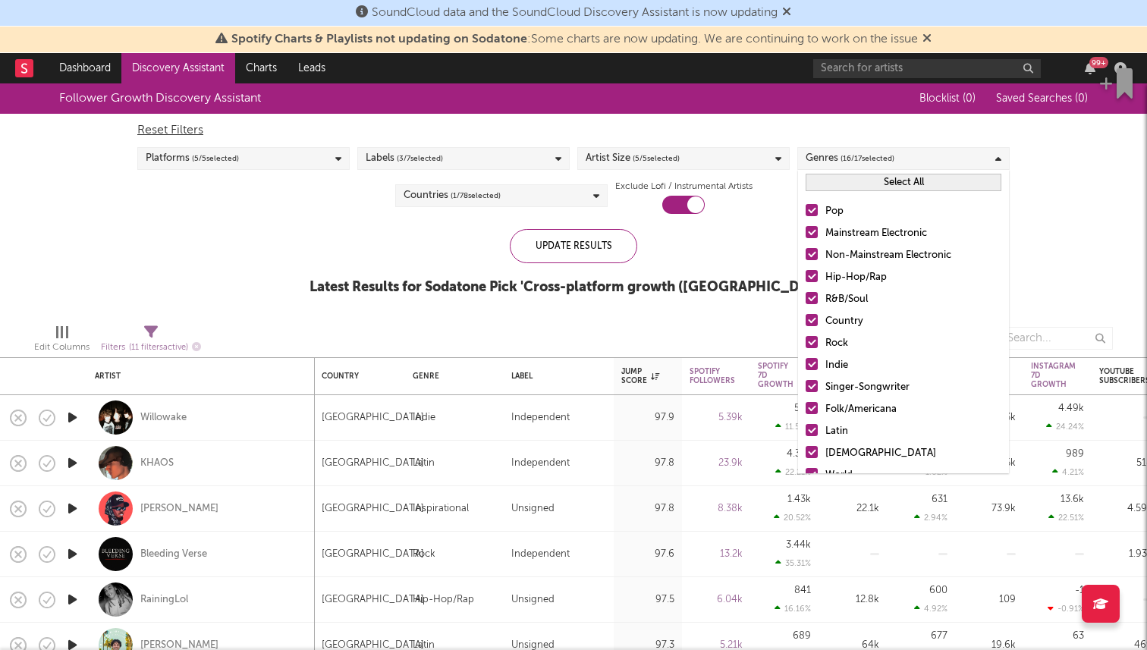
click at [850, 268] on div "Hip-Hop/Rap" at bounding box center [913, 277] width 176 height 18
click at [805, 268] on input "Hip-Hop/Rap" at bounding box center [805, 277] width 0 height 18
click at [836, 292] on div "R&B/Soul" at bounding box center [913, 299] width 176 height 18
click at [805, 292] on input "R&B/Soul" at bounding box center [805, 299] width 0 height 18
click at [825, 318] on div "Country" at bounding box center [913, 321] width 176 height 18
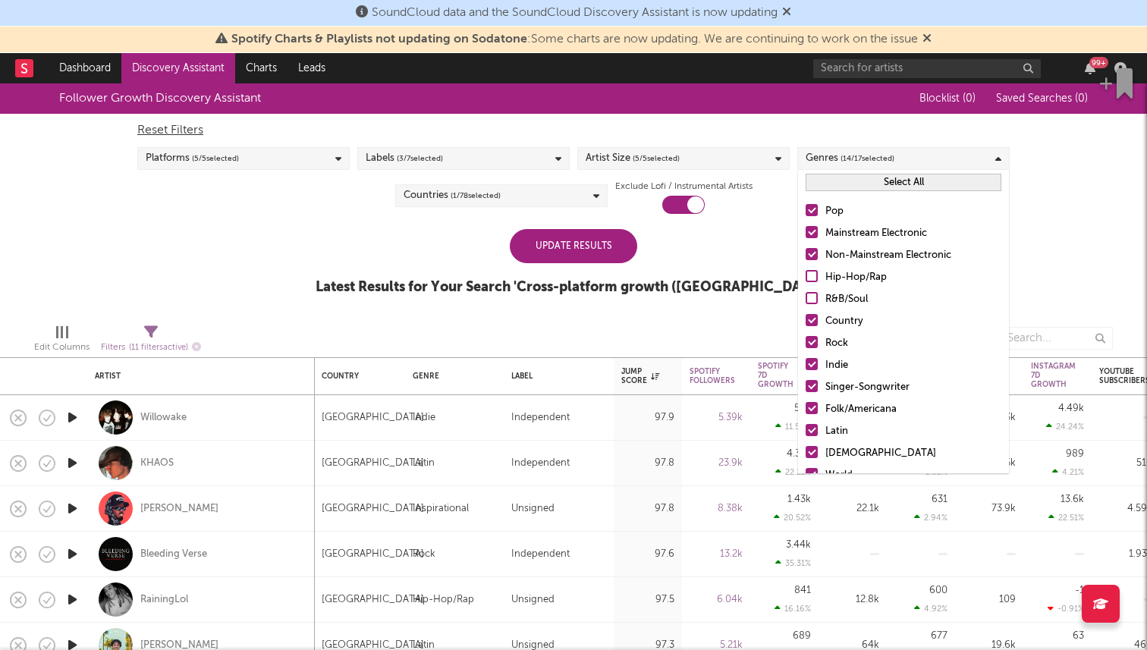
click at [805, 318] on input "Country" at bounding box center [805, 321] width 0 height 18
click at [820, 352] on label "Rock" at bounding box center [903, 343] width 196 height 18
click at [805, 352] on input "Rock" at bounding box center [805, 343] width 0 height 18
click at [839, 278] on div "Hip-Hop/Rap" at bounding box center [913, 277] width 176 height 18
click at [805, 278] on input "Hip-Hop/Rap" at bounding box center [805, 277] width 0 height 18
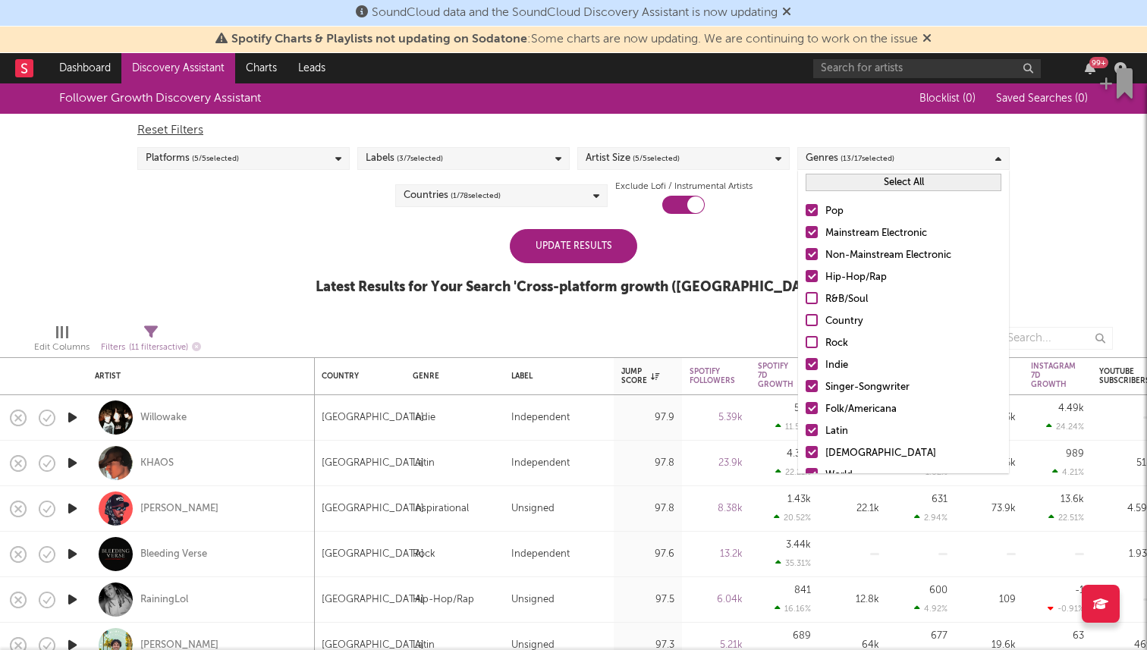
click at [839, 308] on div "R&B/Soul" at bounding box center [913, 299] width 176 height 18
click at [805, 308] on input "R&B/Soul" at bounding box center [805, 299] width 0 height 18
click at [831, 387] on div "Singer-Songwriter" at bounding box center [913, 387] width 176 height 18
click at [805, 387] on input "Singer-Songwriter" at bounding box center [805, 387] width 0 height 18
click at [832, 409] on div "Folk/Americana" at bounding box center [913, 409] width 176 height 18
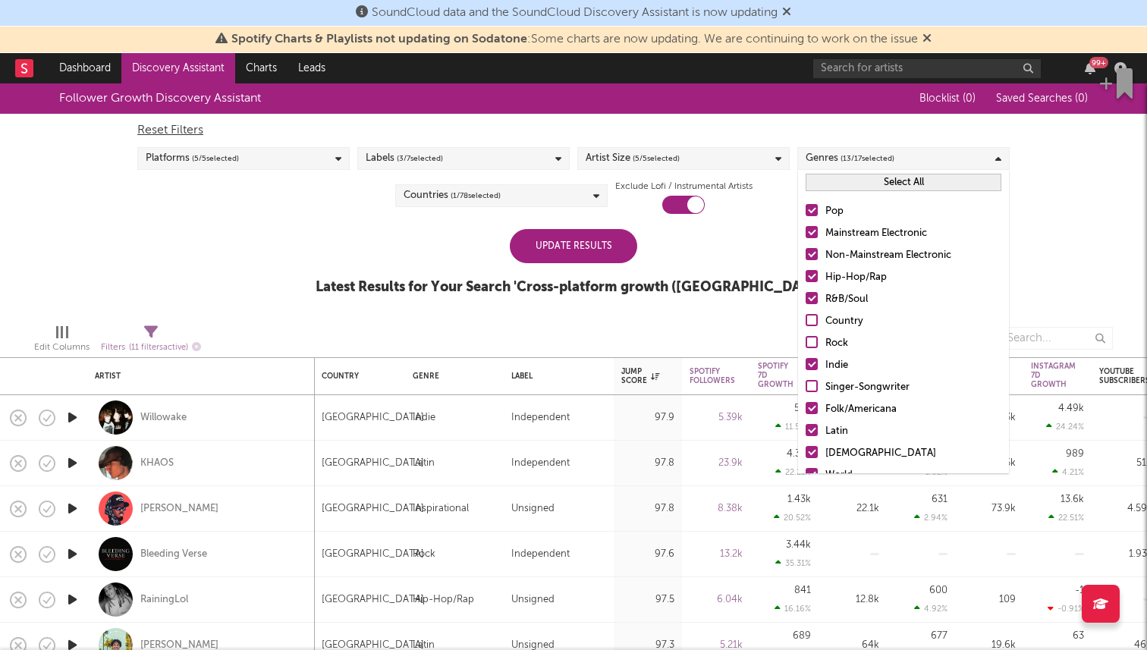
click at [805, 409] on input "Folk/Americana" at bounding box center [805, 409] width 0 height 18
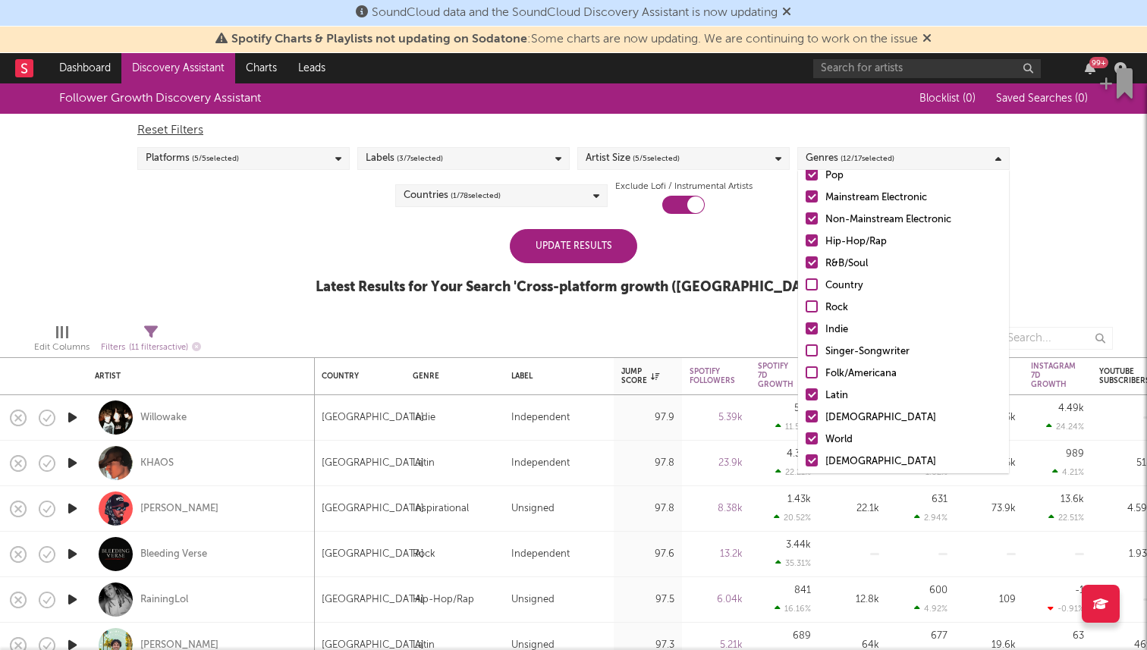
scroll to position [56, 0]
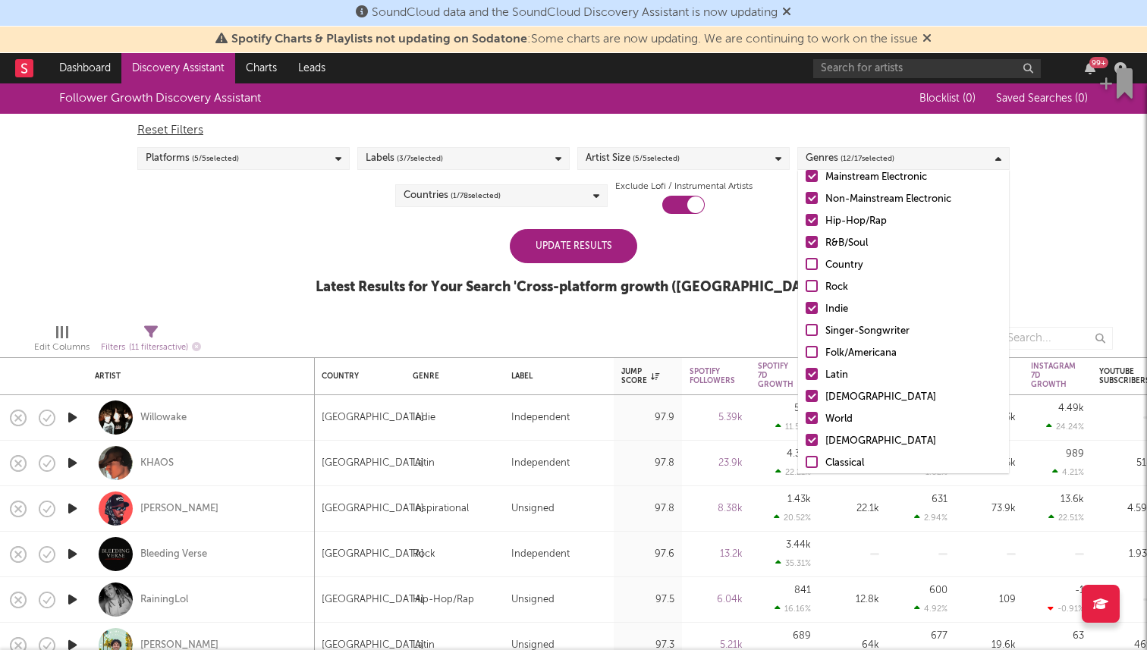
click at [835, 378] on div "Latin" at bounding box center [913, 375] width 176 height 18
click at [805, 378] on input "Latin" at bounding box center [805, 375] width 0 height 18
click at [833, 401] on div "[DEMOGRAPHIC_DATA]" at bounding box center [913, 397] width 176 height 18
click at [805, 401] on input "[DEMOGRAPHIC_DATA]" at bounding box center [805, 397] width 0 height 18
click at [831, 422] on div "World" at bounding box center [913, 419] width 176 height 18
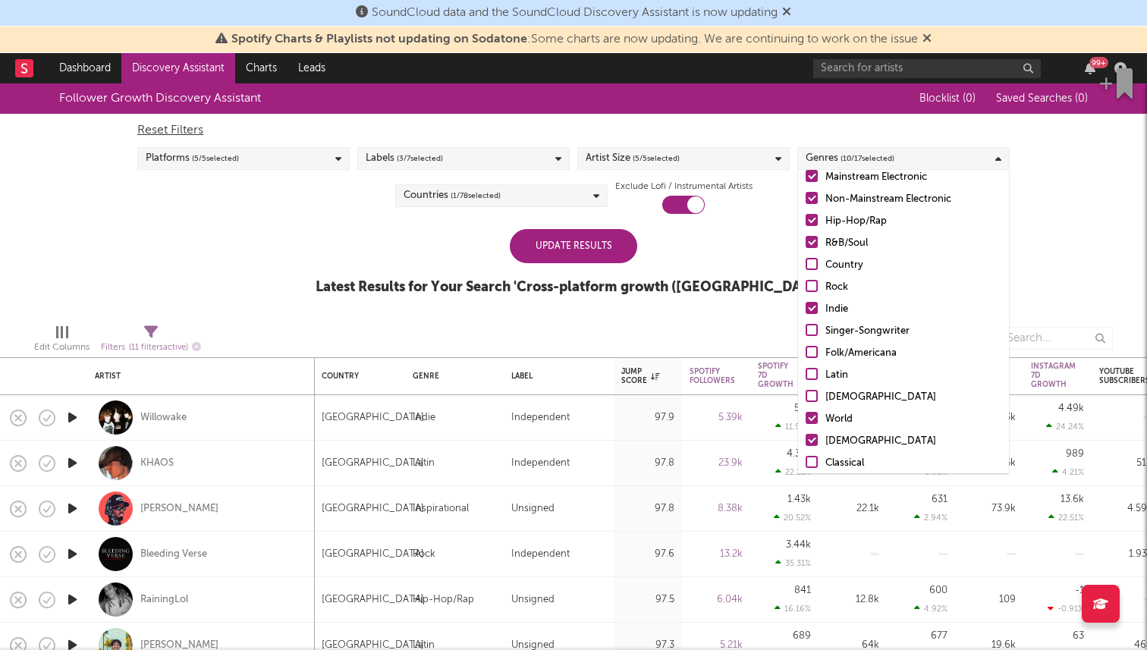
click at [805, 422] on input "World" at bounding box center [805, 419] width 0 height 18
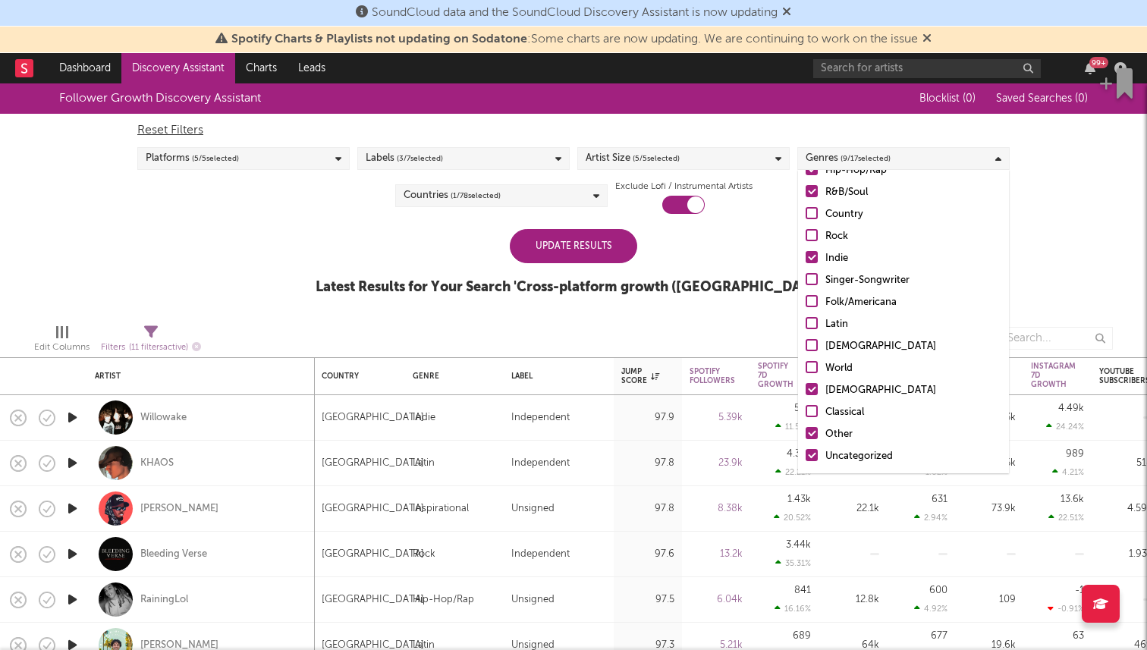
click at [587, 226] on div "Follower Growth Discovery Assistant Blocklist ( 0 ) Saved Searches ( 0 ) Reset …" at bounding box center [573, 197] width 1147 height 228
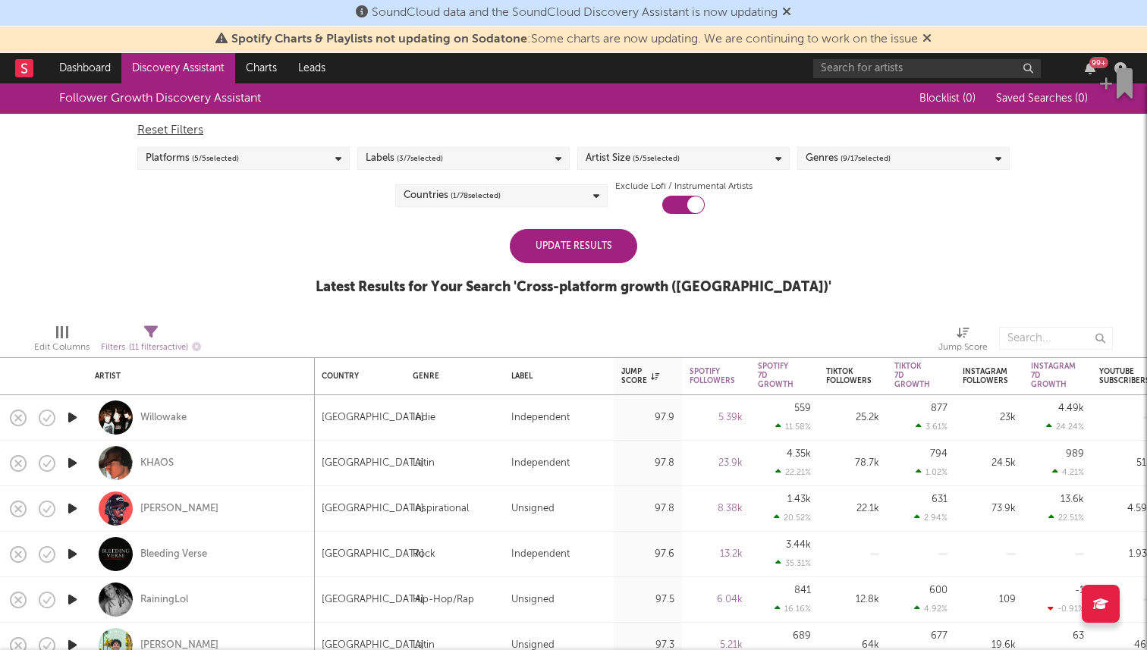
click at [587, 243] on div "Update Results" at bounding box center [573, 246] width 127 height 34
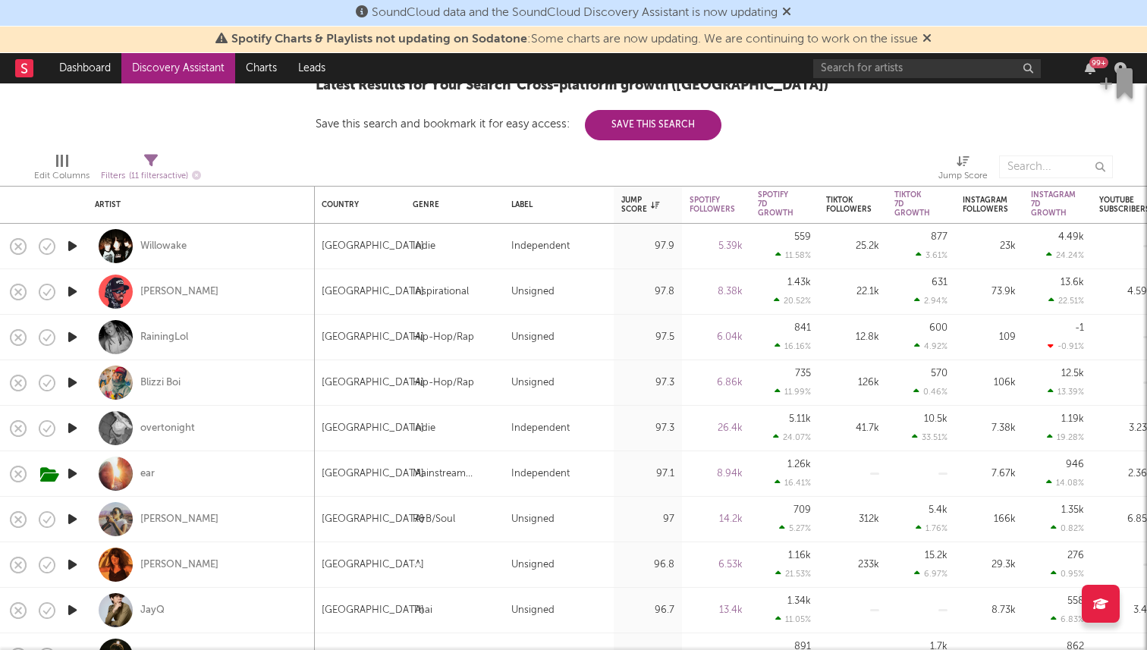
click at [74, 296] on icon "button" at bounding box center [72, 291] width 16 height 19
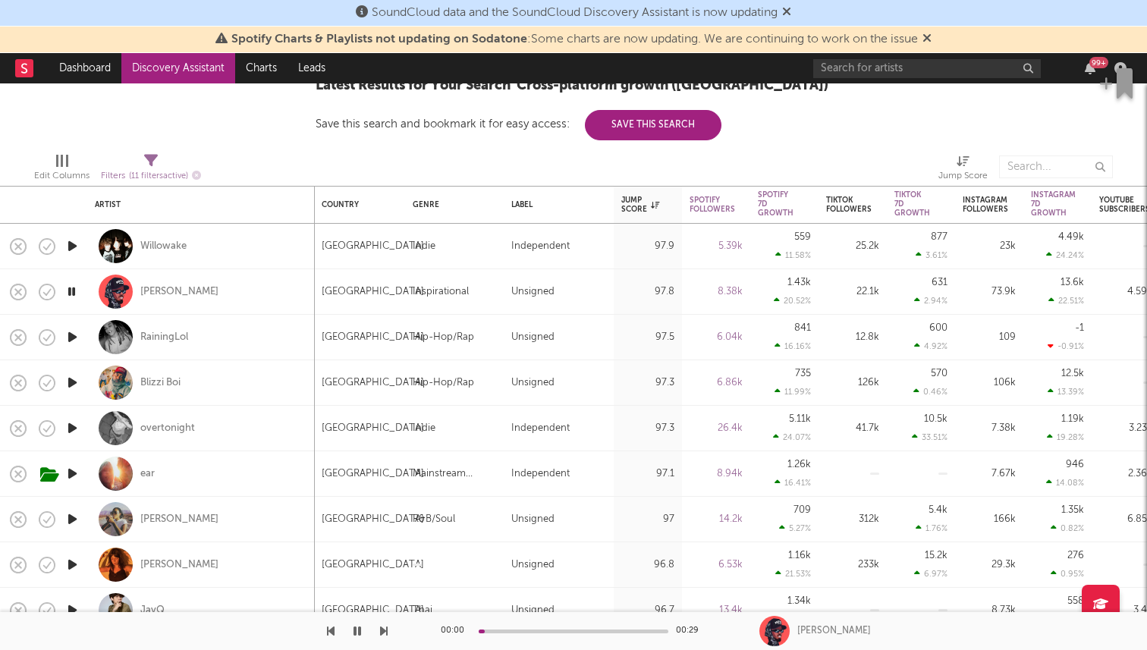
click at [73, 387] on icon "button" at bounding box center [72, 382] width 16 height 19
click at [71, 302] on div at bounding box center [72, 291] width 30 height 45
select select "1w"
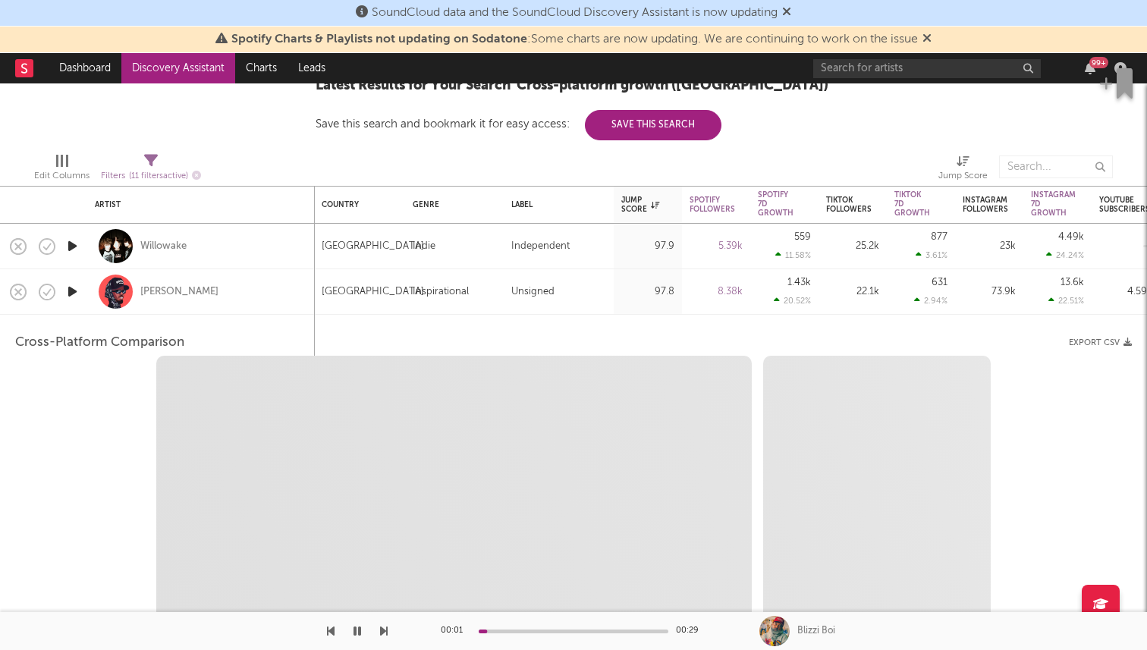
select select "6m"
click at [102, 305] on div at bounding box center [116, 291] width 34 height 34
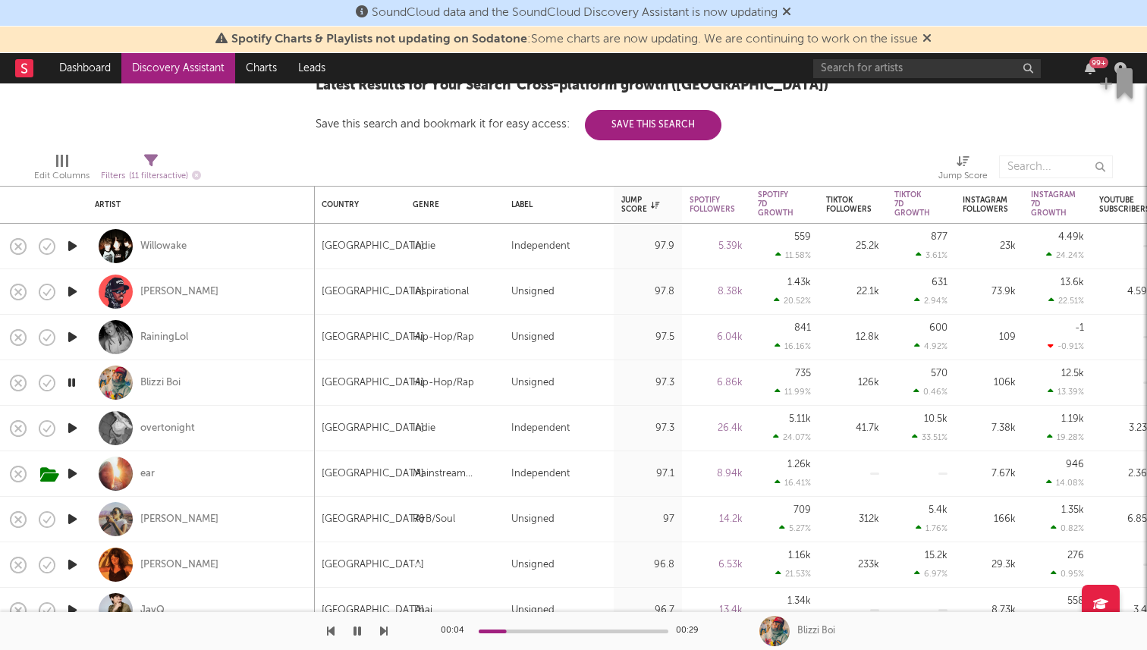
click at [78, 293] on icon "button" at bounding box center [72, 291] width 16 height 19
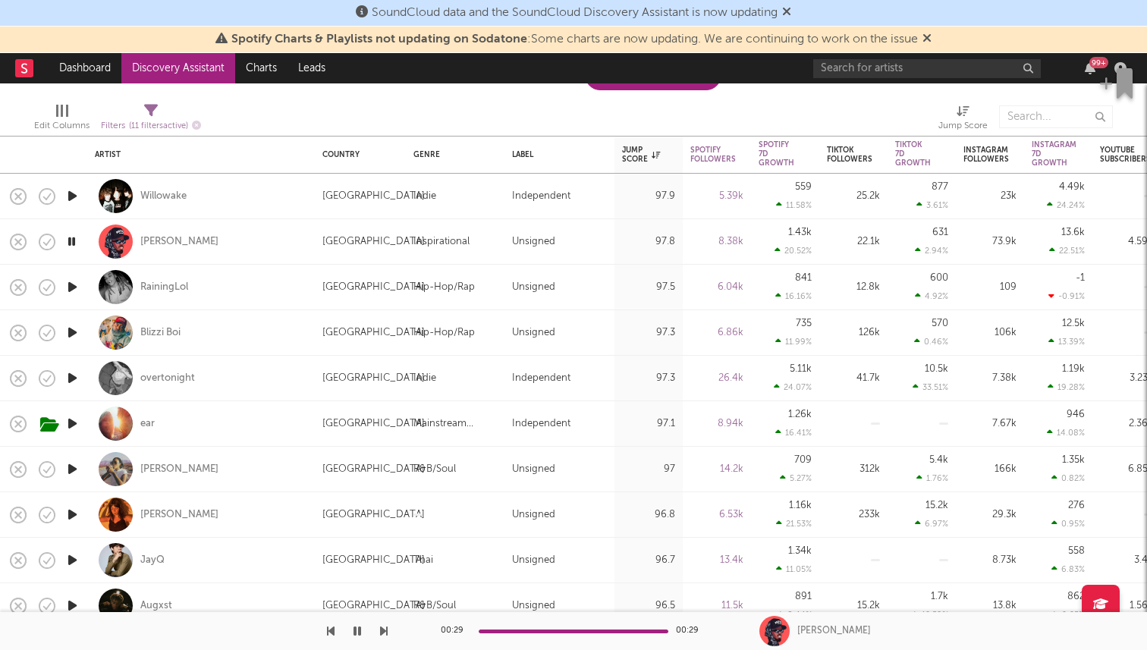
click at [81, 466] on div at bounding box center [72, 469] width 30 height 45
select select "1w"
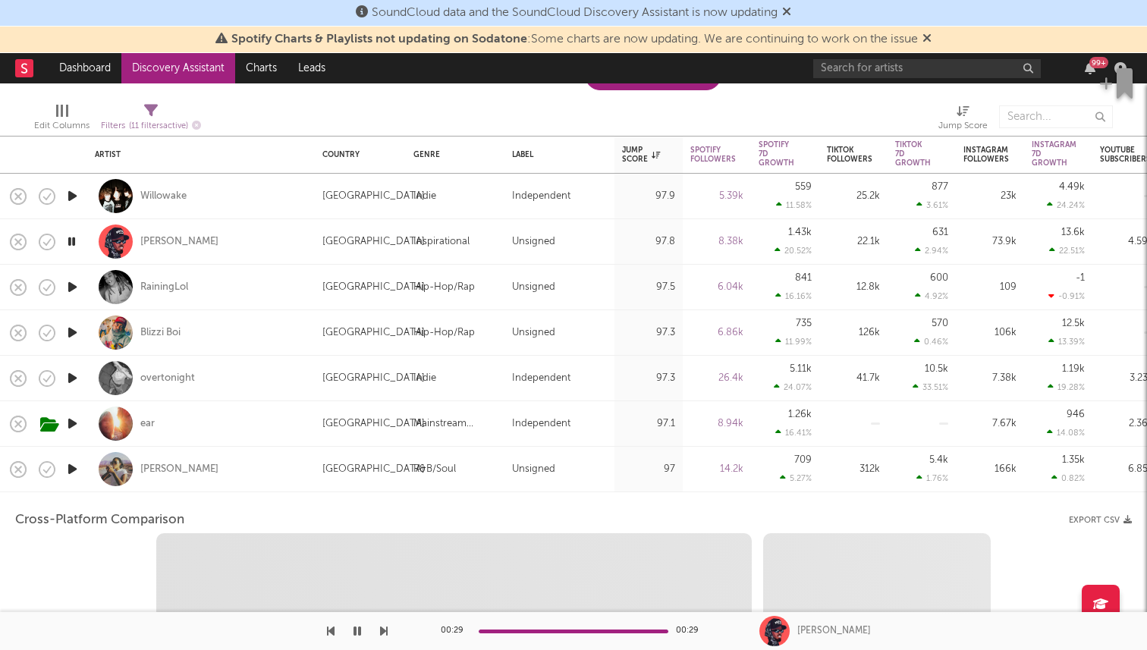
click at [73, 466] on icon "button" at bounding box center [72, 469] width 16 height 19
select select "6m"
click at [238, 491] on div "[PERSON_NAME]" at bounding box center [201, 469] width 212 height 45
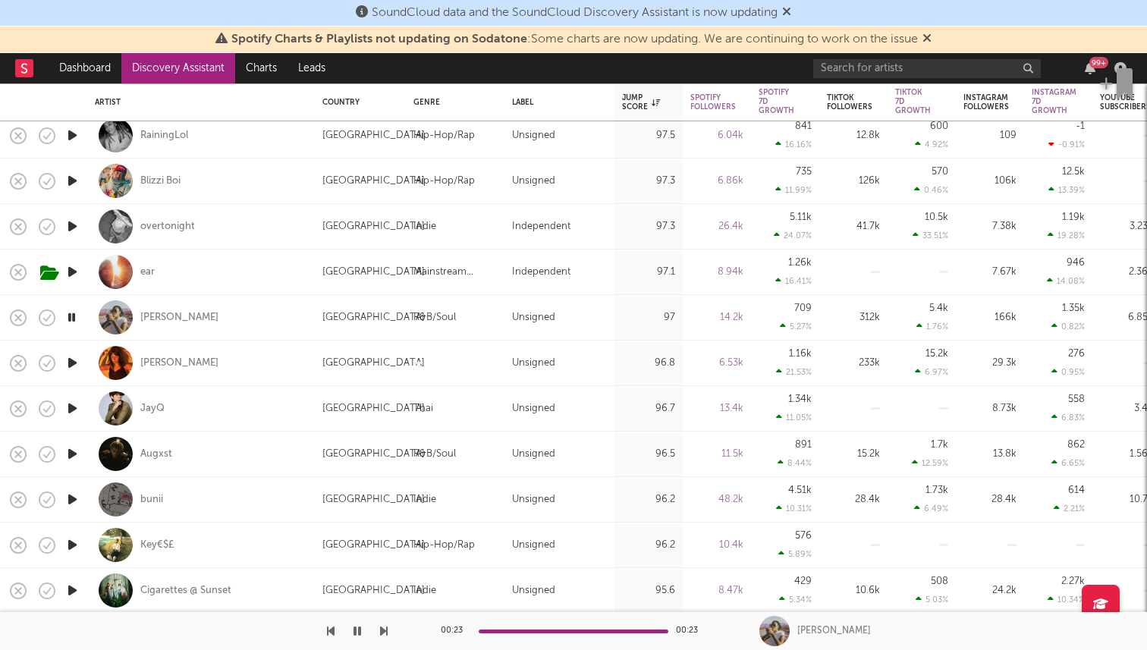
click at [82, 356] on div at bounding box center [72, 362] width 30 height 45
select select "1w"
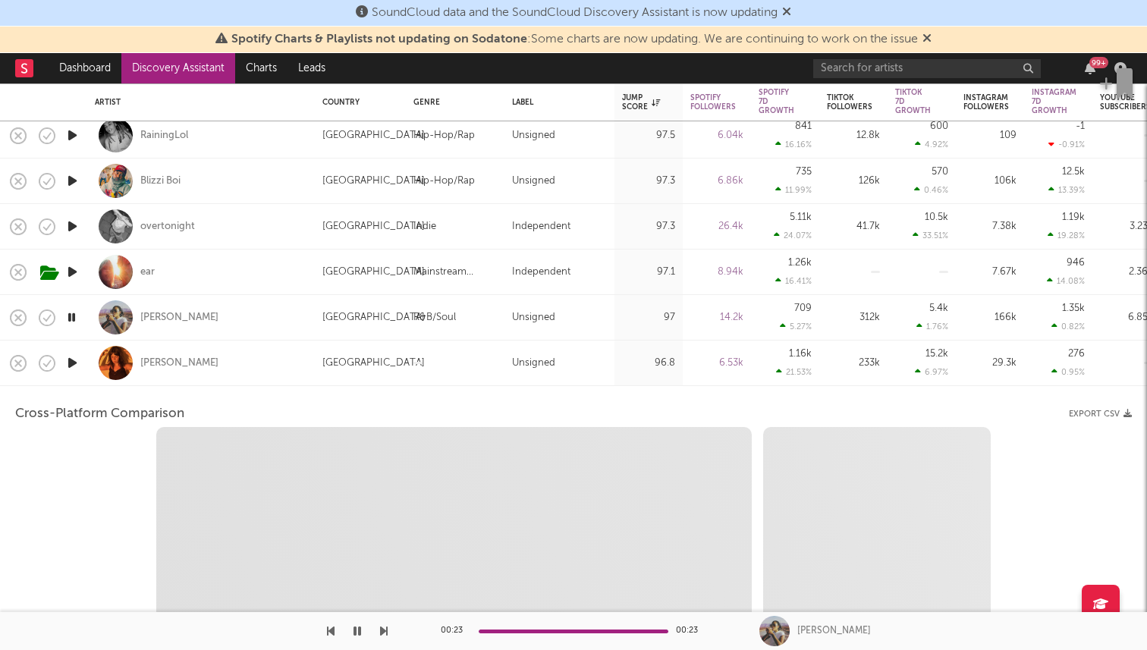
click at [74, 358] on icon "button" at bounding box center [72, 362] width 16 height 19
select select "1w"
click at [243, 369] on div "Lydia Kenny" at bounding box center [201, 362] width 212 height 45
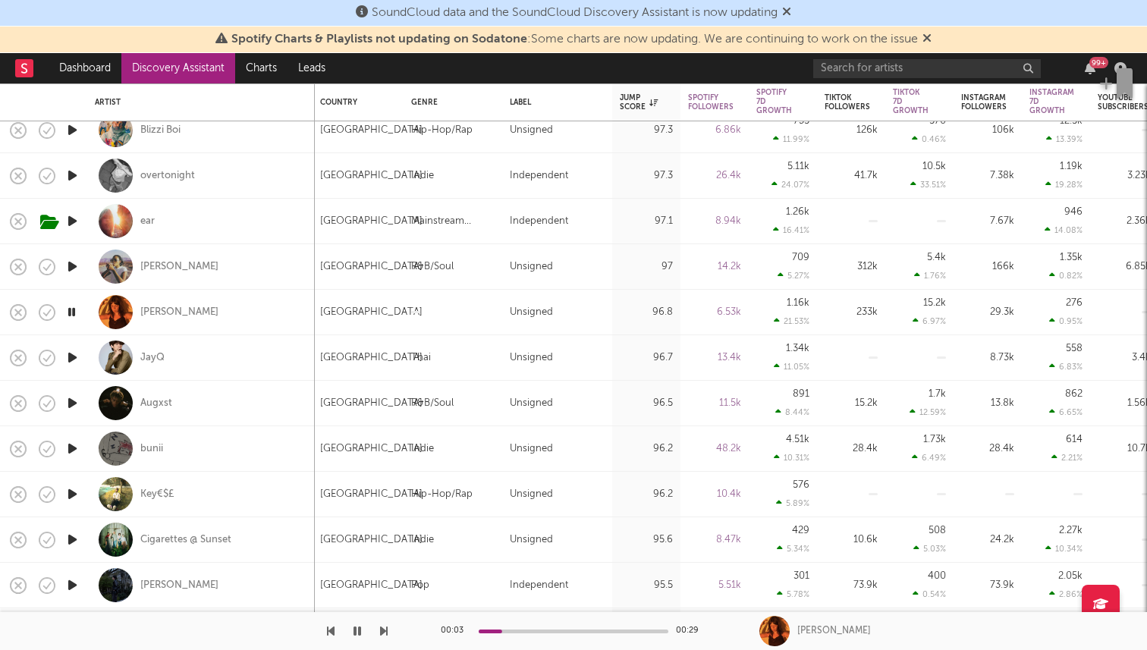
click at [73, 350] on icon "button" at bounding box center [72, 357] width 16 height 19
click at [78, 445] on icon "button" at bounding box center [72, 448] width 16 height 19
click at [74, 498] on icon "button" at bounding box center [72, 494] width 16 height 19
click at [69, 540] on icon "button" at bounding box center [72, 539] width 16 height 19
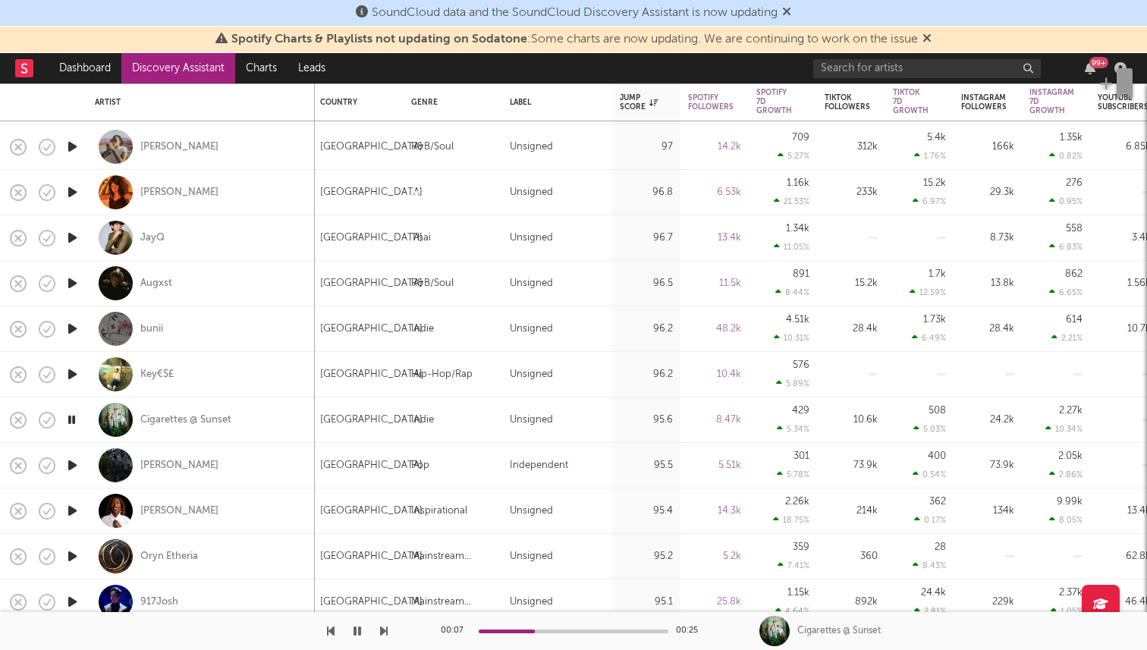
click at [80, 512] on icon "button" at bounding box center [72, 510] width 16 height 19
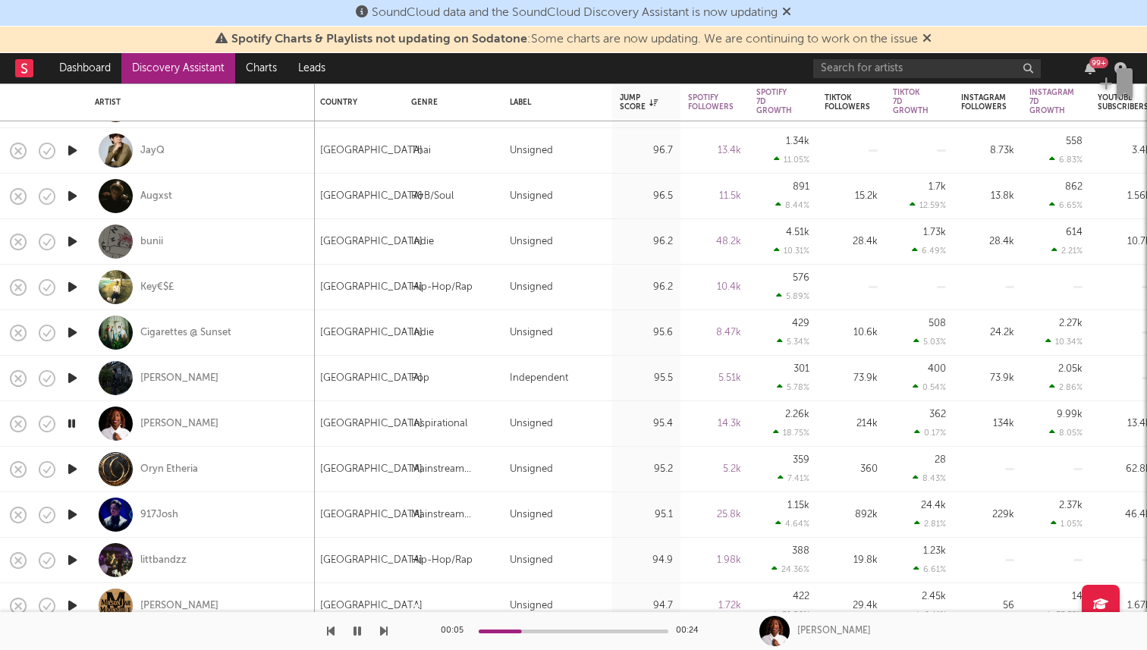
click at [77, 474] on icon "button" at bounding box center [72, 469] width 16 height 19
click at [64, 516] on icon "button" at bounding box center [72, 514] width 16 height 19
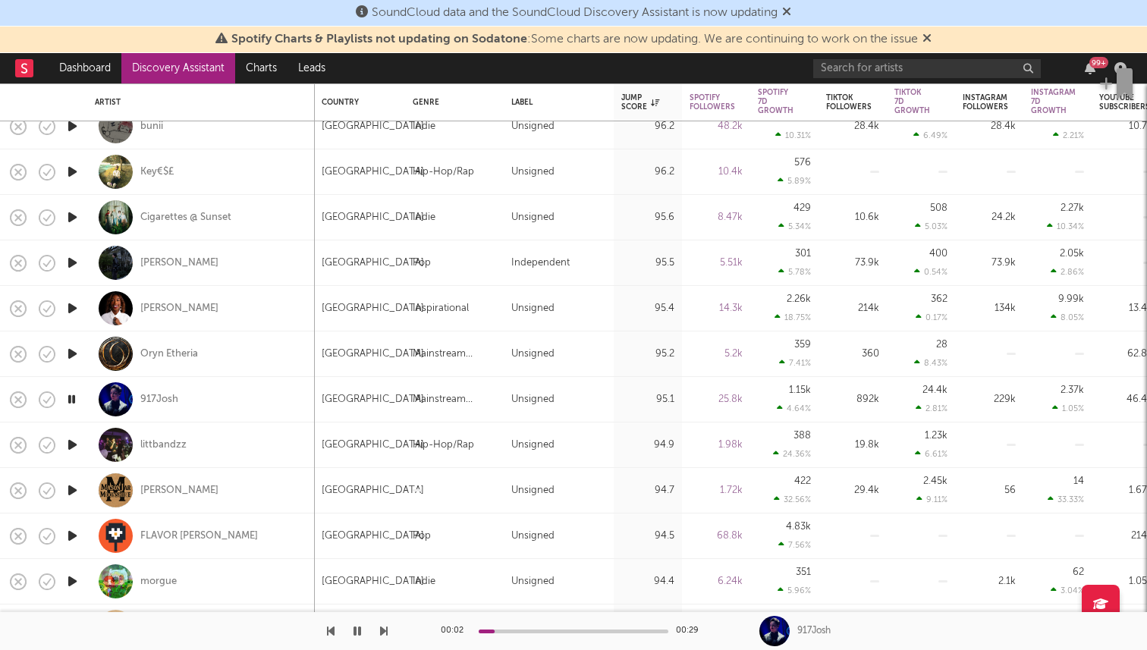
click at [75, 440] on icon "button" at bounding box center [72, 444] width 16 height 19
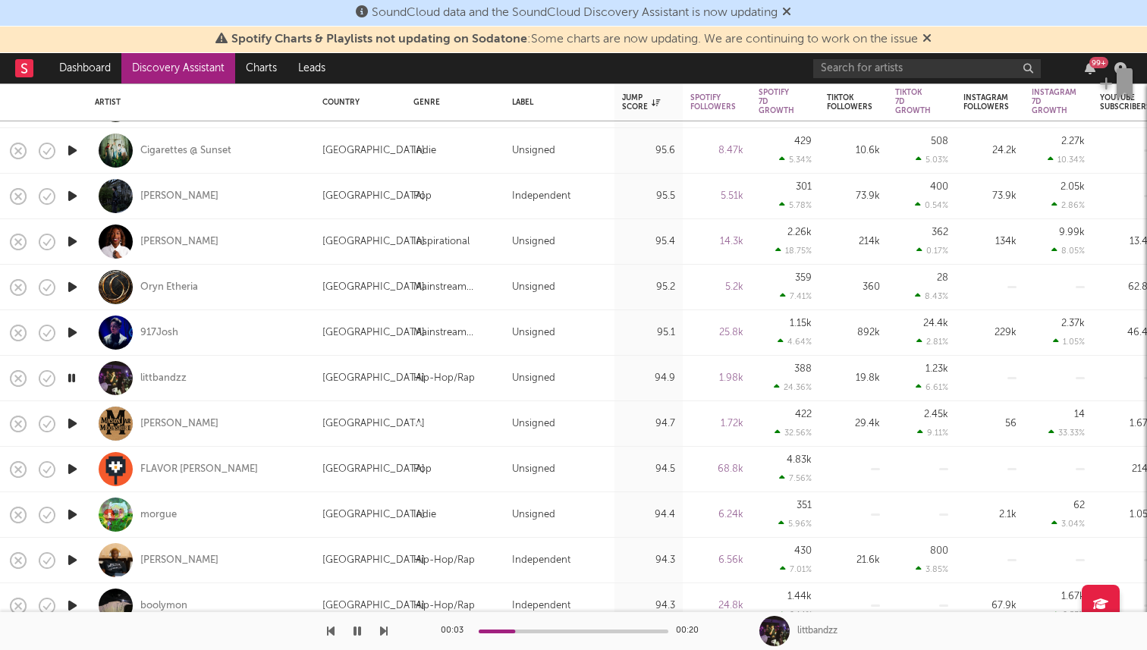
click at [71, 518] on icon "button" at bounding box center [72, 514] width 16 height 19
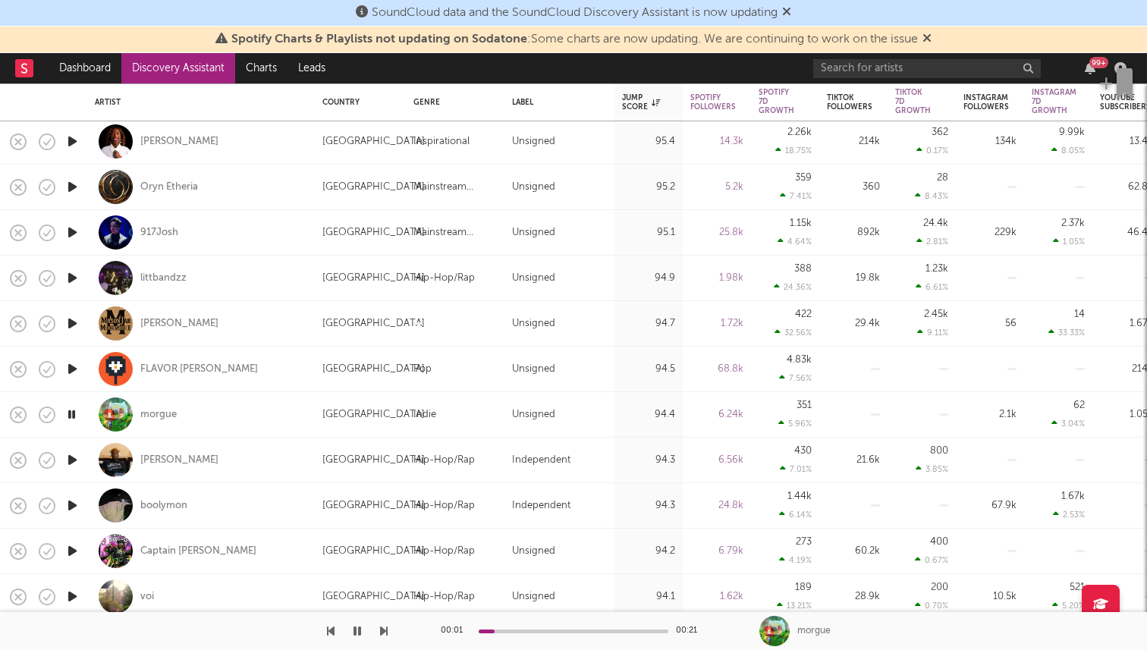
click at [71, 458] on icon "button" at bounding box center [72, 459] width 16 height 19
click at [69, 513] on icon "button" at bounding box center [72, 505] width 16 height 19
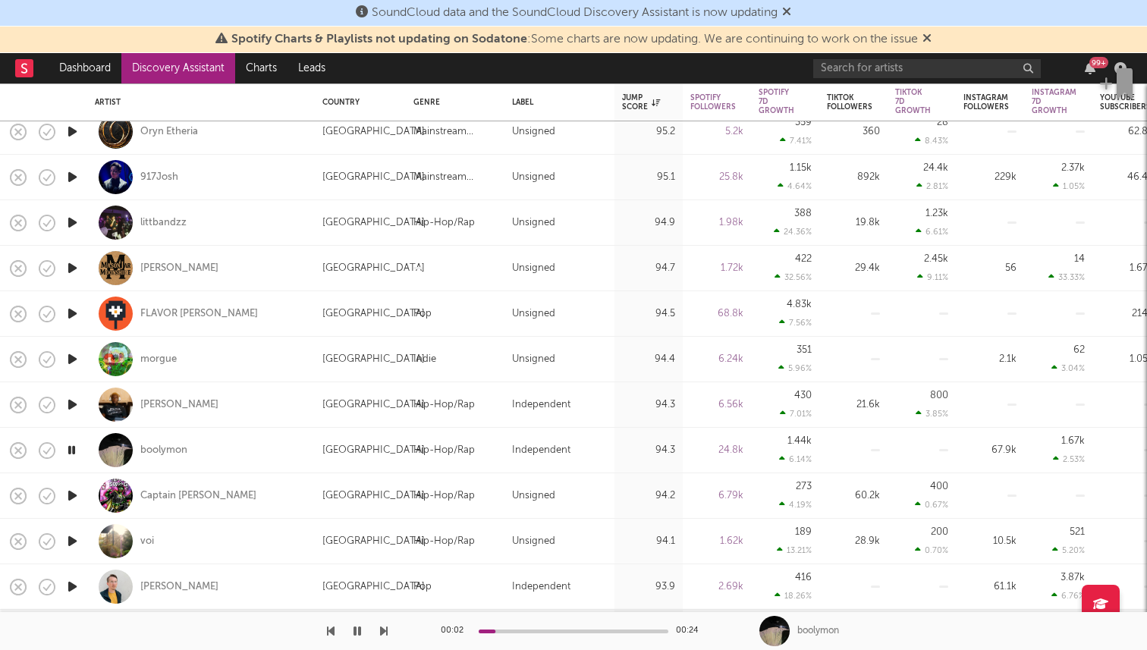
click at [70, 496] on icon "button" at bounding box center [72, 495] width 16 height 19
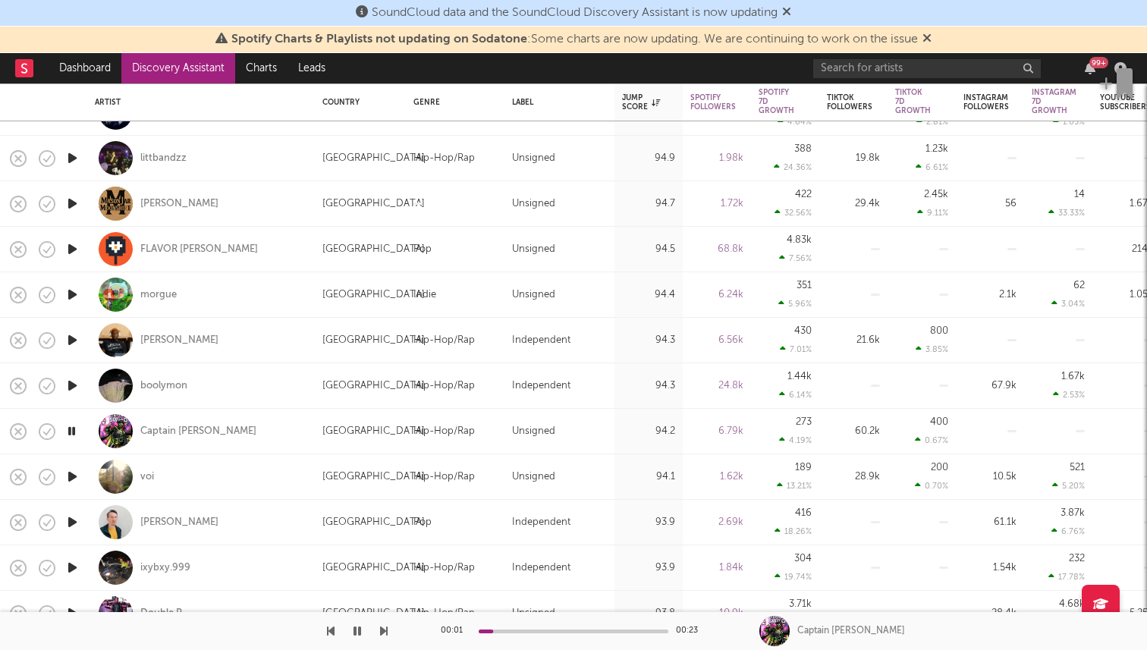
click at [74, 476] on icon "button" at bounding box center [72, 476] width 16 height 19
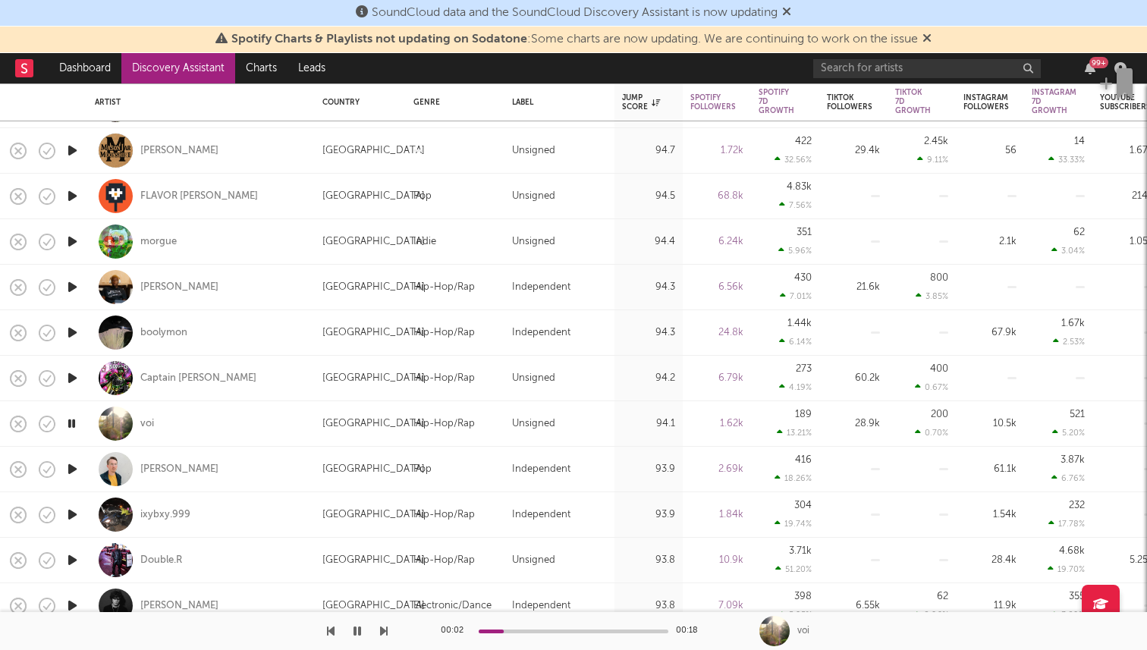
click at [525, 628] on div "00:02 00:18" at bounding box center [573, 631] width 265 height 38
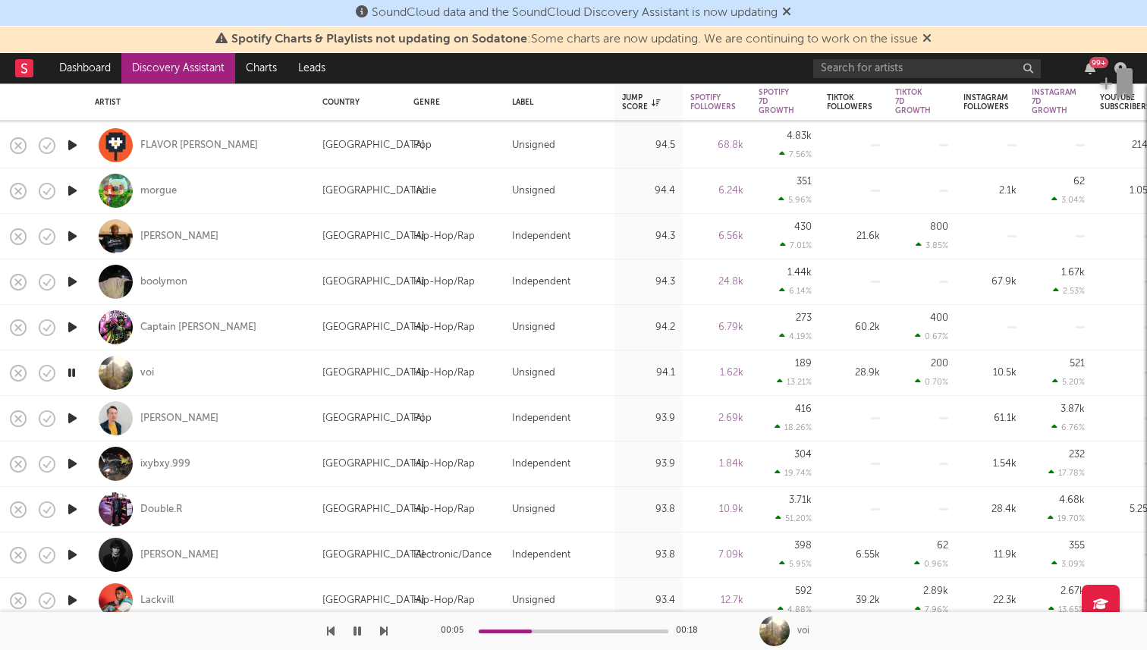
click at [68, 415] on icon "button" at bounding box center [72, 418] width 16 height 19
click at [71, 457] on icon "button" at bounding box center [72, 463] width 16 height 19
click at [74, 504] on icon "button" at bounding box center [72, 509] width 16 height 19
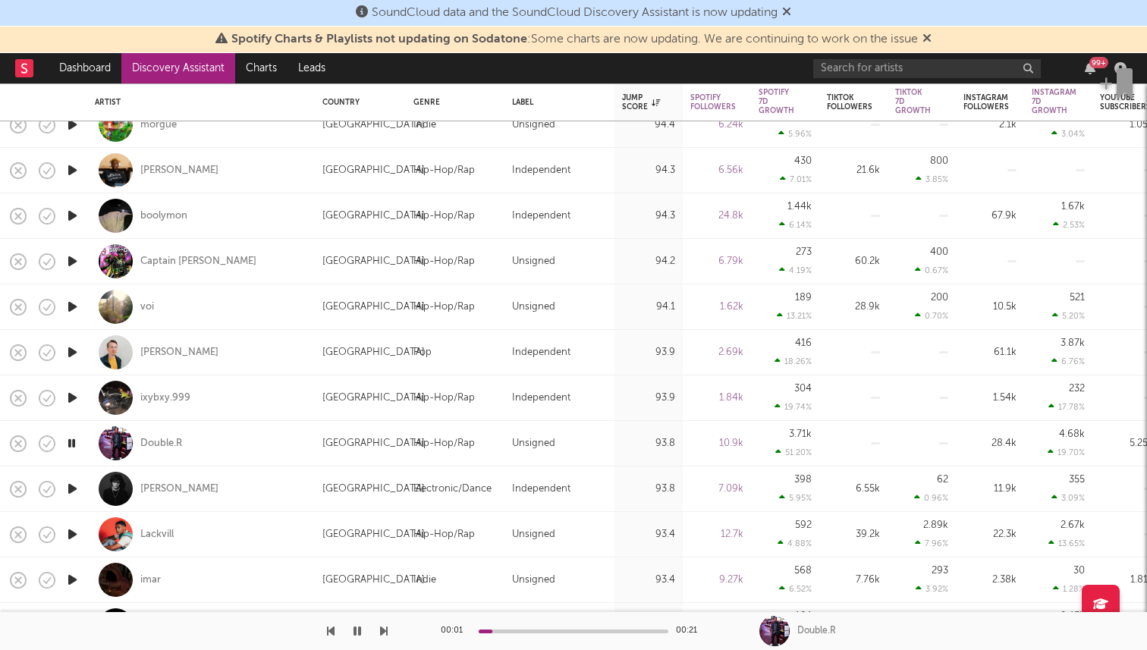
click at [83, 496] on div at bounding box center [72, 488] width 30 height 45
select select "1w"
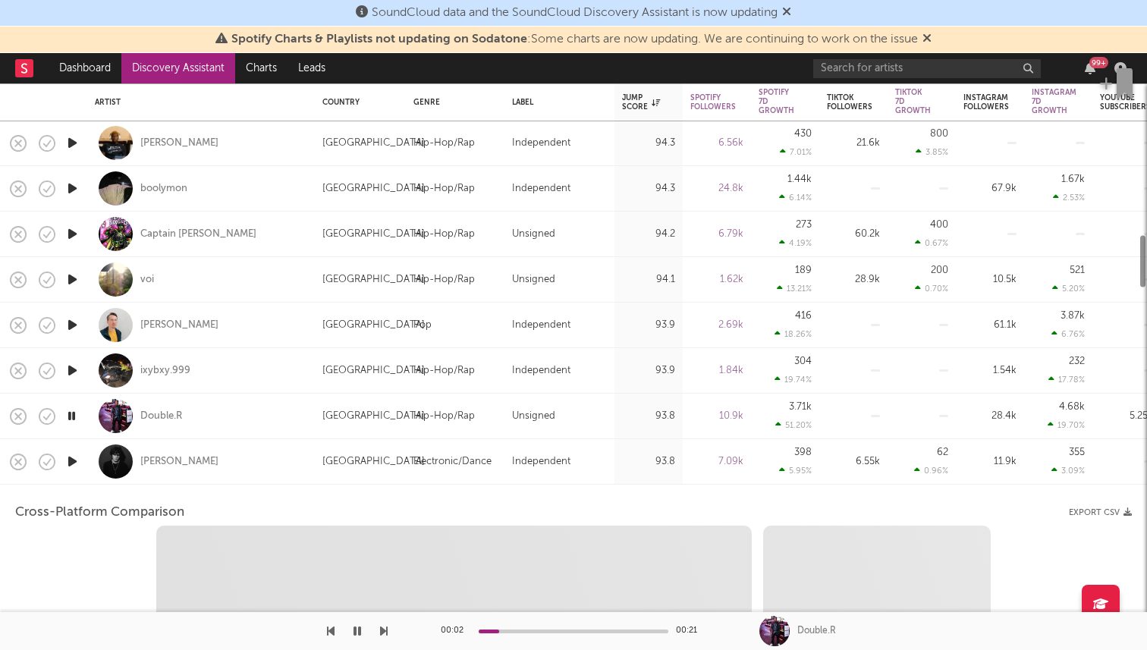
click at [108, 478] on div at bounding box center [116, 461] width 34 height 34
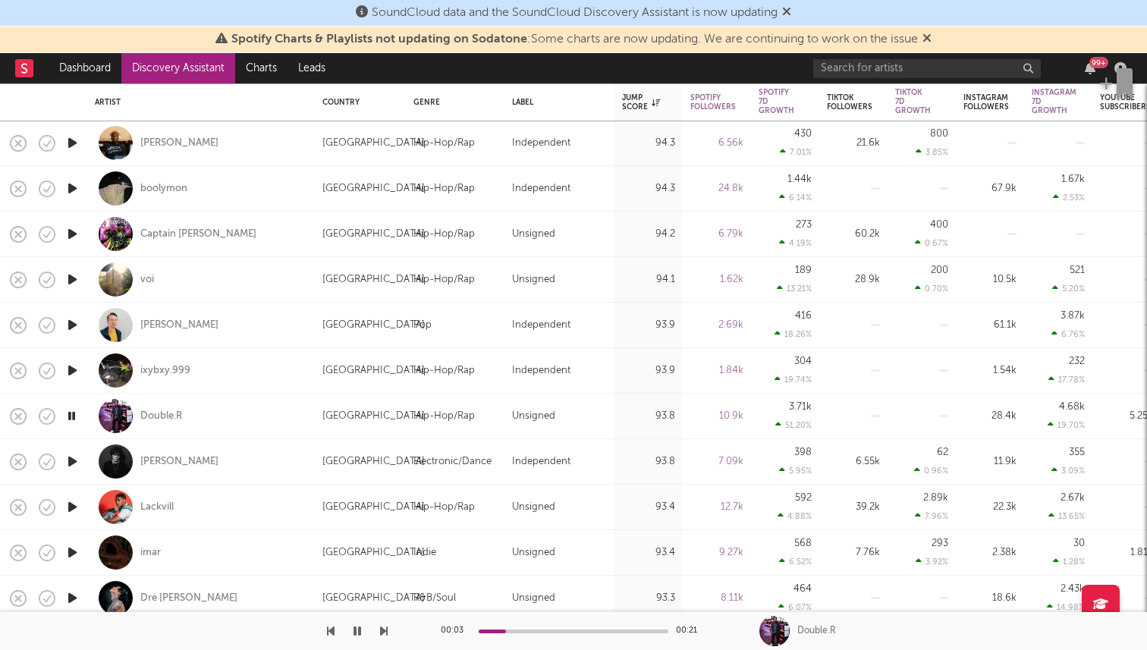
click at [67, 458] on icon "button" at bounding box center [72, 461] width 16 height 19
click at [70, 510] on icon "button" at bounding box center [72, 506] width 16 height 19
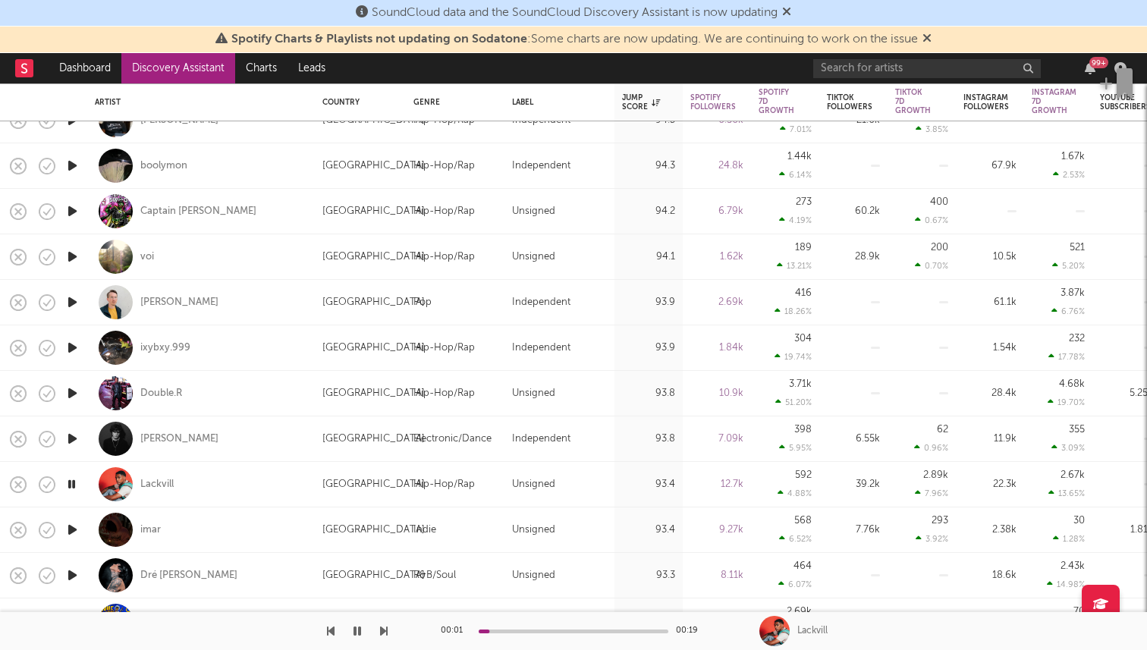
click at [72, 531] on icon "button" at bounding box center [72, 529] width 16 height 19
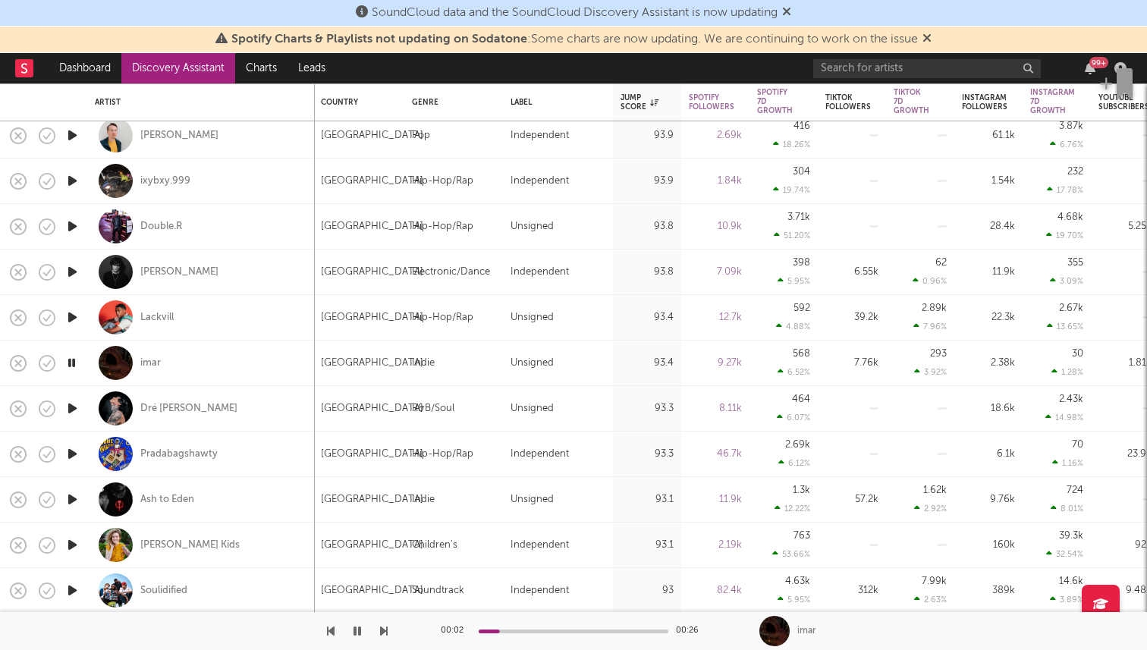
click at [70, 502] on icon "button" at bounding box center [72, 499] width 16 height 19
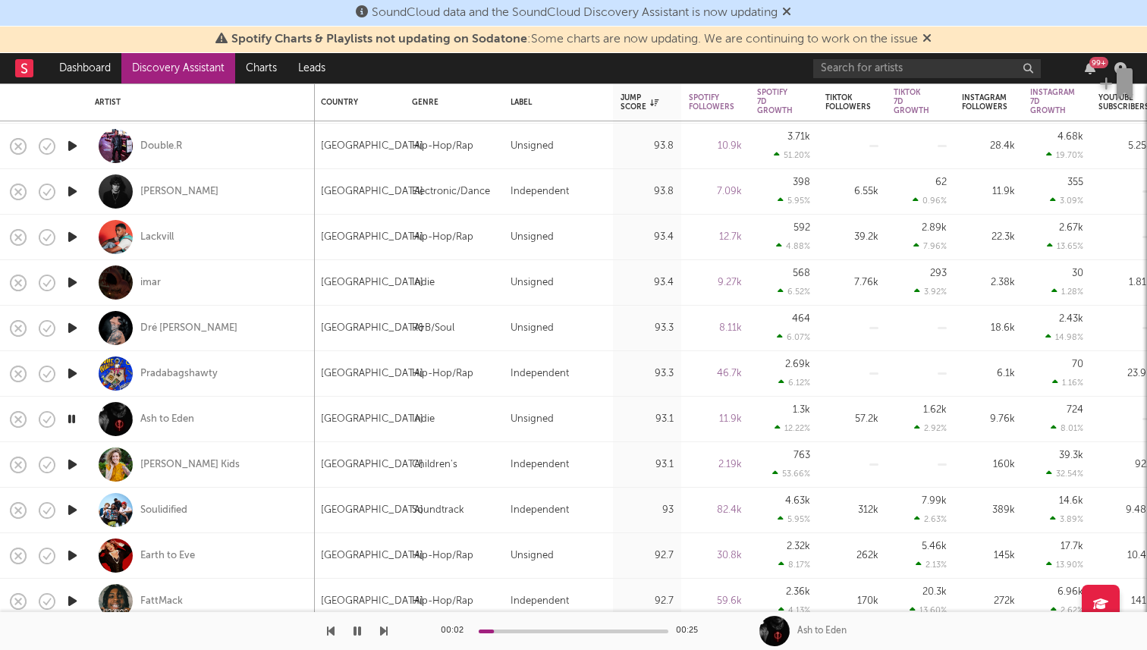
click at [76, 469] on icon "button" at bounding box center [72, 464] width 16 height 19
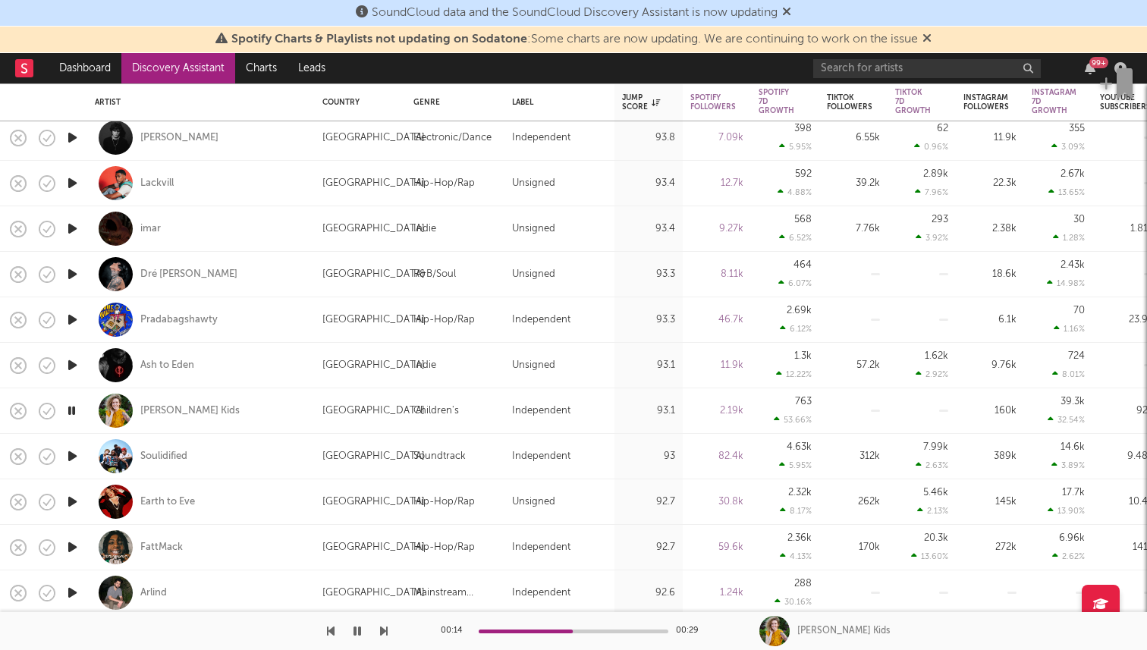
click at [74, 495] on icon "button" at bounding box center [72, 501] width 16 height 19
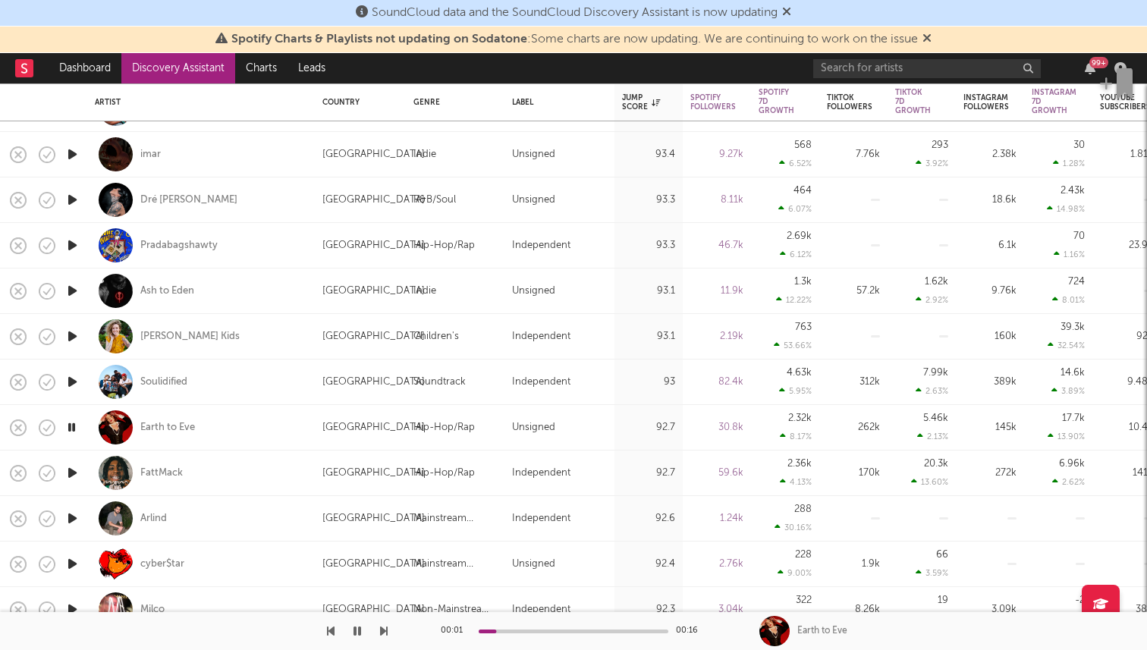
click at [80, 478] on icon "button" at bounding box center [72, 472] width 16 height 19
click at [74, 523] on icon "button" at bounding box center [72, 518] width 16 height 19
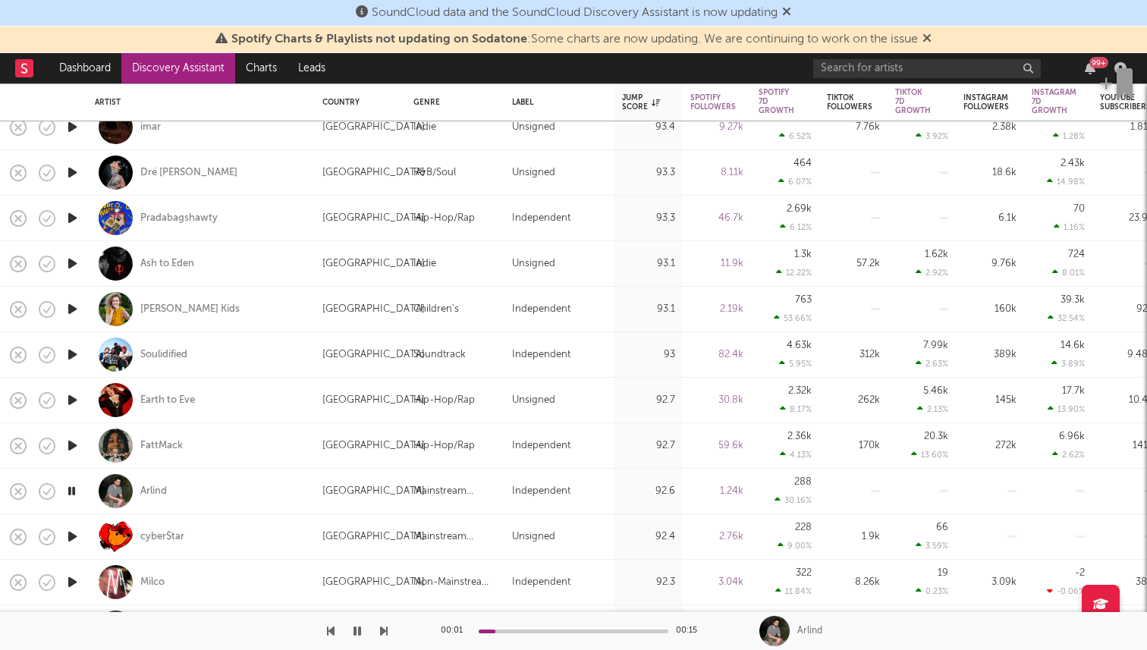
click at [71, 532] on icon "button" at bounding box center [72, 536] width 16 height 19
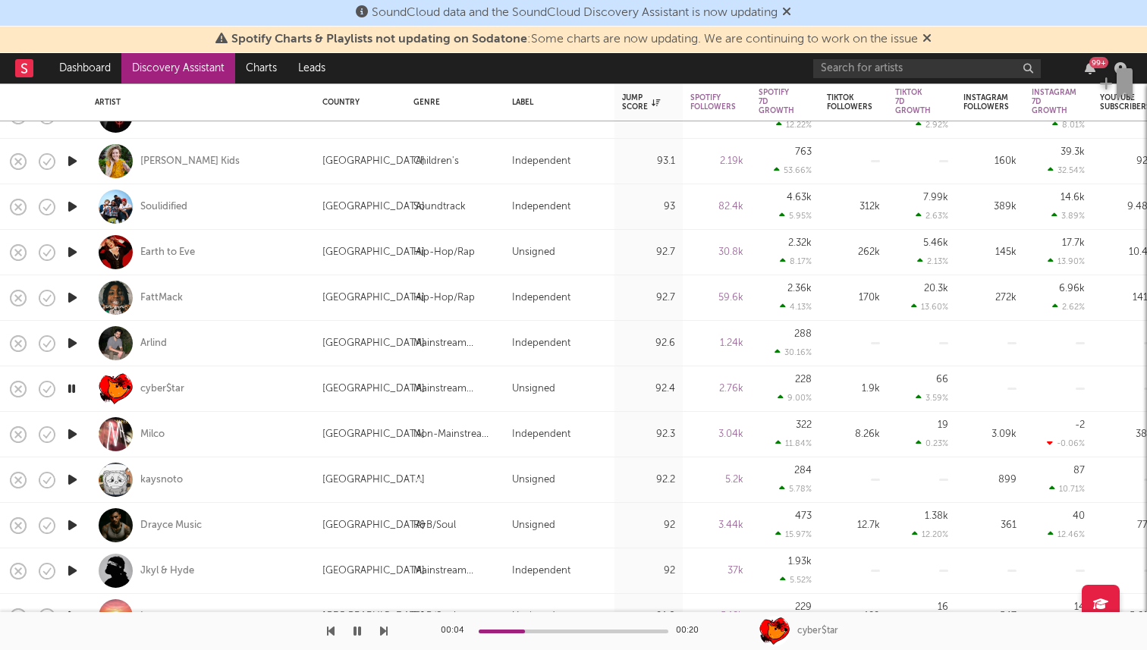
click at [75, 434] on icon "button" at bounding box center [72, 434] width 16 height 19
click at [67, 483] on icon "button" at bounding box center [72, 479] width 16 height 19
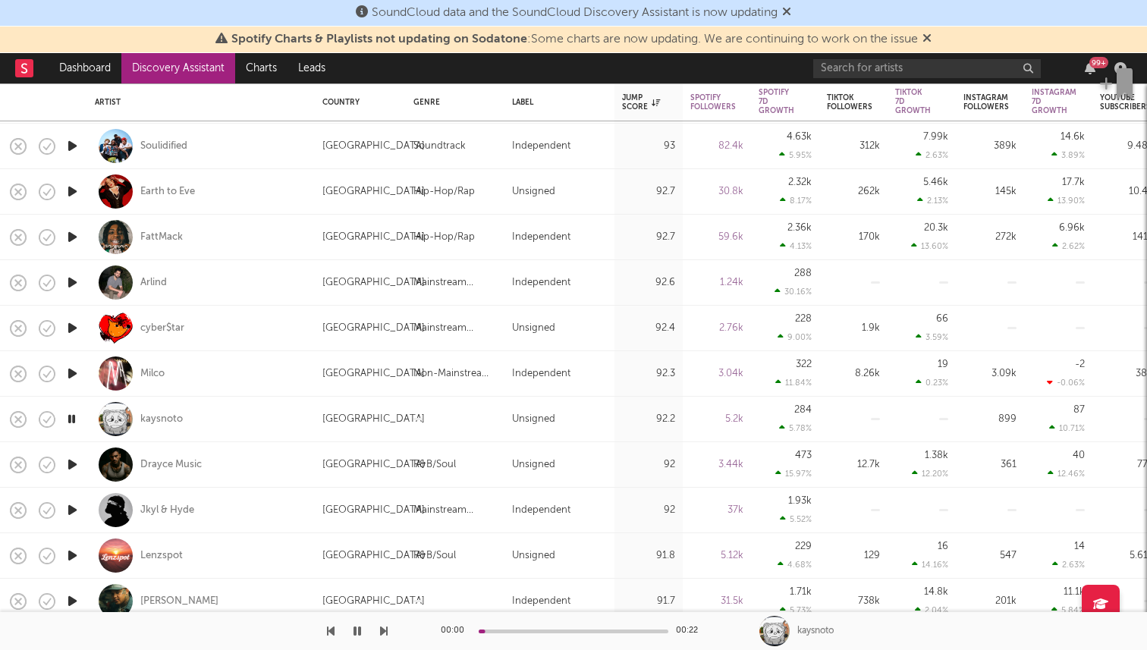
click at [74, 465] on icon "button" at bounding box center [72, 464] width 16 height 19
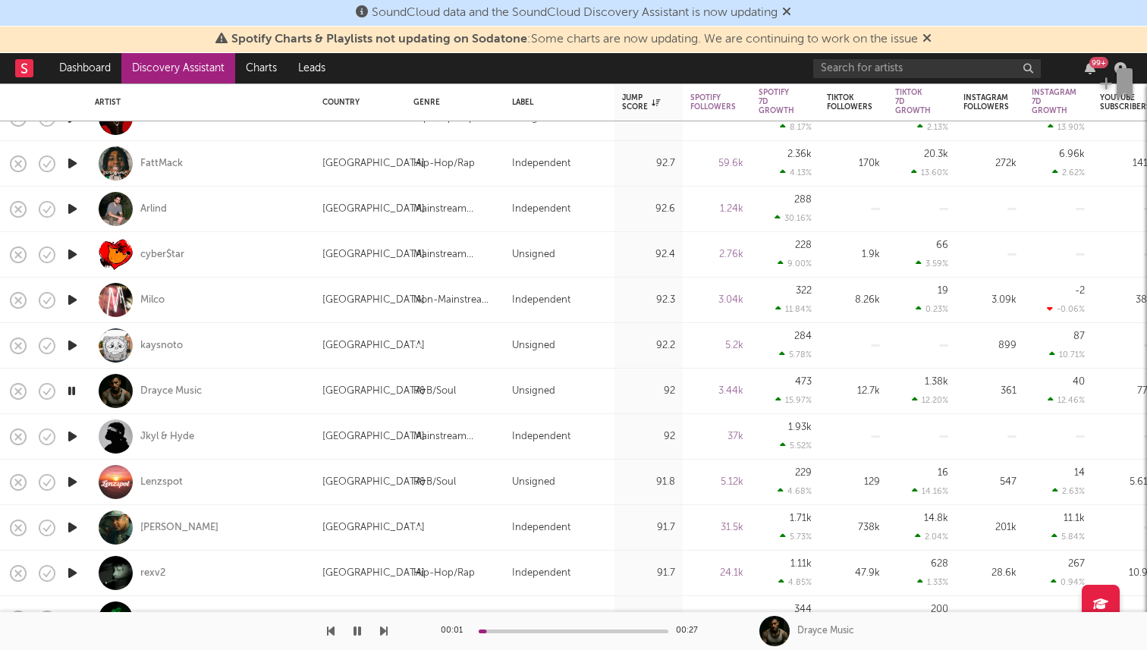
click at [68, 437] on icon "button" at bounding box center [72, 436] width 16 height 19
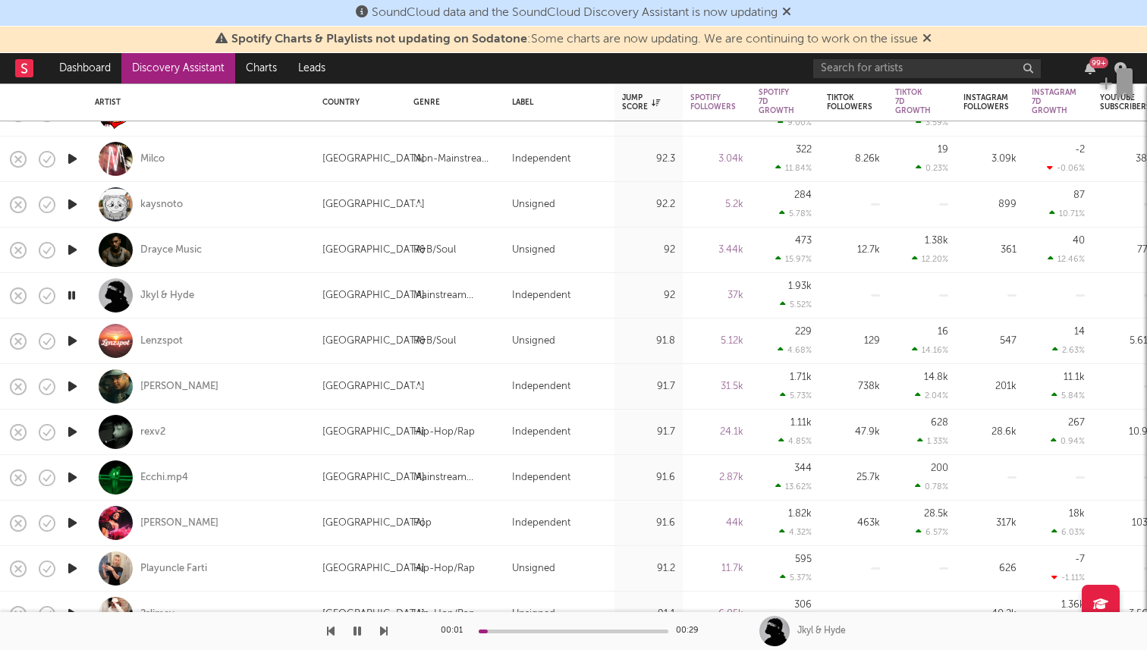
click at [71, 337] on icon "button" at bounding box center [72, 340] width 16 height 19
click at [68, 389] on icon "button" at bounding box center [72, 386] width 16 height 19
click at [76, 437] on icon "button" at bounding box center [72, 431] width 16 height 19
click at [71, 484] on icon "button" at bounding box center [72, 477] width 16 height 19
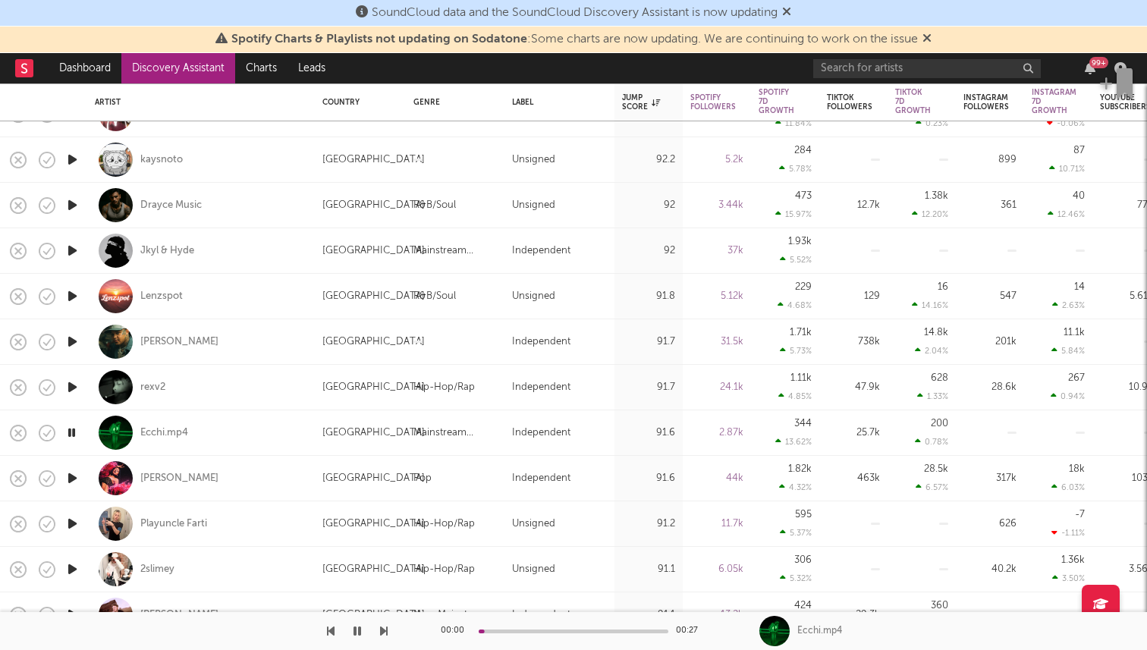
click at [74, 477] on icon "button" at bounding box center [72, 478] width 16 height 19
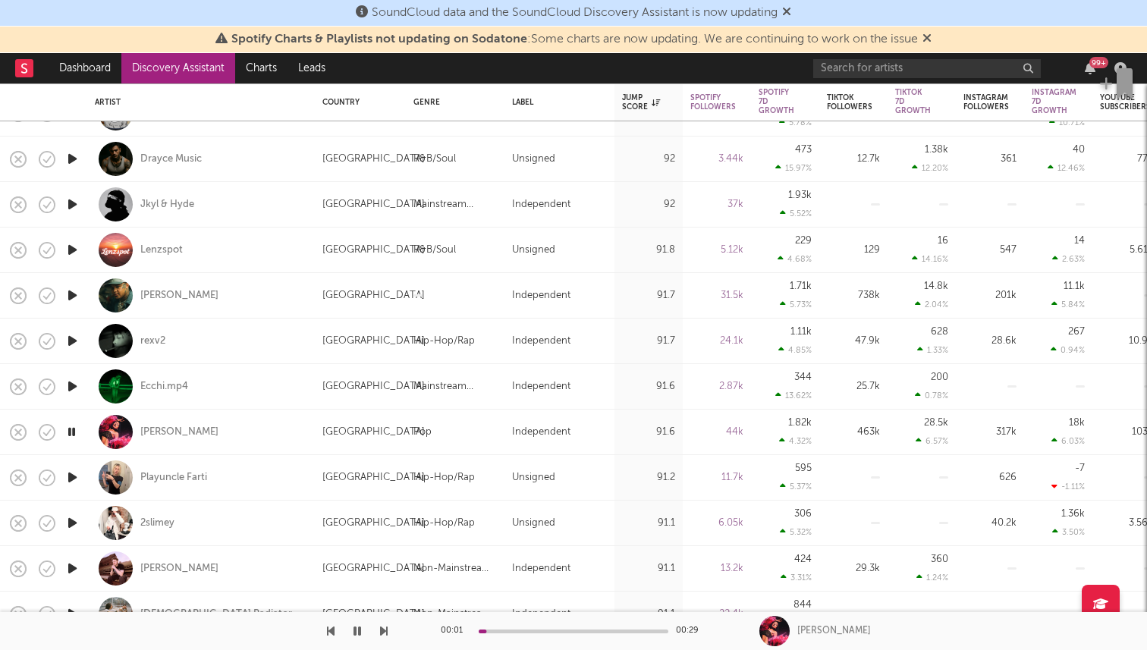
click at [66, 524] on icon "button" at bounding box center [72, 522] width 16 height 19
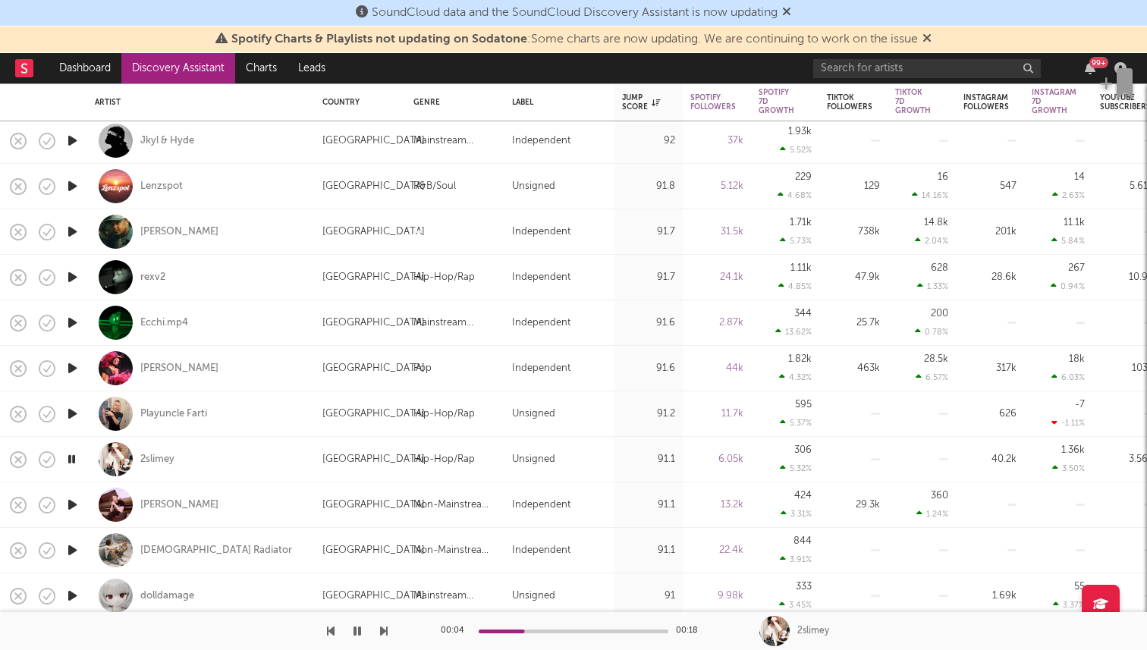
click at [78, 504] on icon "button" at bounding box center [72, 504] width 16 height 19
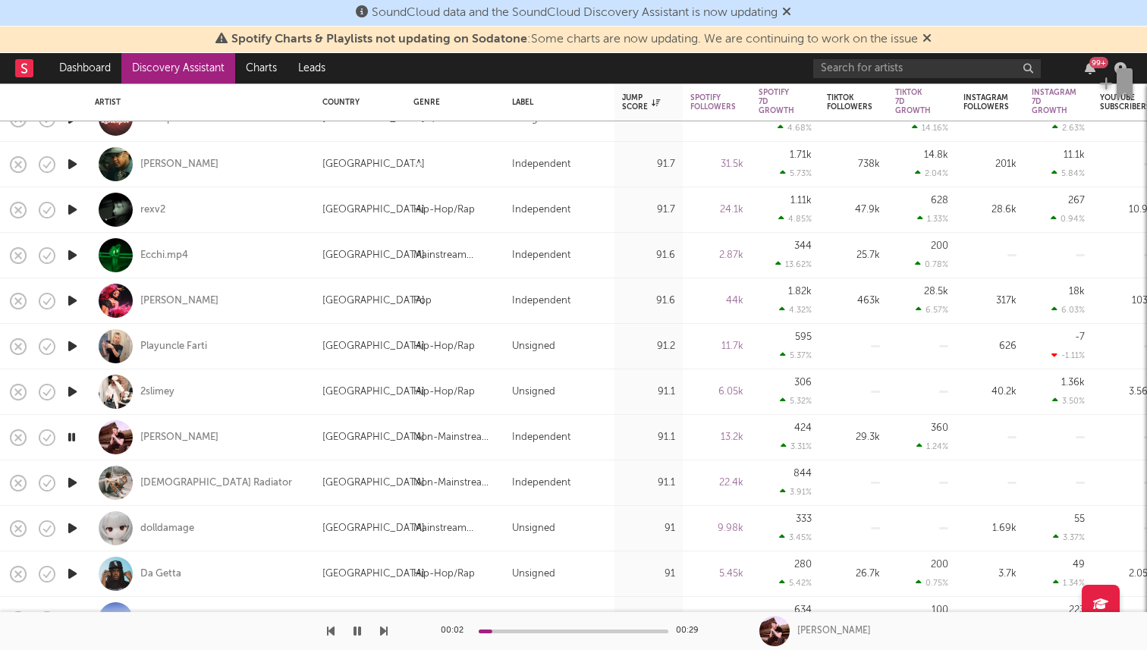
click at [71, 490] on icon "button" at bounding box center [72, 482] width 16 height 19
click at [70, 522] on span at bounding box center [80, 528] width 27 height 27
click at [80, 525] on div at bounding box center [72, 528] width 30 height 45
select select "1w"
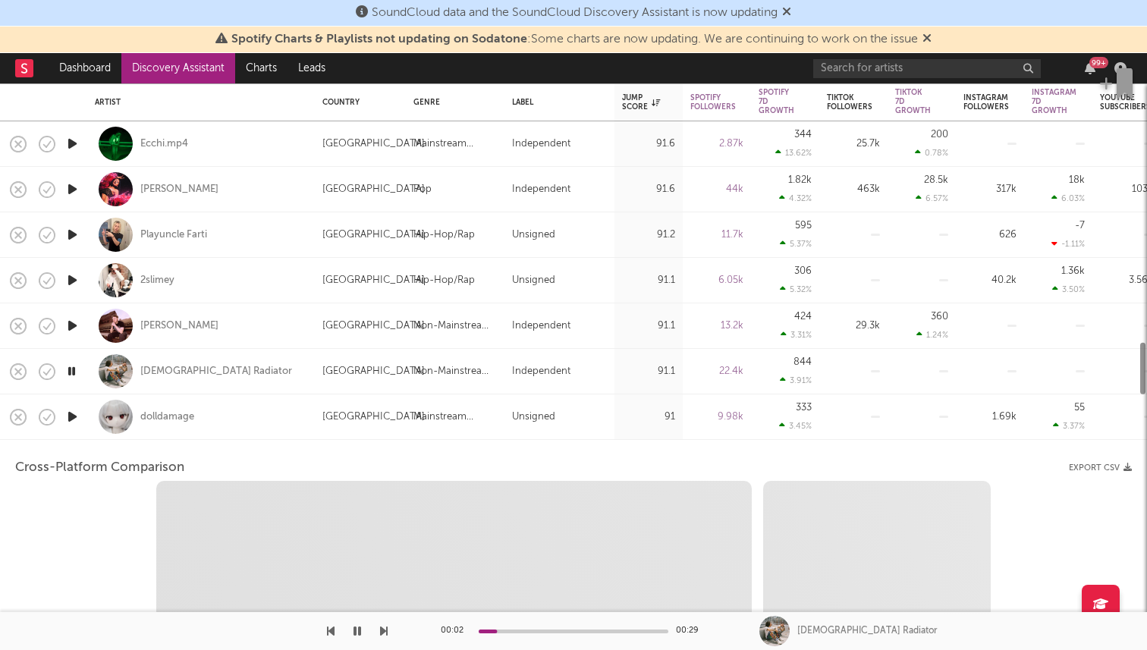
select select "6m"
click at [125, 428] on div at bounding box center [116, 417] width 34 height 34
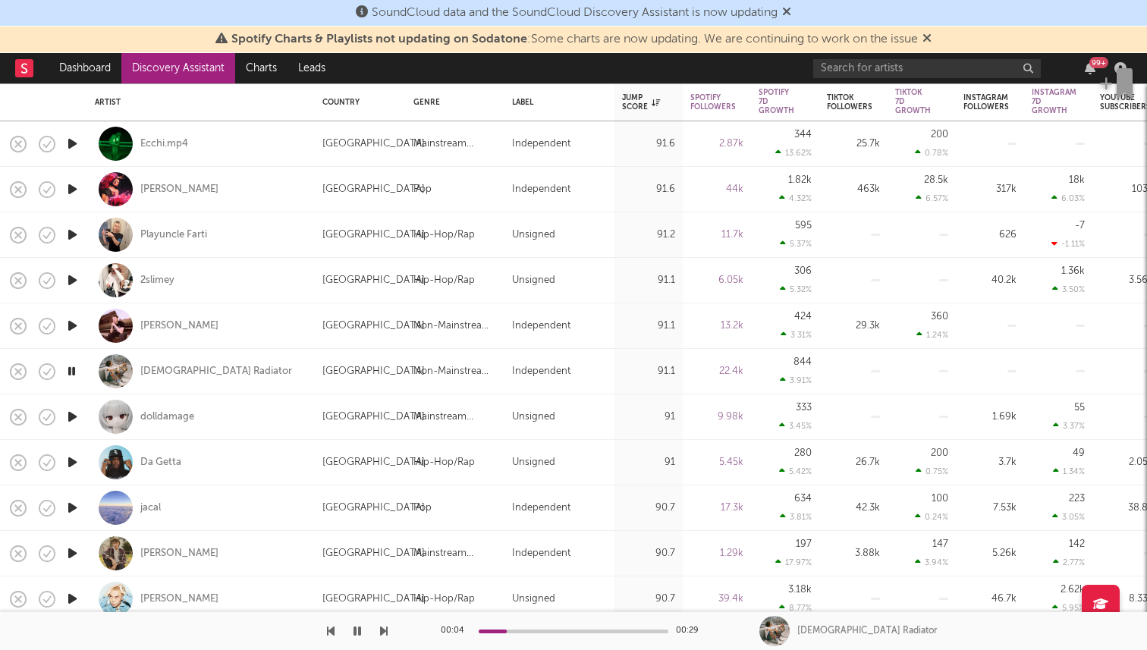
click at [71, 413] on icon "button" at bounding box center [72, 416] width 16 height 19
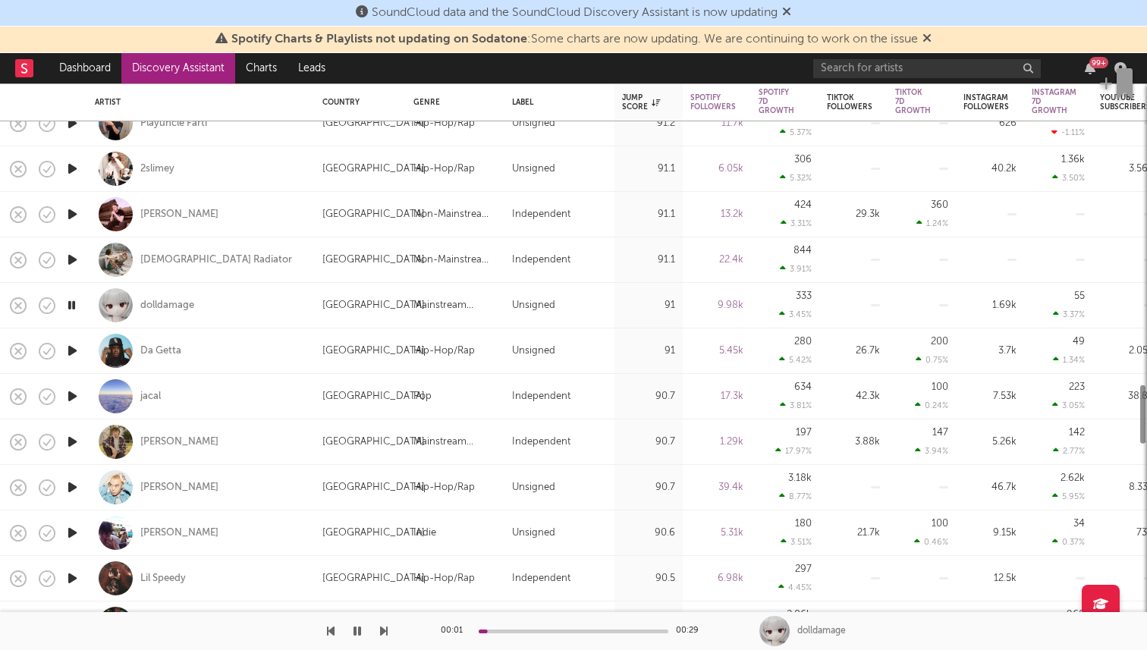
click at [76, 527] on icon "button" at bounding box center [72, 532] width 16 height 19
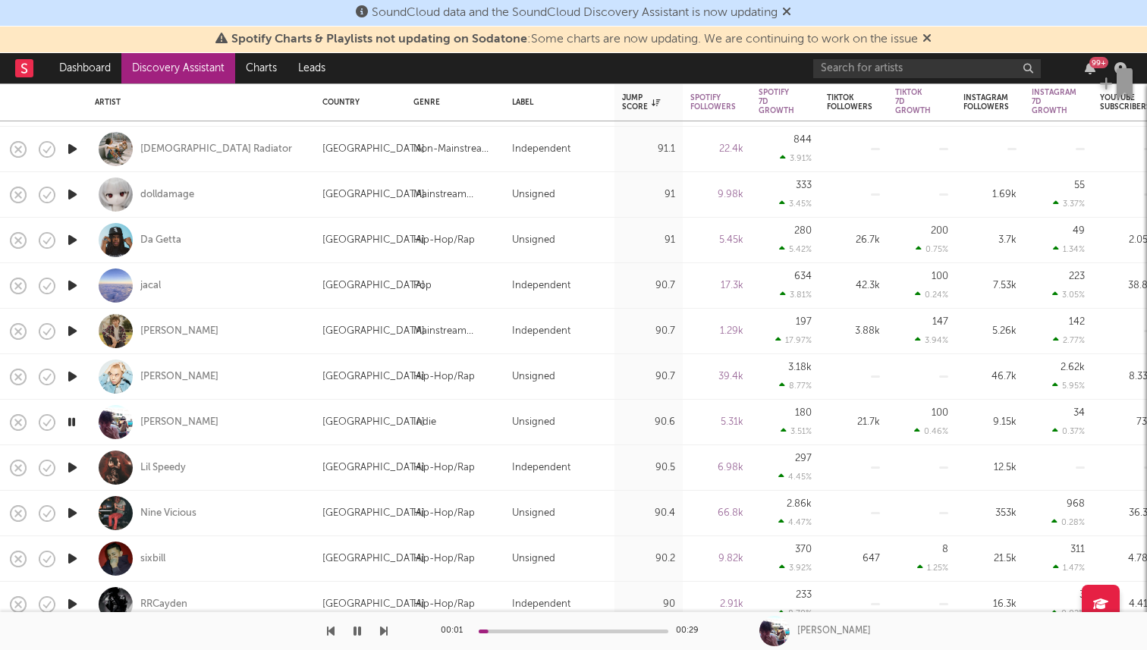
click at [69, 522] on icon "button" at bounding box center [72, 513] width 16 height 19
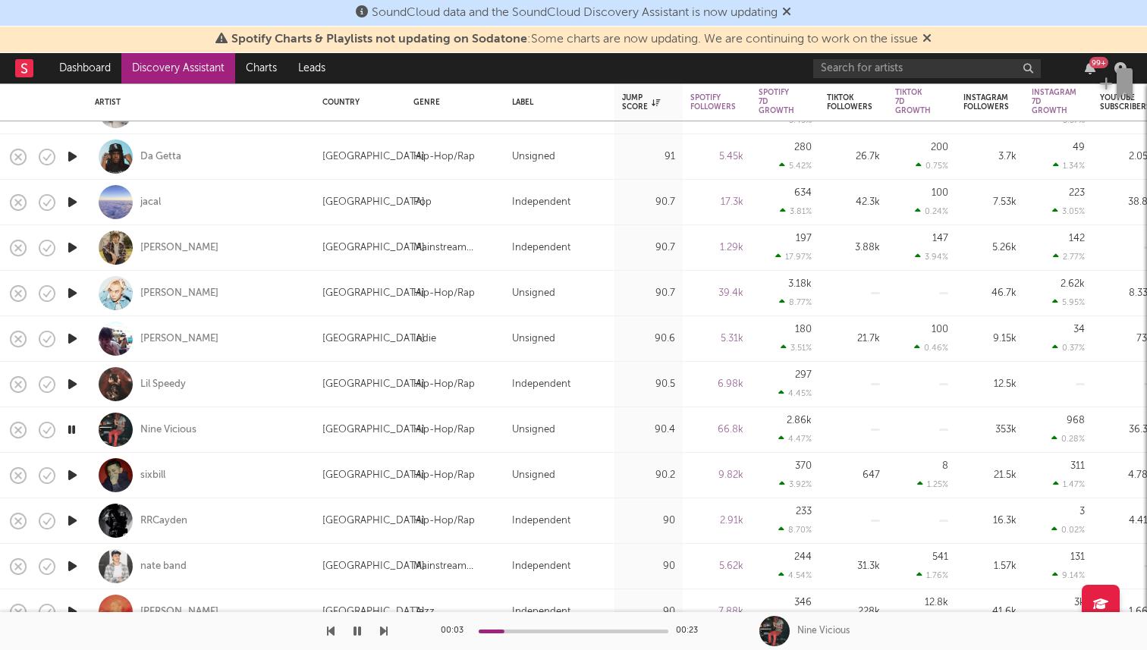
click at [76, 471] on icon "button" at bounding box center [72, 475] width 16 height 19
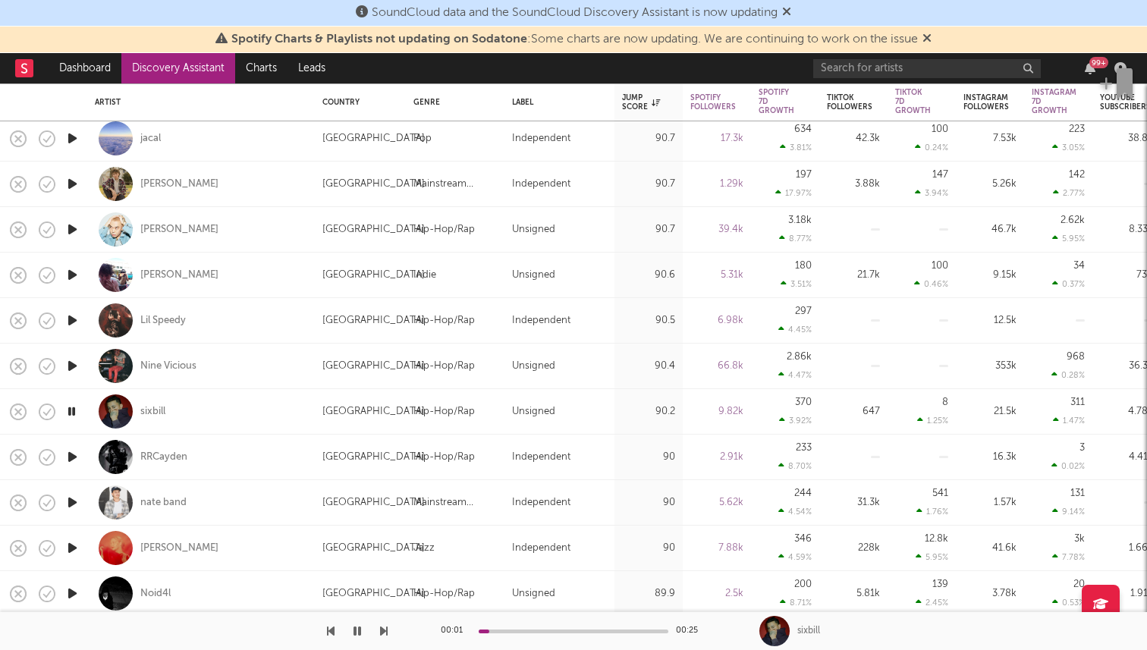
click at [74, 450] on icon "button" at bounding box center [72, 456] width 16 height 19
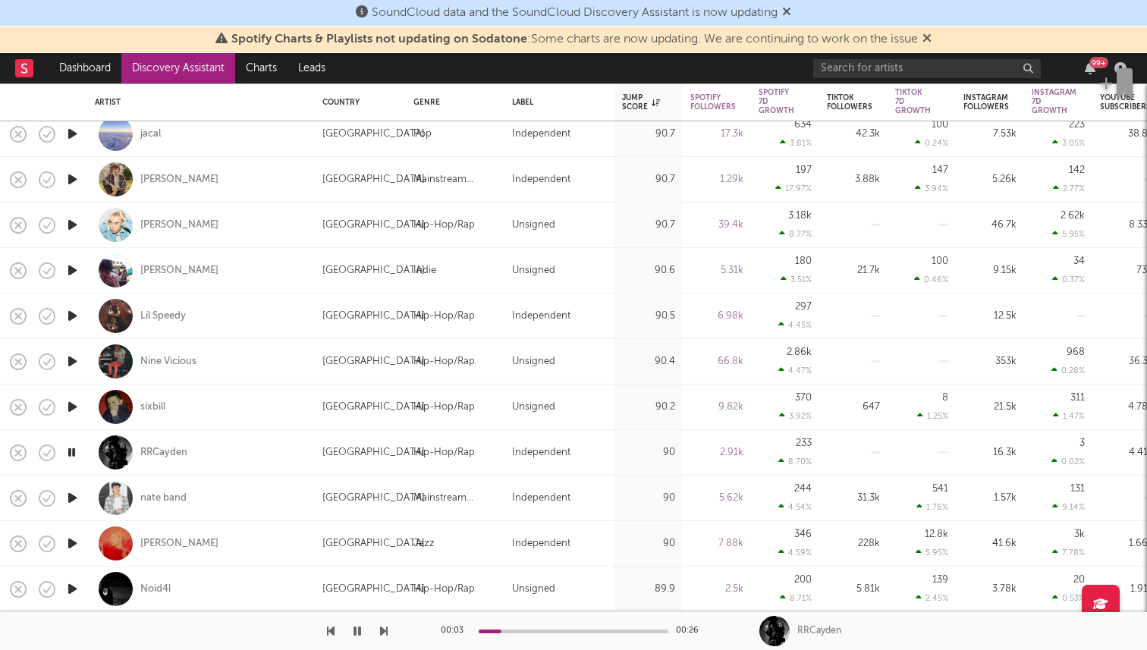
click at [76, 494] on icon "button" at bounding box center [72, 497] width 16 height 19
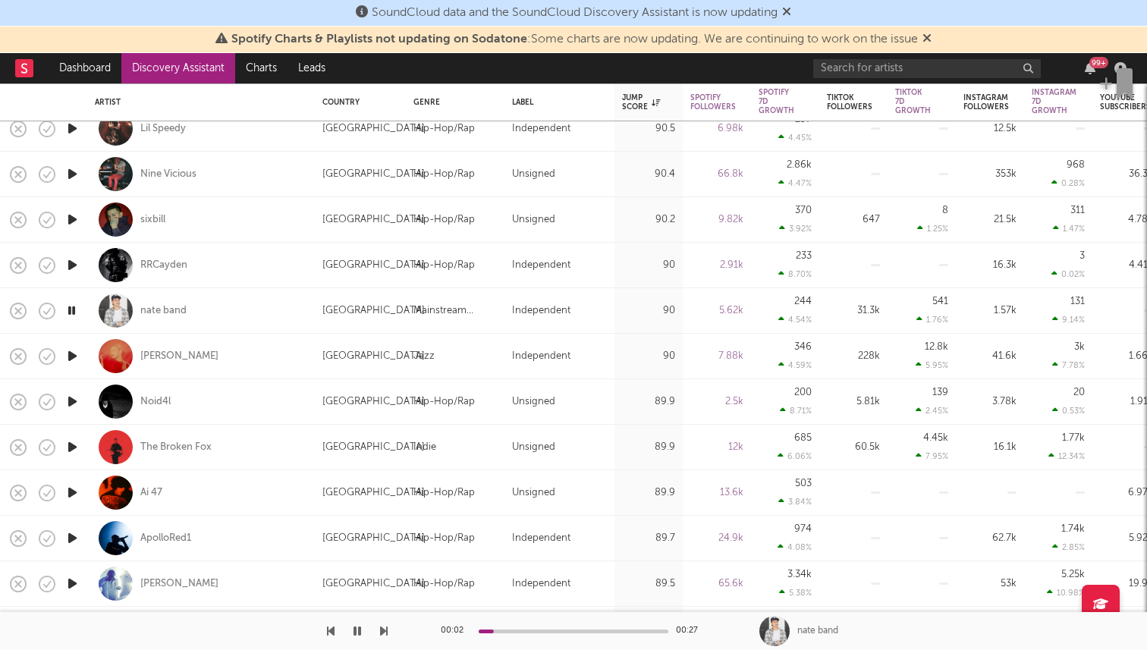
click at [77, 549] on div at bounding box center [72, 538] width 30 height 45
select select "1w"
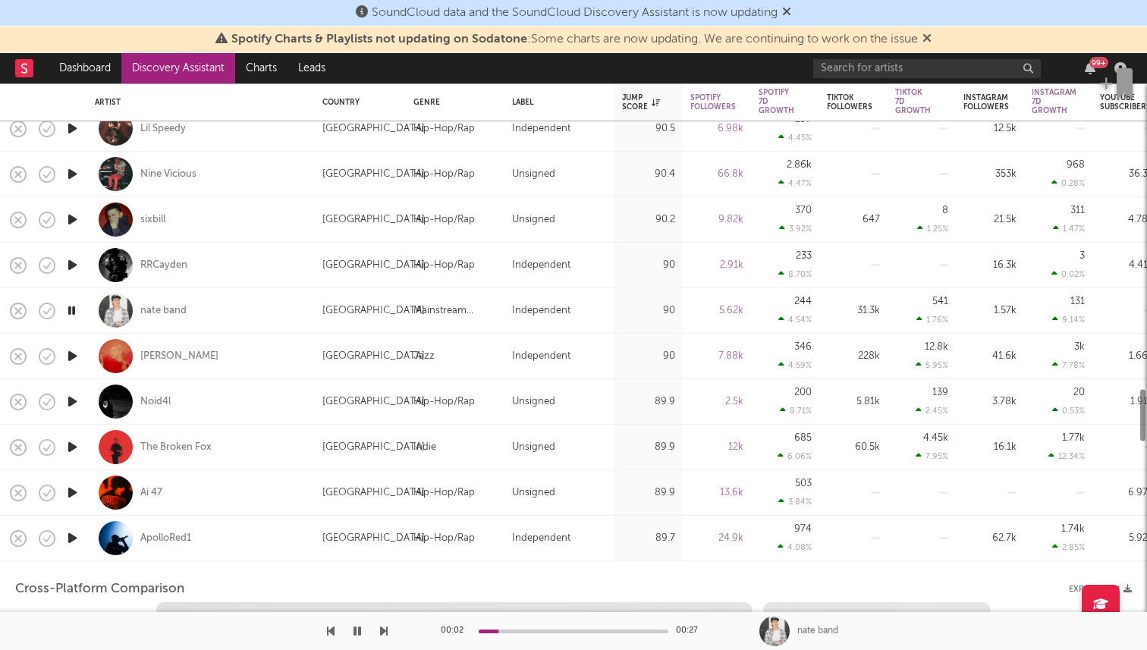
click at [76, 533] on icon "button" at bounding box center [72, 538] width 16 height 19
select select "6m"
click at [226, 529] on div "ApolloRed1" at bounding box center [201, 538] width 212 height 45
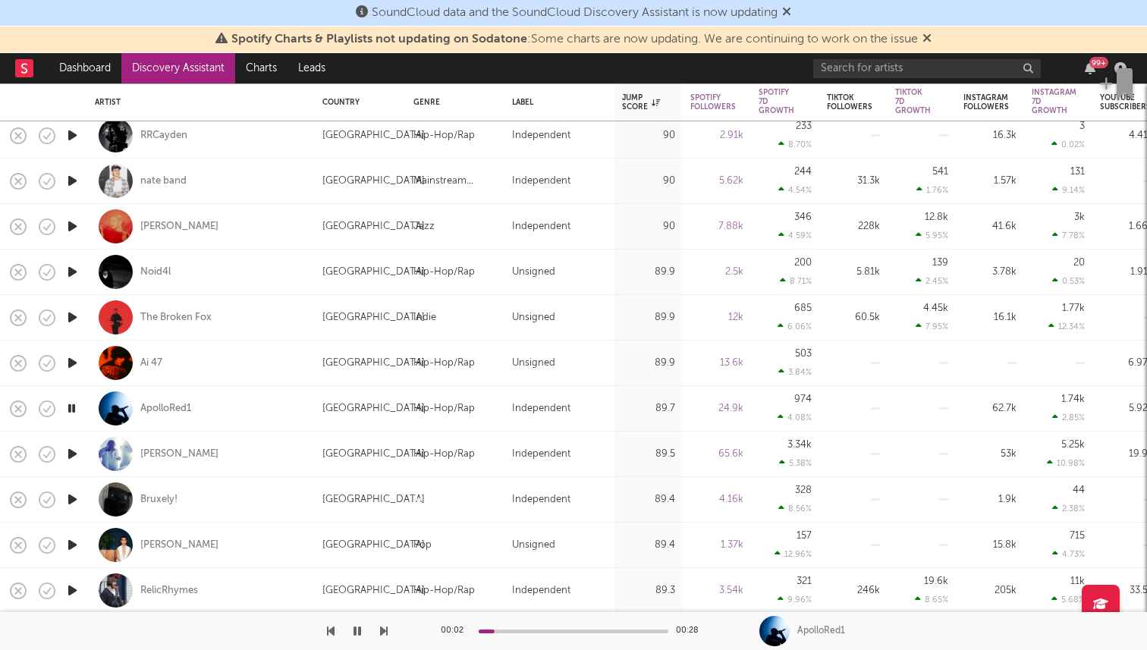
click at [66, 585] on icon "button" at bounding box center [72, 590] width 16 height 19
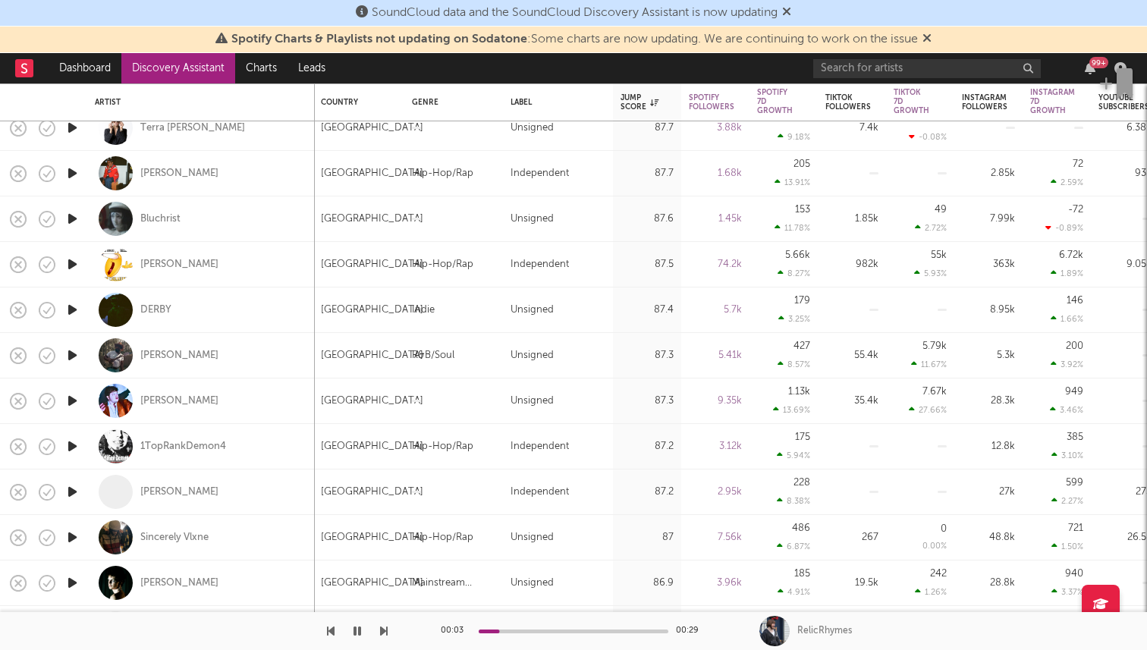
click at [77, 302] on icon "button" at bounding box center [72, 309] width 16 height 19
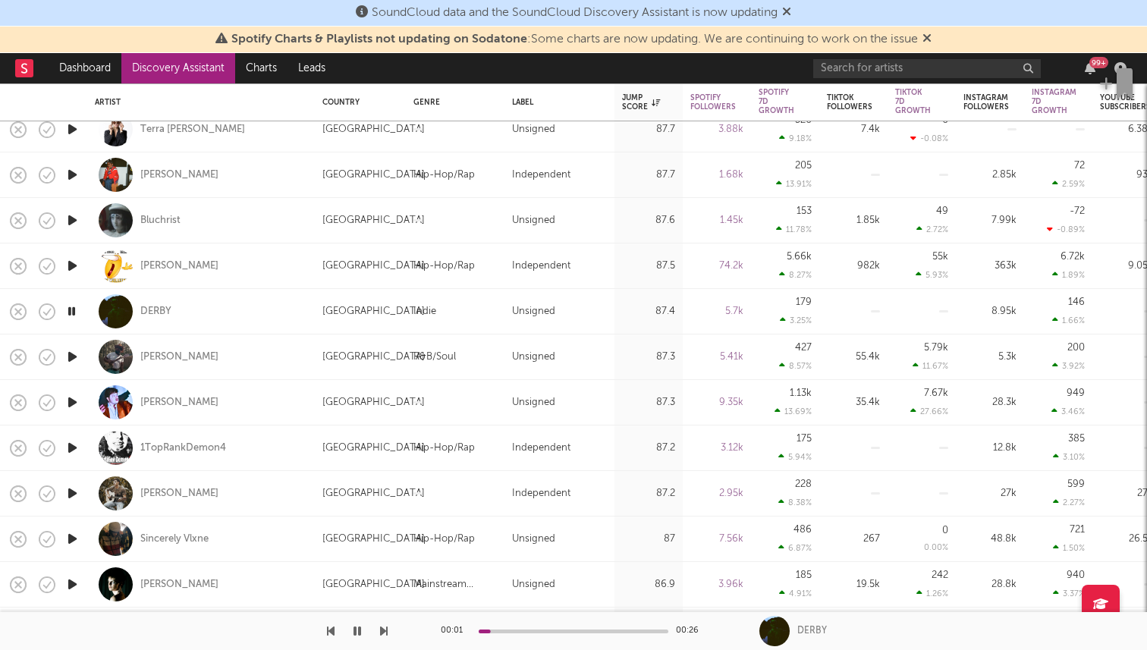
click at [80, 353] on icon "button" at bounding box center [72, 356] width 16 height 19
click at [70, 395] on icon "button" at bounding box center [72, 402] width 16 height 19
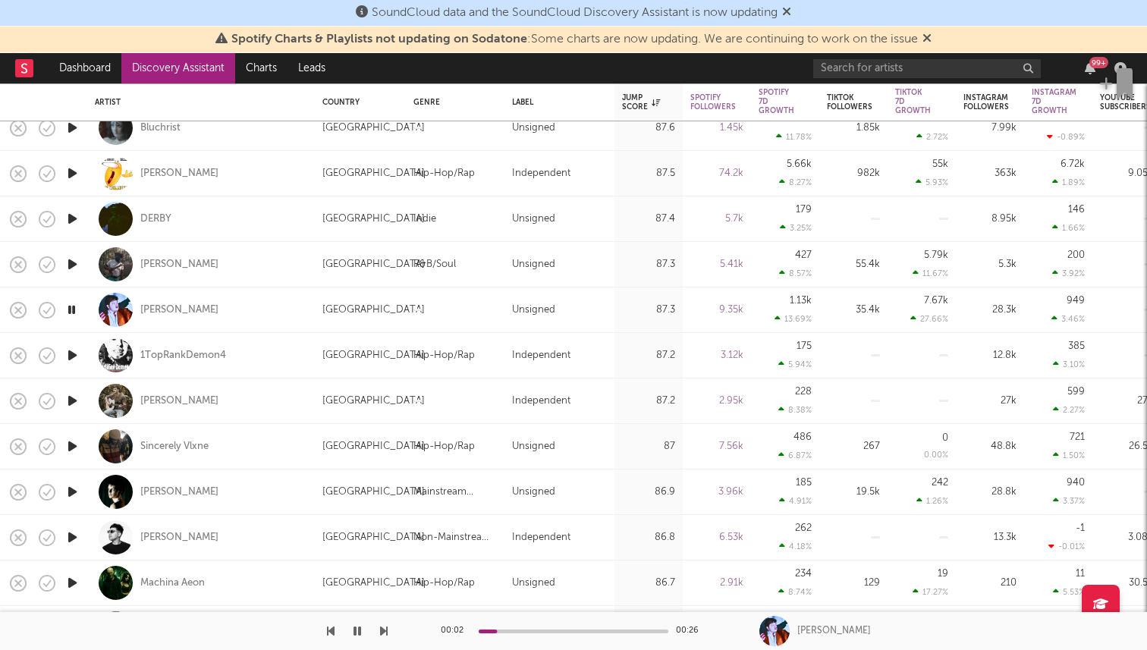
click at [74, 353] on icon "button" at bounding box center [72, 355] width 16 height 19
click at [72, 404] on icon "button" at bounding box center [72, 400] width 16 height 19
click at [68, 436] on div at bounding box center [72, 446] width 30 height 45
select select "1w"
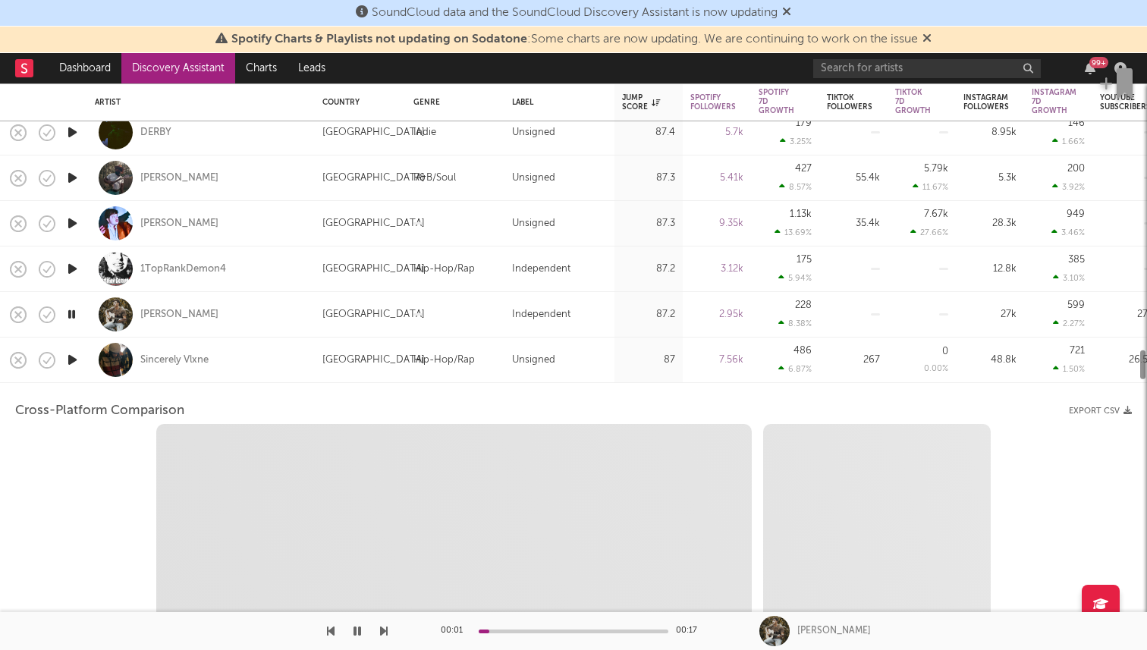
select select "6m"
click at [227, 358] on div "Sincerely Vlxne" at bounding box center [201, 359] width 212 height 45
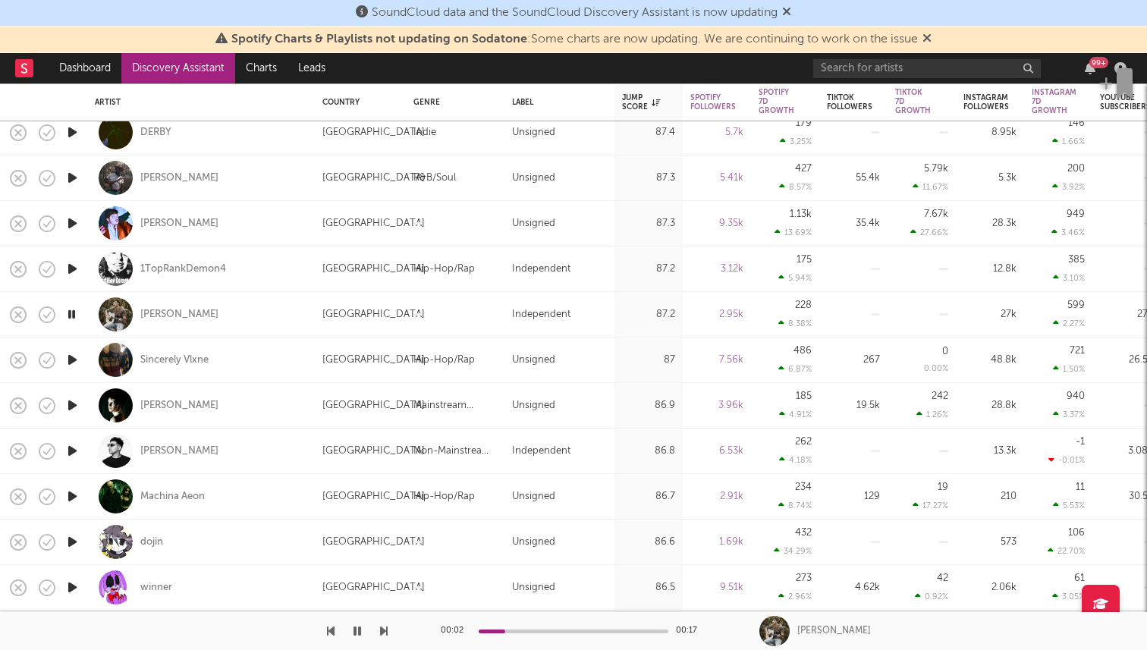
click at [80, 403] on div at bounding box center [72, 405] width 30 height 45
select select "1w"
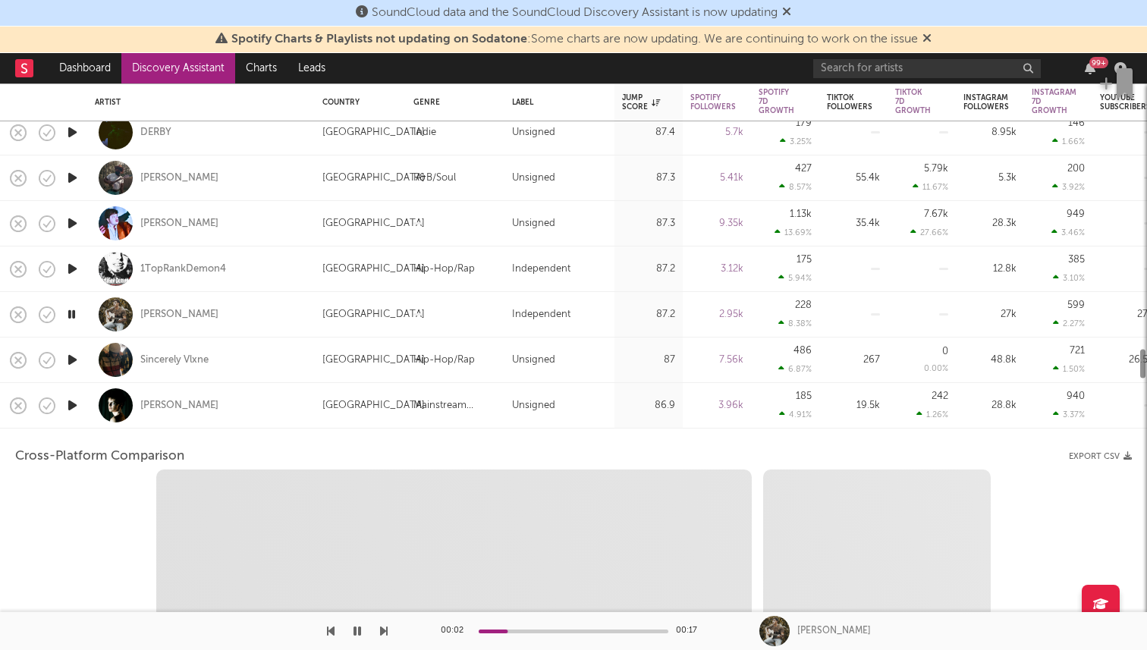
select select "1w"
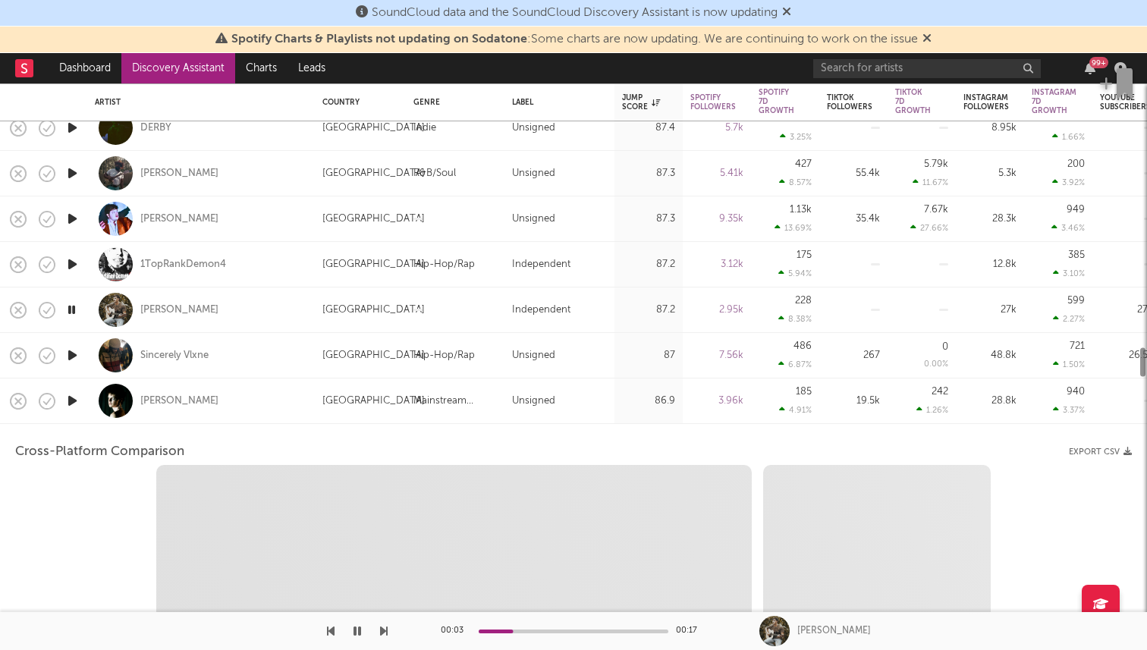
click at [80, 403] on icon "button" at bounding box center [72, 400] width 16 height 19
click at [100, 407] on div at bounding box center [116, 401] width 34 height 34
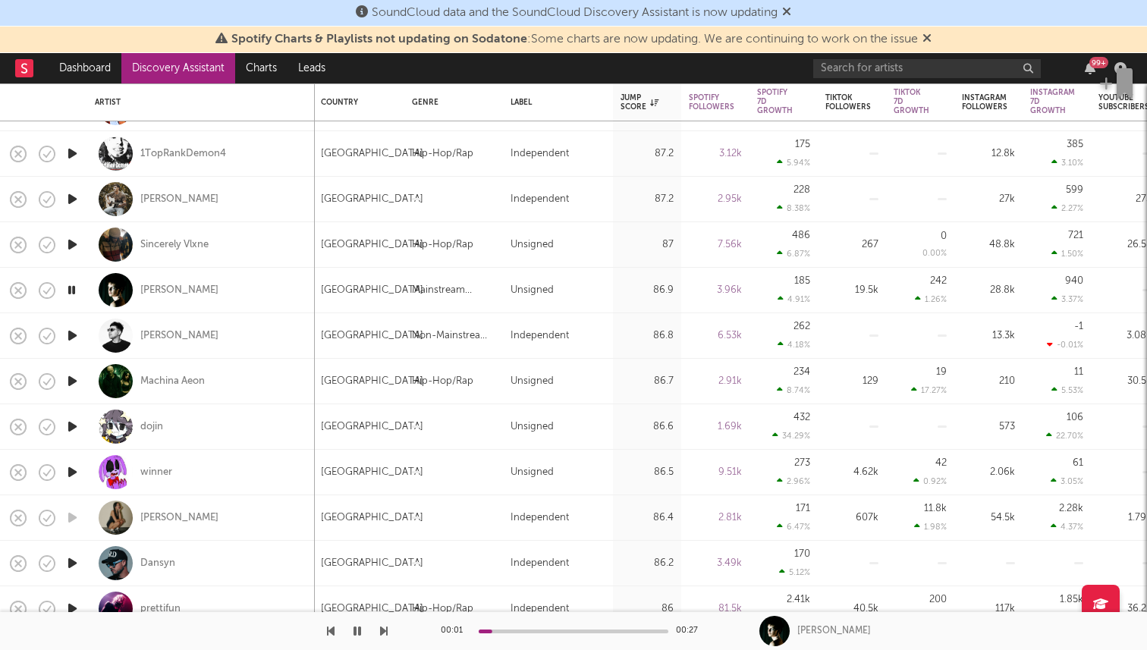
click at [61, 431] on div at bounding box center [72, 426] width 30 height 45
select select "1w"
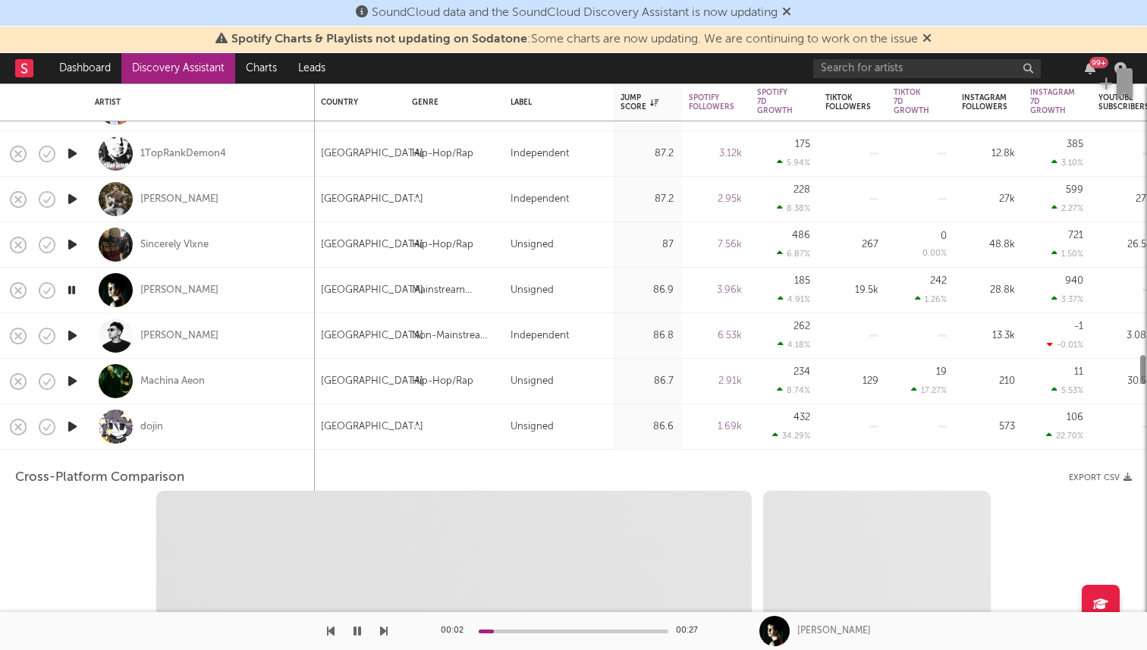
select select "1w"
select select "1m"
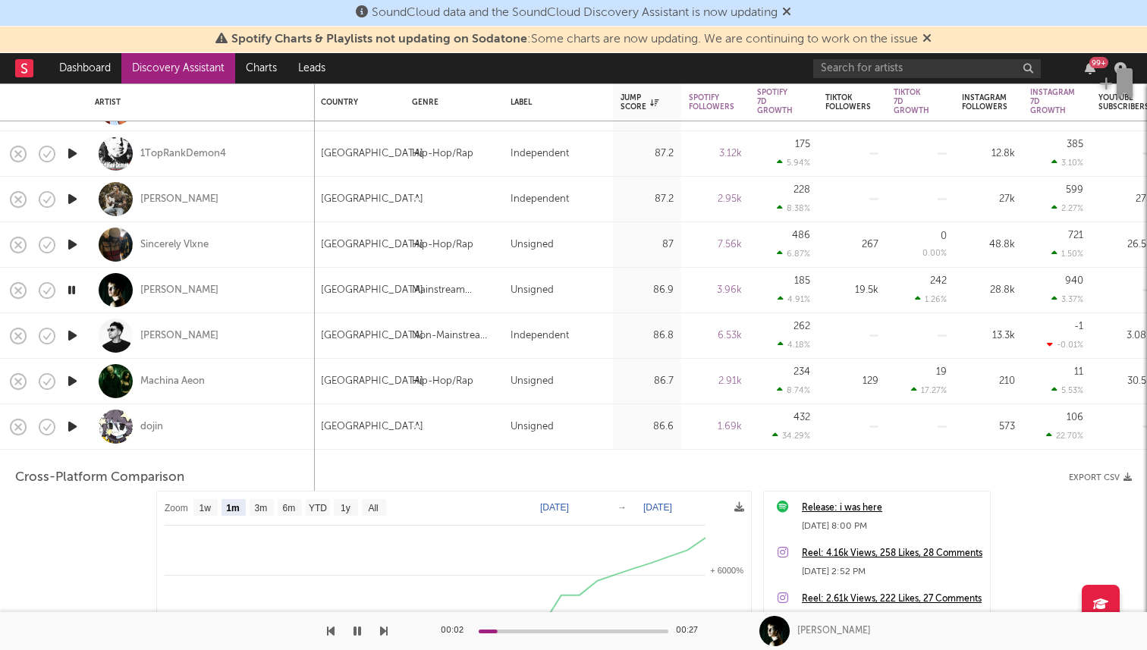
click at [71, 428] on icon "button" at bounding box center [72, 426] width 16 height 19
click at [105, 436] on div at bounding box center [116, 426] width 34 height 34
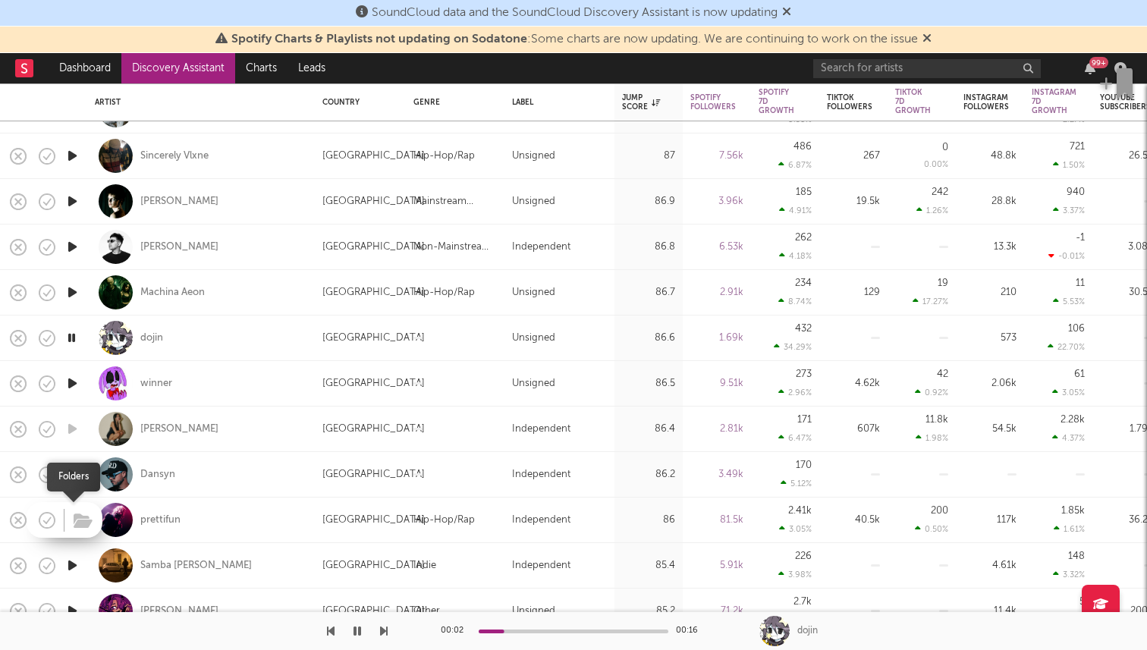
click at [71, 518] on span at bounding box center [80, 520] width 27 height 27
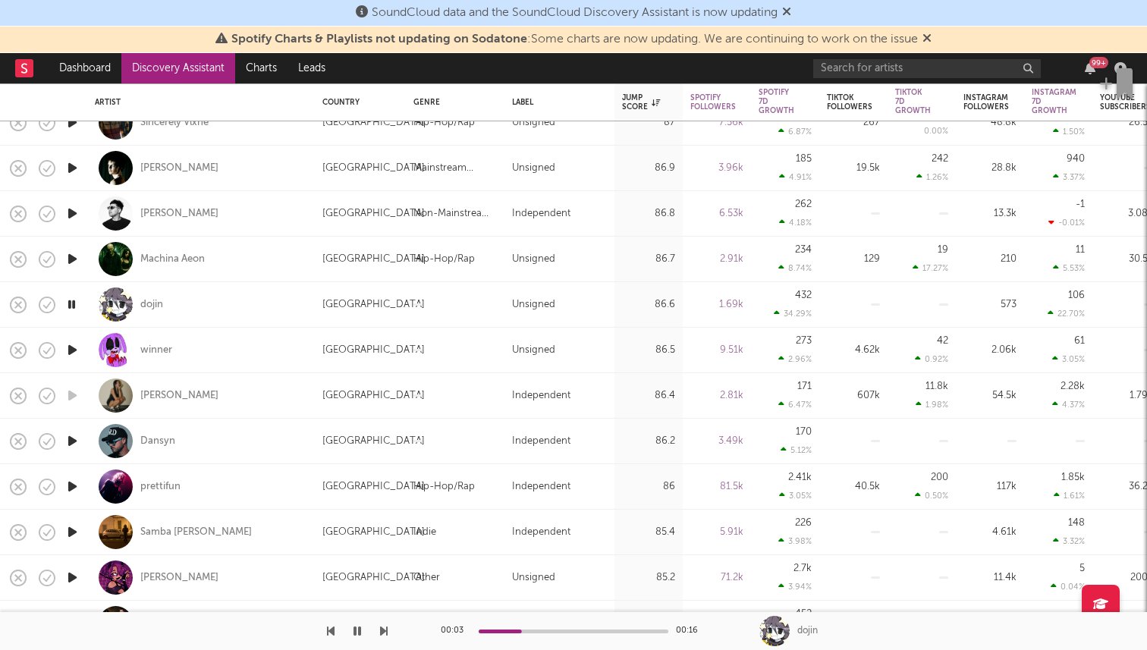
click at [72, 485] on icon "button" at bounding box center [72, 486] width 16 height 19
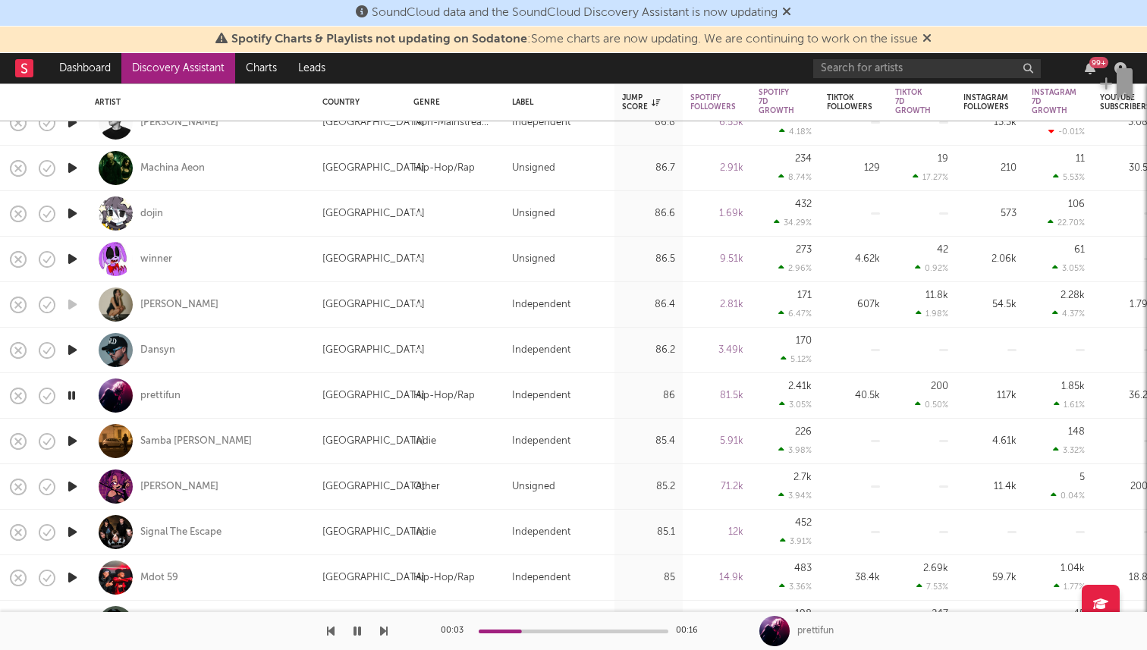
click at [74, 445] on icon "button" at bounding box center [72, 440] width 16 height 19
click at [73, 491] on icon "button" at bounding box center [72, 486] width 16 height 19
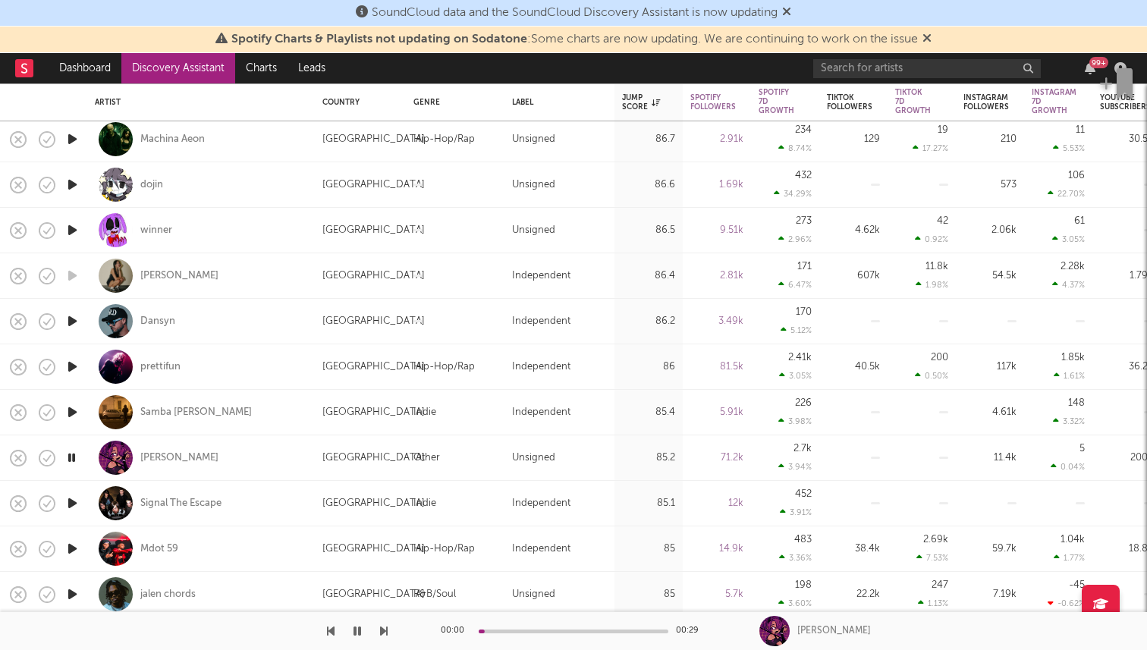
click at [77, 511] on icon "button" at bounding box center [72, 503] width 16 height 19
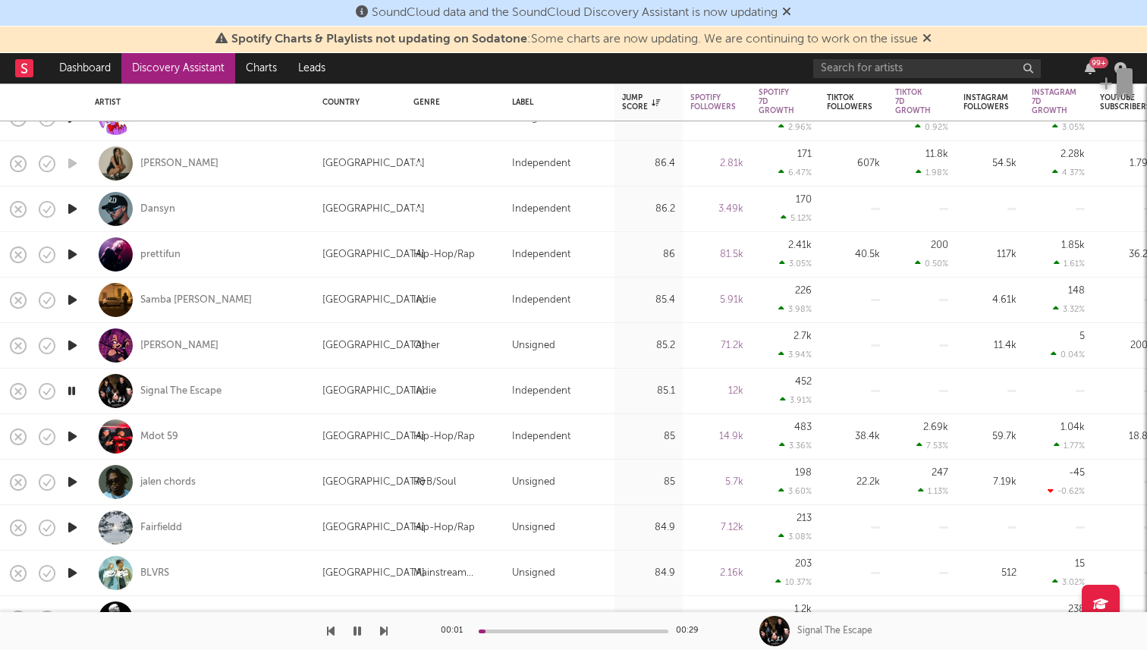
click at [67, 438] on icon "button" at bounding box center [72, 436] width 16 height 19
click at [70, 478] on icon "button" at bounding box center [72, 481] width 16 height 19
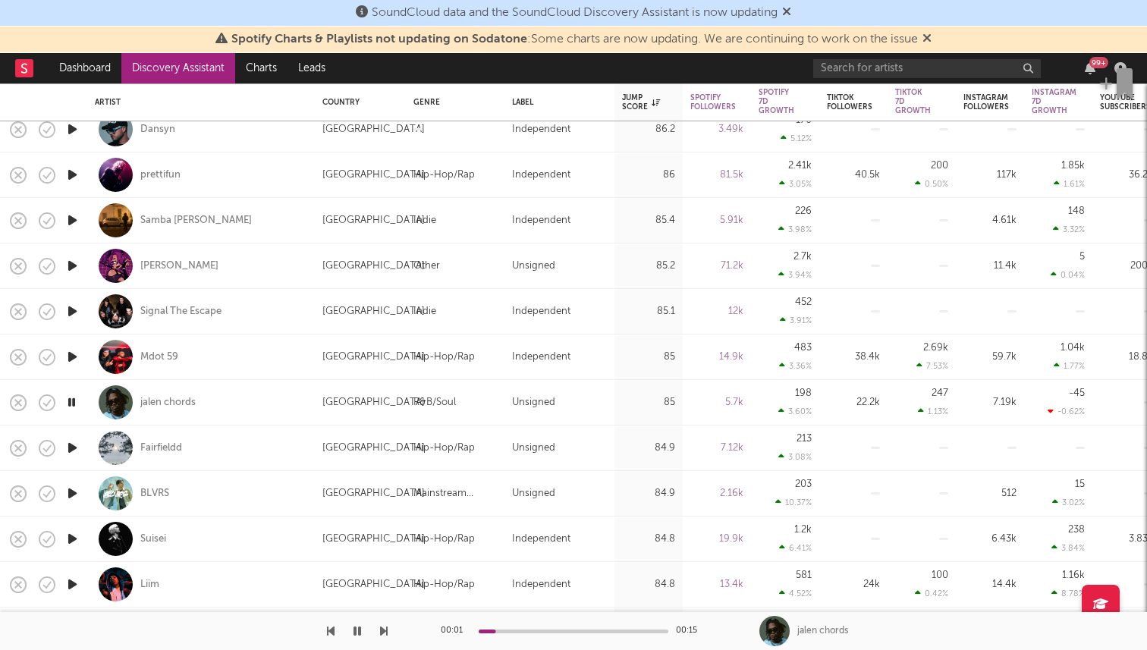
click at [71, 444] on icon "button" at bounding box center [72, 447] width 16 height 19
click at [76, 493] on icon "button" at bounding box center [72, 493] width 16 height 19
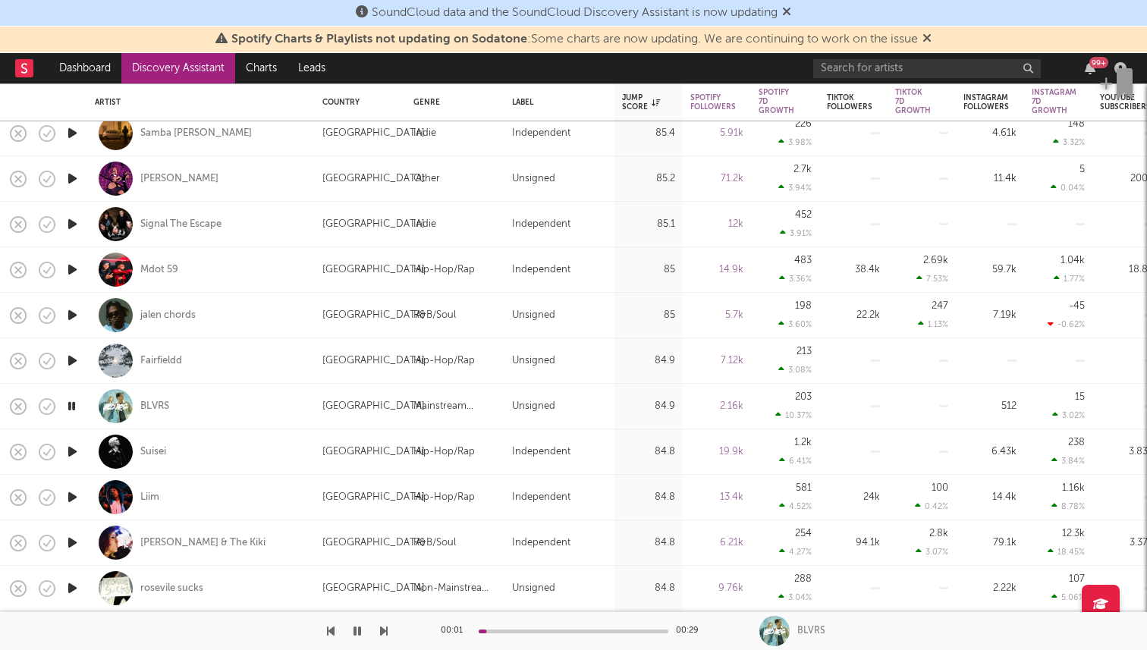
click at [75, 451] on icon "button" at bounding box center [72, 451] width 16 height 19
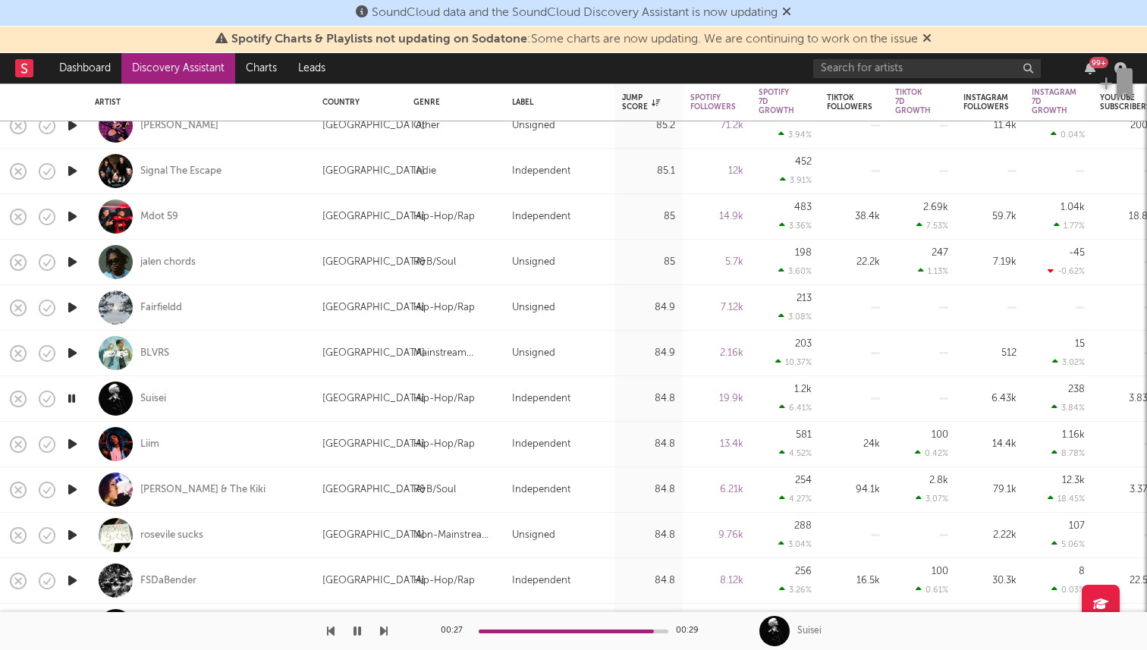
click at [81, 446] on div at bounding box center [72, 444] width 30 height 45
select select "1w"
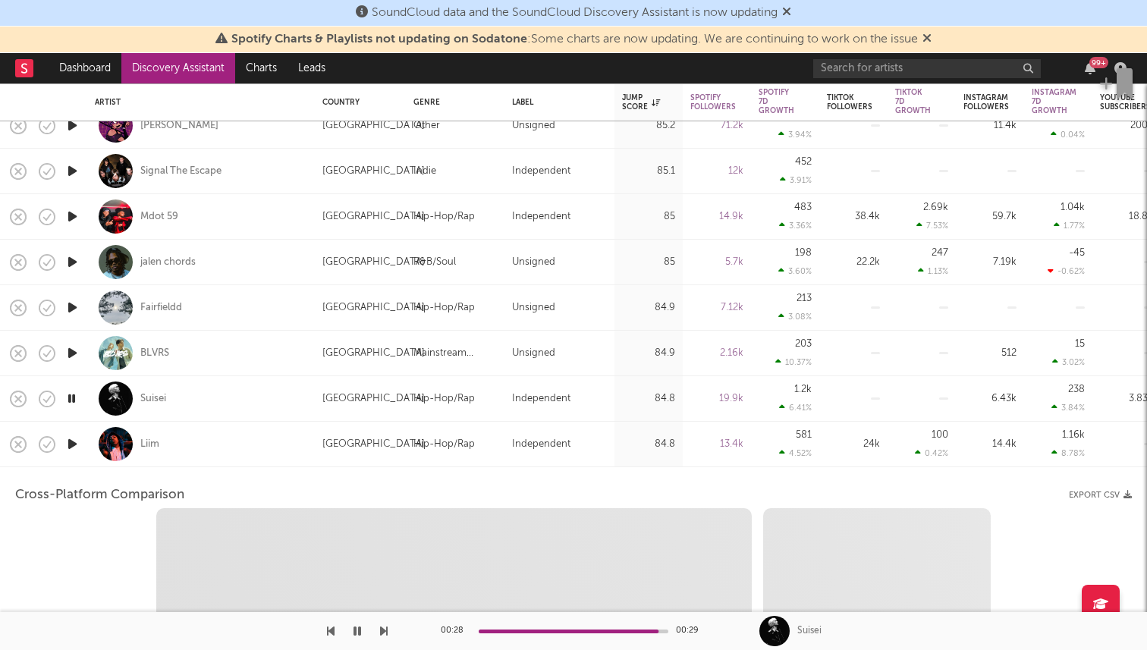
click at [66, 444] on icon "button" at bounding box center [72, 443] width 16 height 19
click at [227, 466] on div "Liim" at bounding box center [201, 444] width 212 height 45
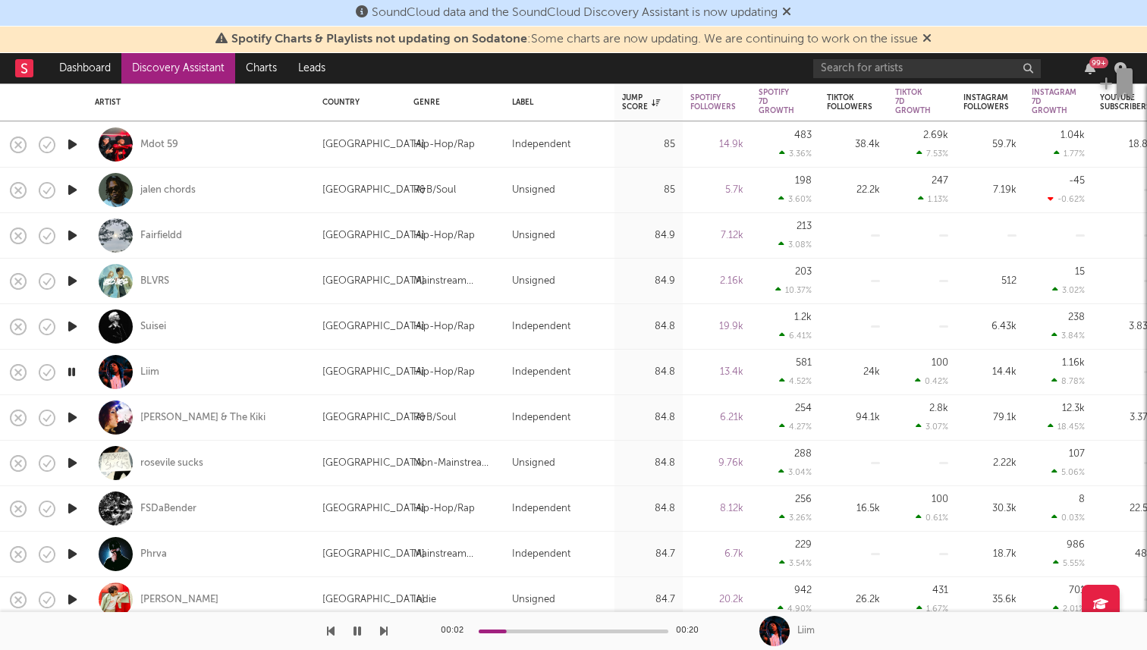
click at [77, 417] on icon "button" at bounding box center [72, 417] width 16 height 19
click at [77, 459] on icon "button" at bounding box center [72, 462] width 16 height 19
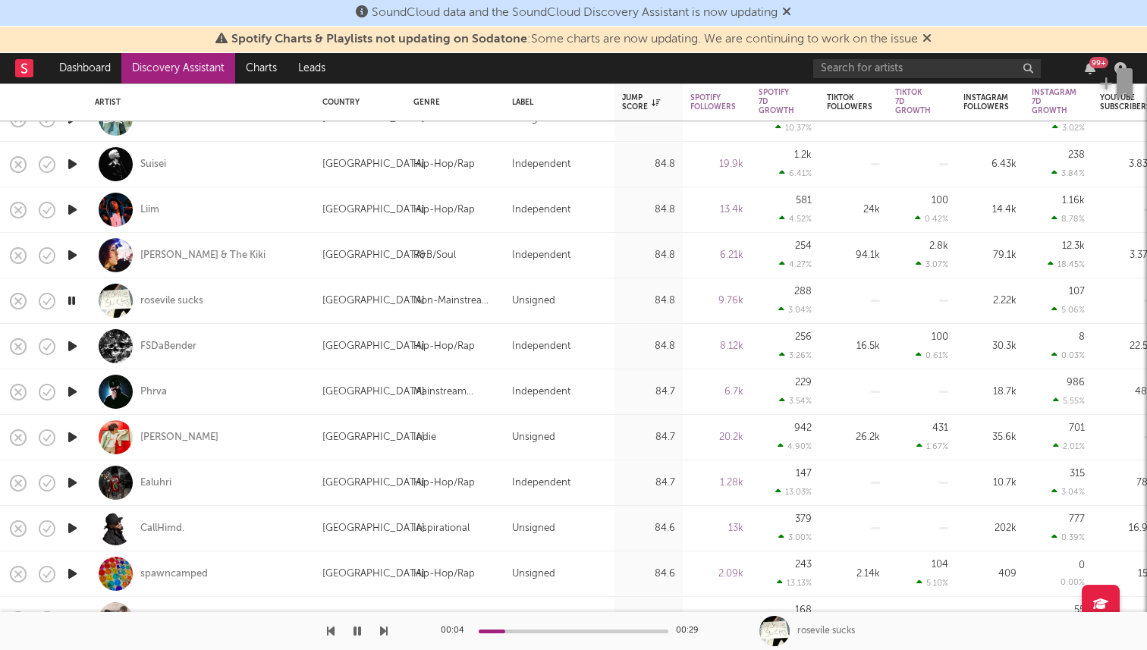
click at [76, 397] on icon "button" at bounding box center [72, 391] width 16 height 19
click at [71, 345] on icon "button" at bounding box center [72, 346] width 16 height 19
click at [75, 486] on icon "button" at bounding box center [72, 482] width 16 height 19
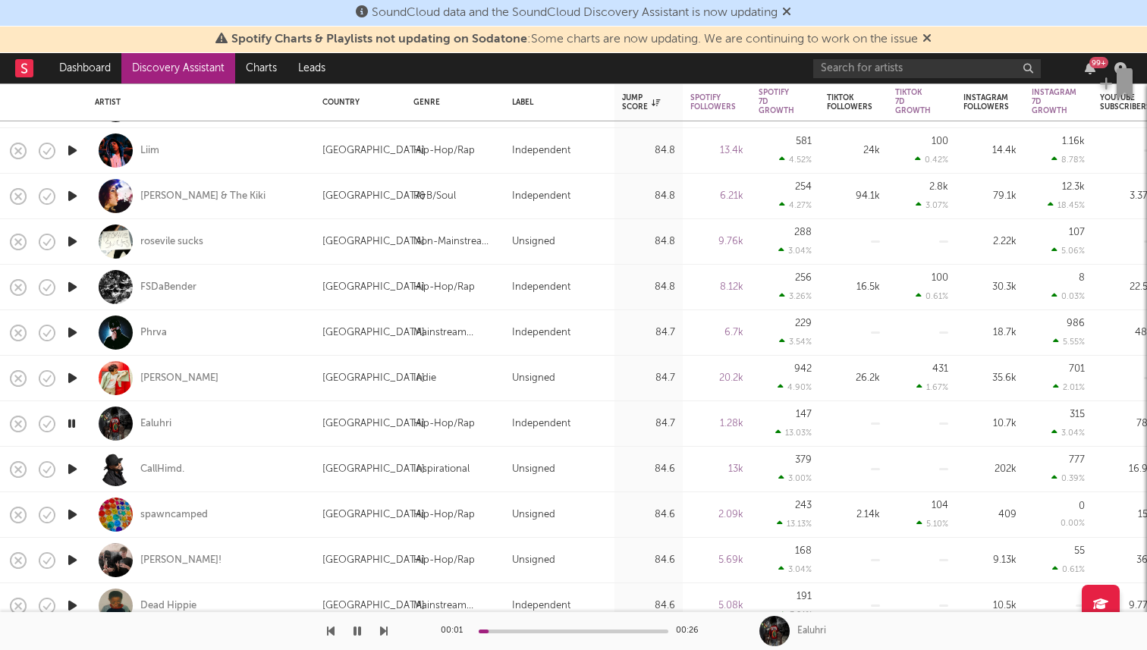
click at [77, 469] on icon "button" at bounding box center [72, 469] width 16 height 19
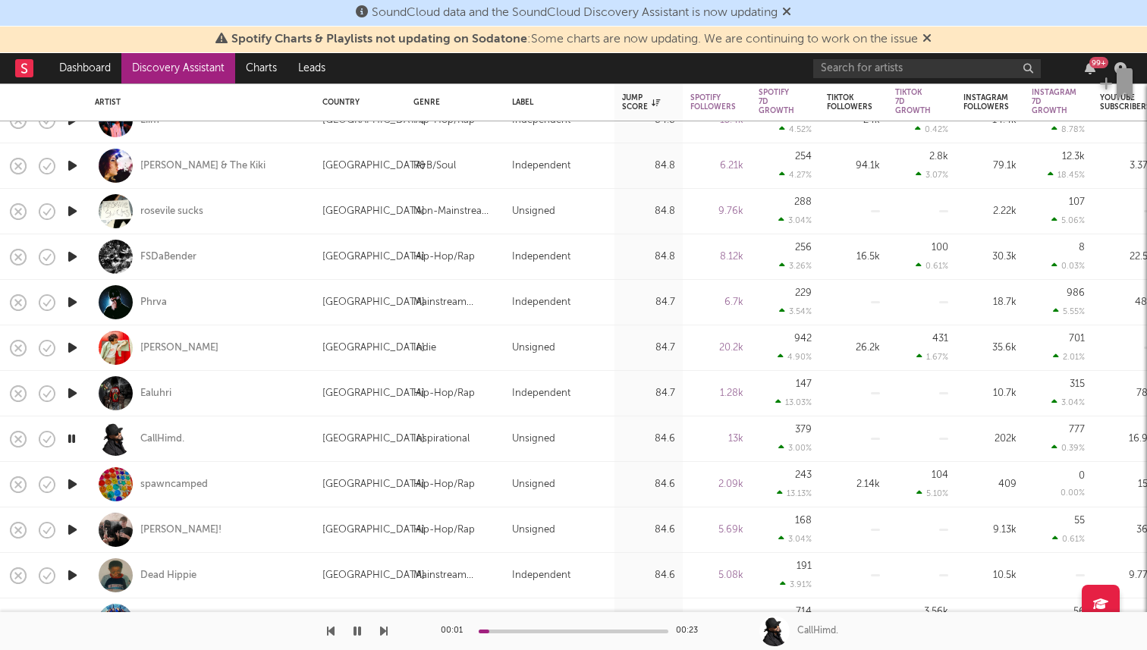
click at [74, 522] on icon "button" at bounding box center [72, 529] width 16 height 19
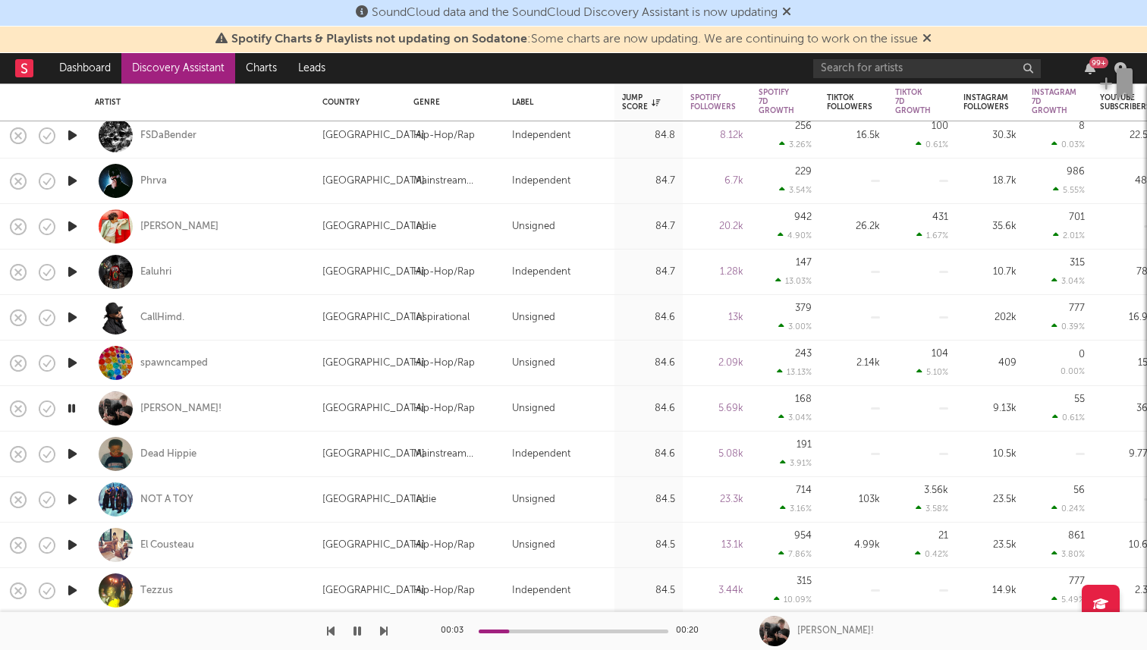
click at [71, 453] on icon "button" at bounding box center [72, 453] width 16 height 19
click at [71, 497] on icon "button" at bounding box center [72, 499] width 16 height 19
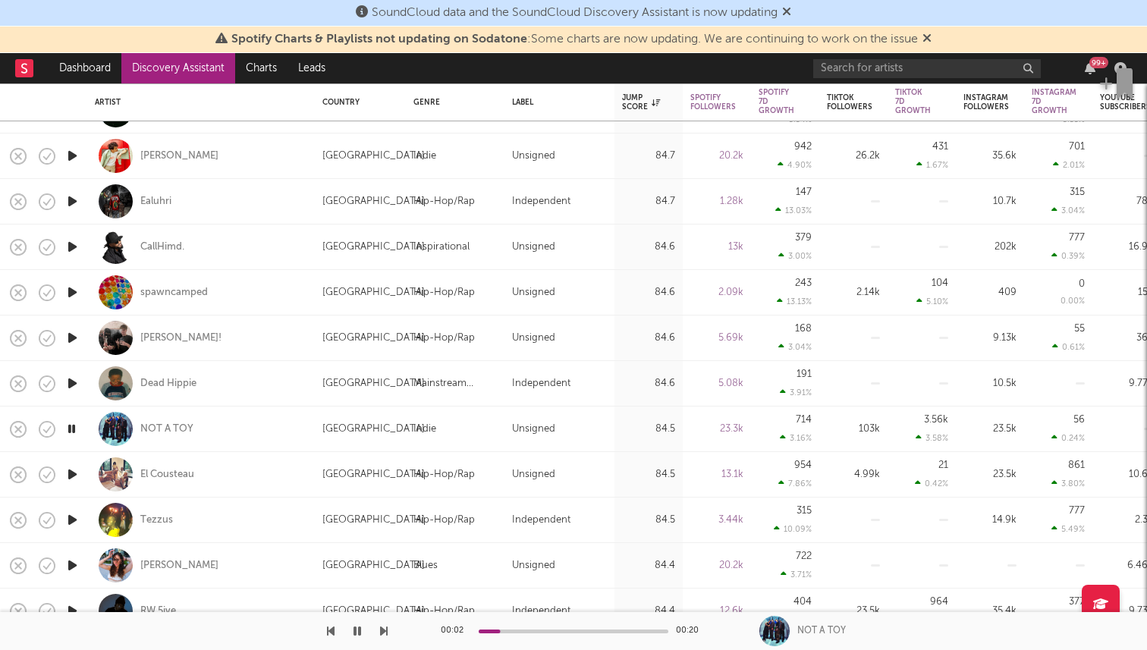
click at [186, 341] on div "charlie!" at bounding box center [201, 337] width 212 height 45
select select "1w"
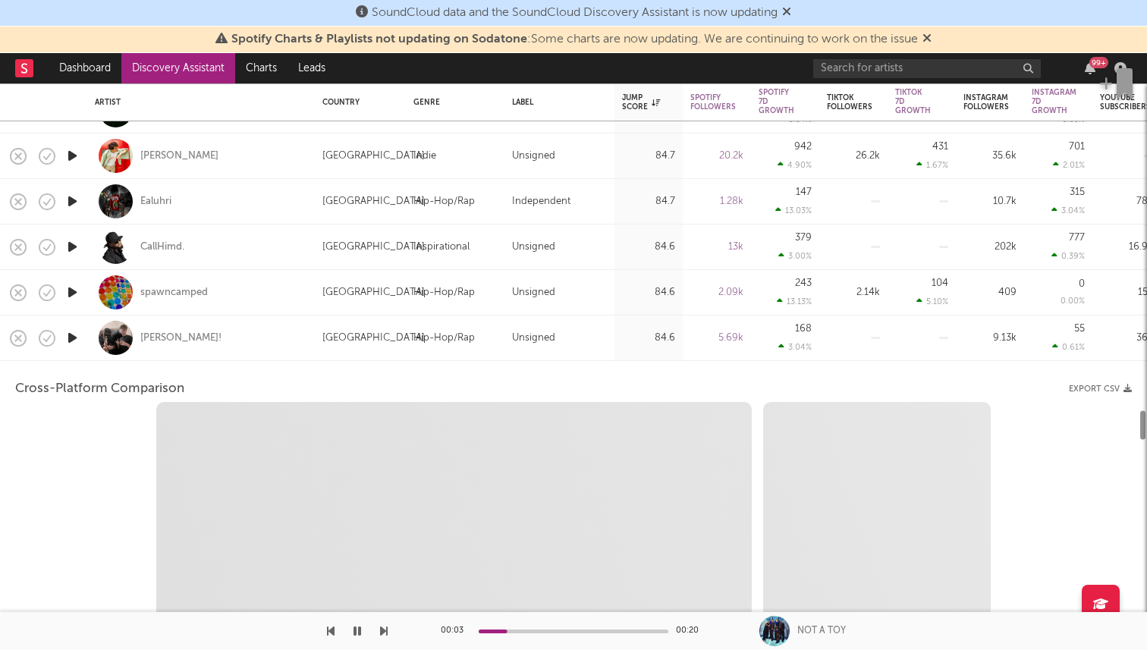
click at [186, 341] on div "charlie!" at bounding box center [201, 337] width 212 height 45
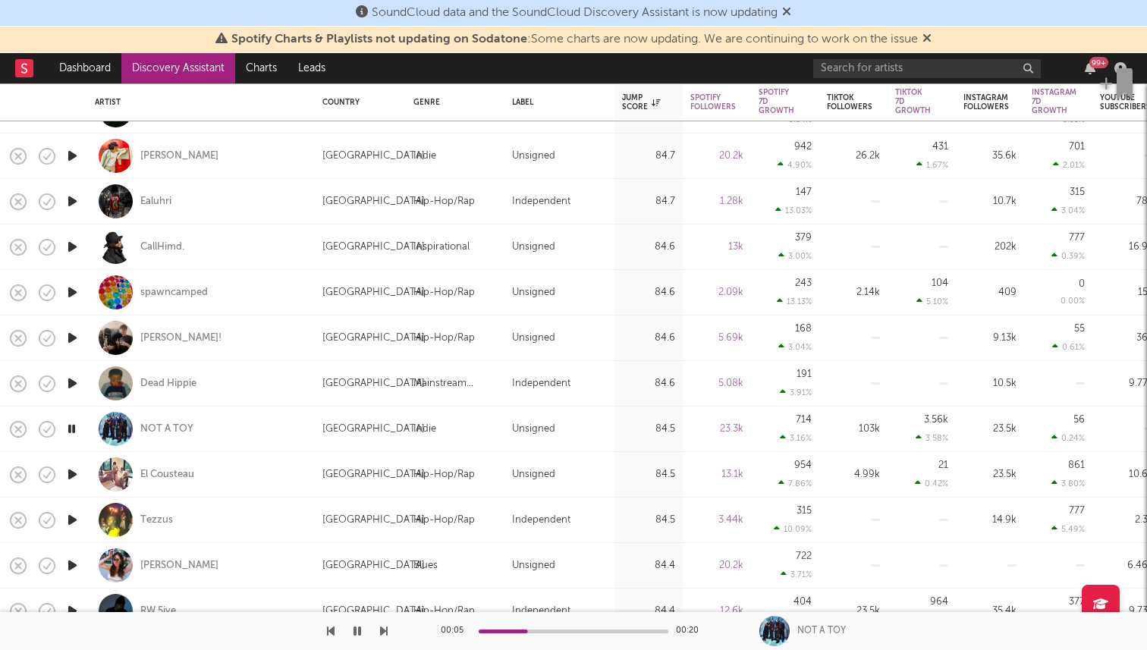
click at [77, 465] on icon "button" at bounding box center [72, 474] width 16 height 19
click at [68, 522] on icon "button" at bounding box center [72, 519] width 16 height 19
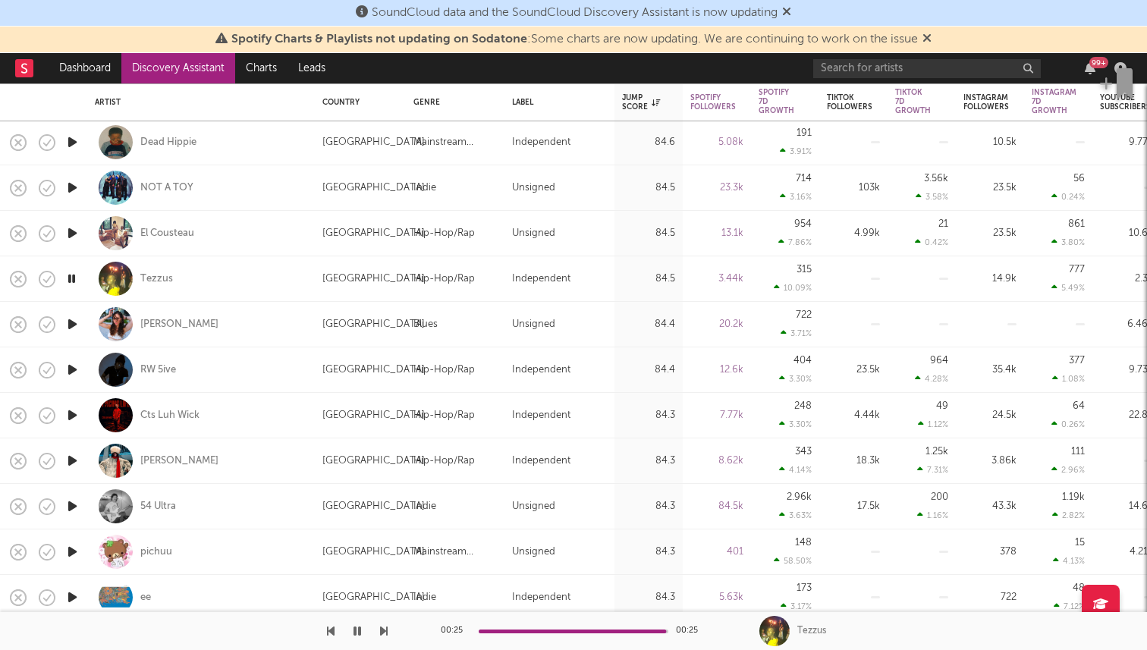
click at [73, 457] on icon "button" at bounding box center [72, 460] width 16 height 19
click at [990, 59] on input "text" at bounding box center [926, 68] width 227 height 19
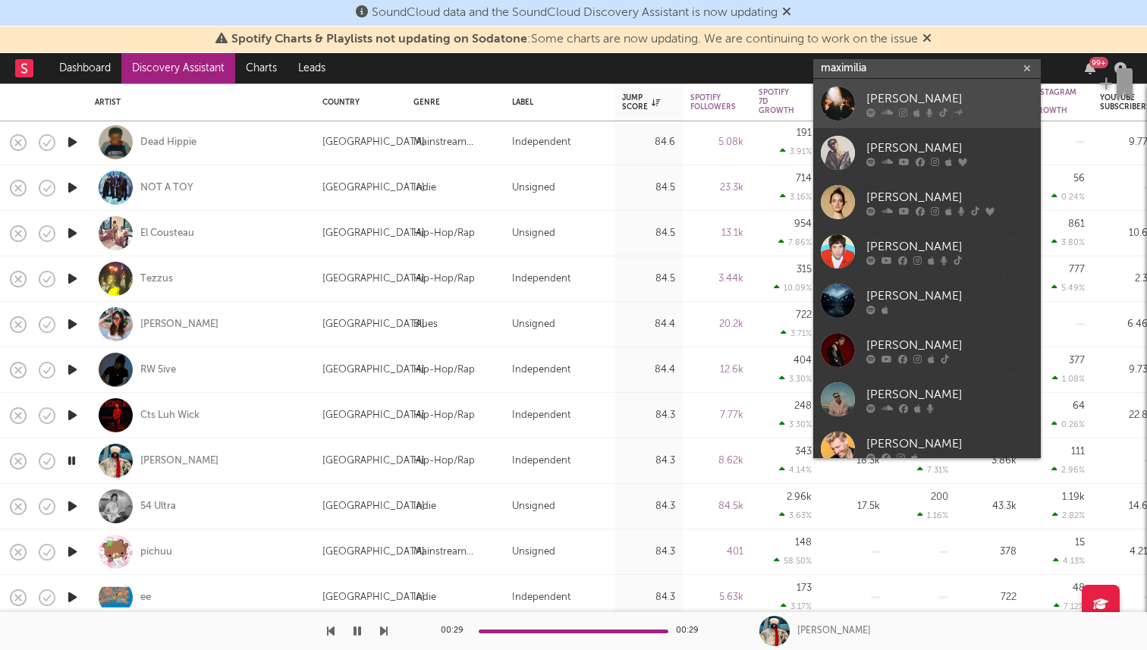
type input "maximilia"
click at [998, 113] on div at bounding box center [949, 112] width 167 height 9
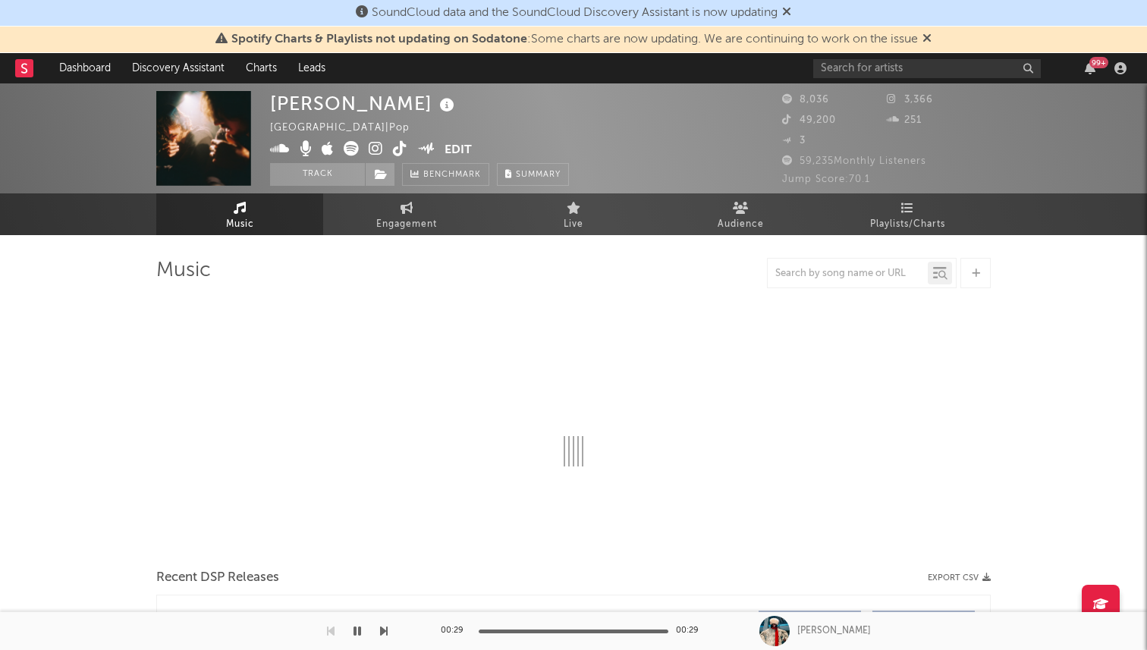
select select "6m"
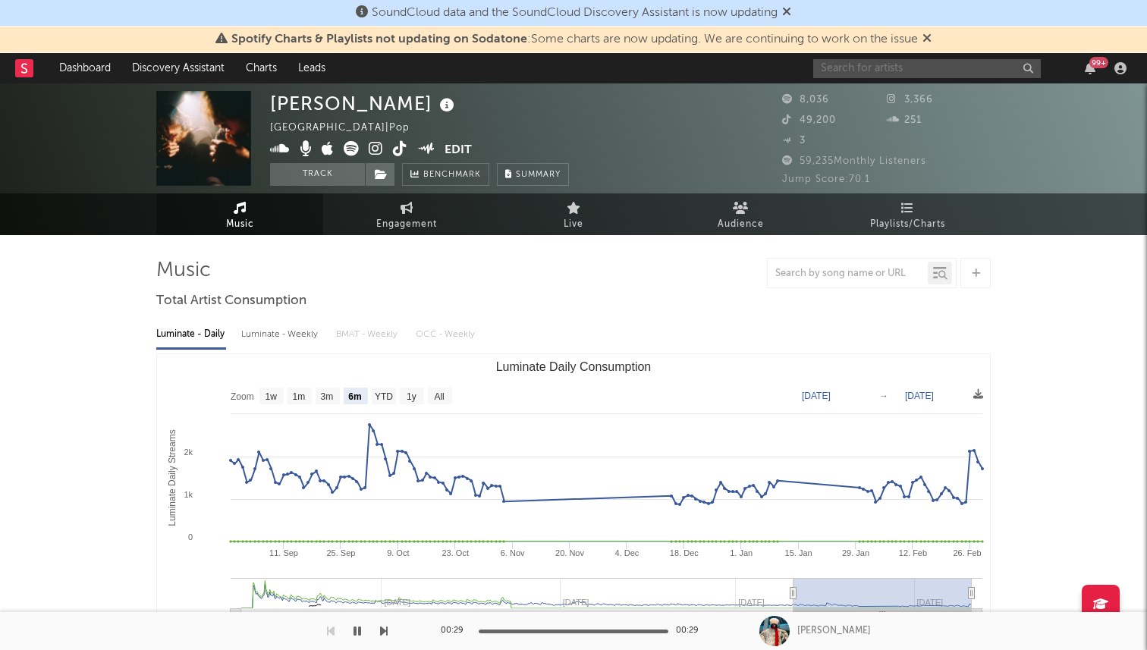
click at [876, 74] on input "text" at bounding box center [926, 68] width 227 height 19
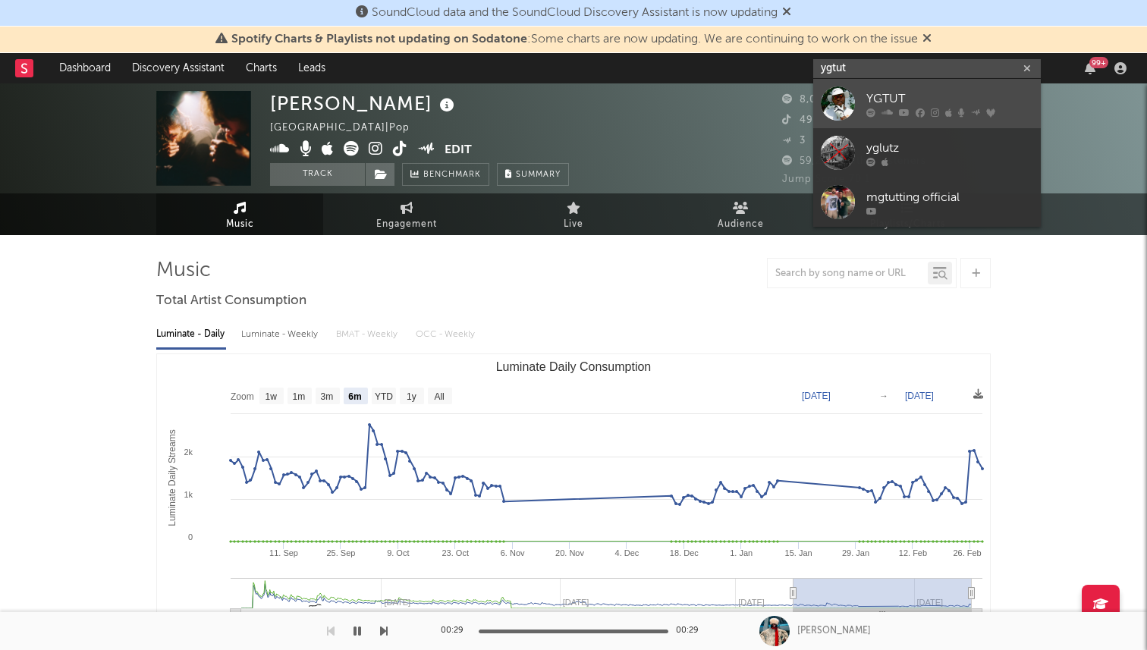
type input "ygtut"
click at [871, 108] on icon at bounding box center [870, 112] width 9 height 9
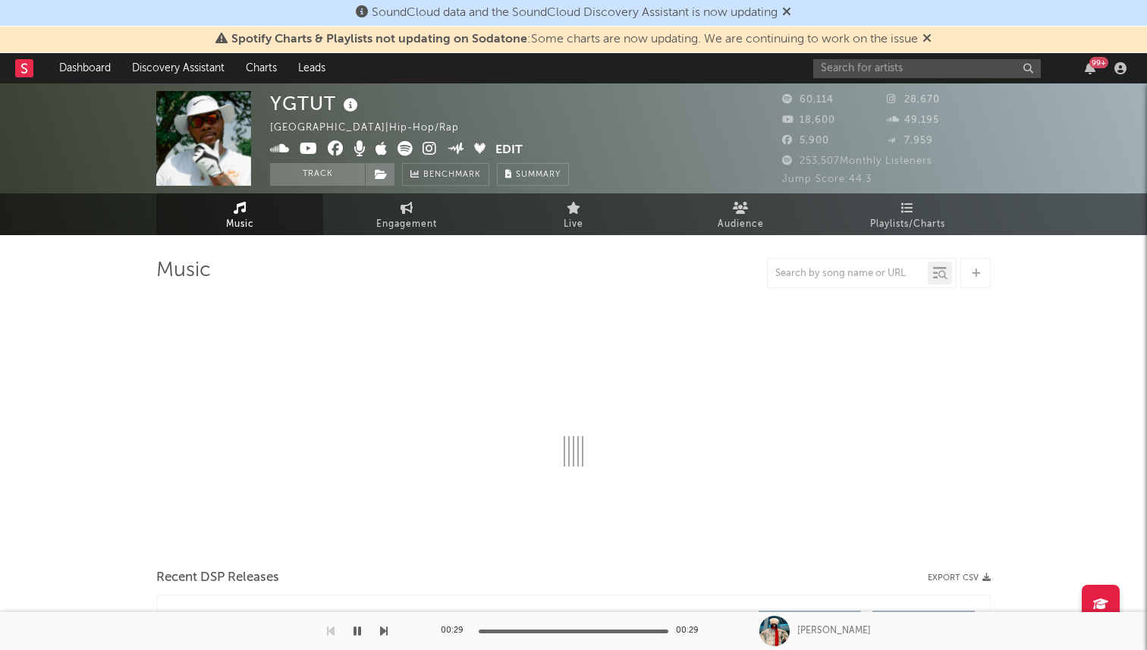
select select "6m"
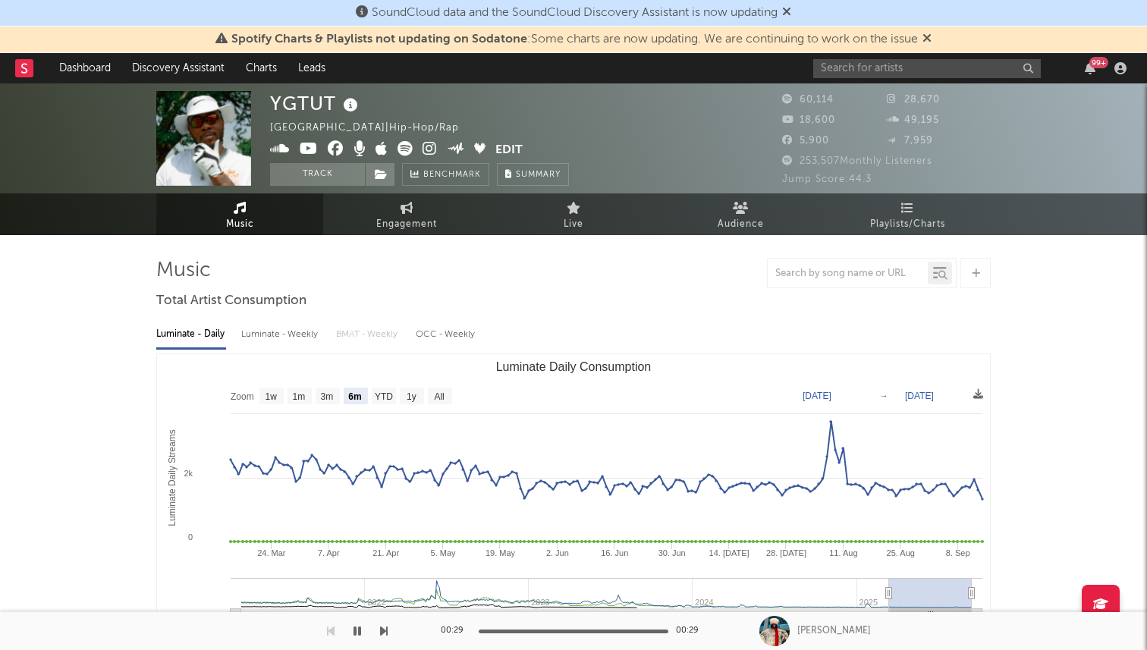
scroll to position [31, 0]
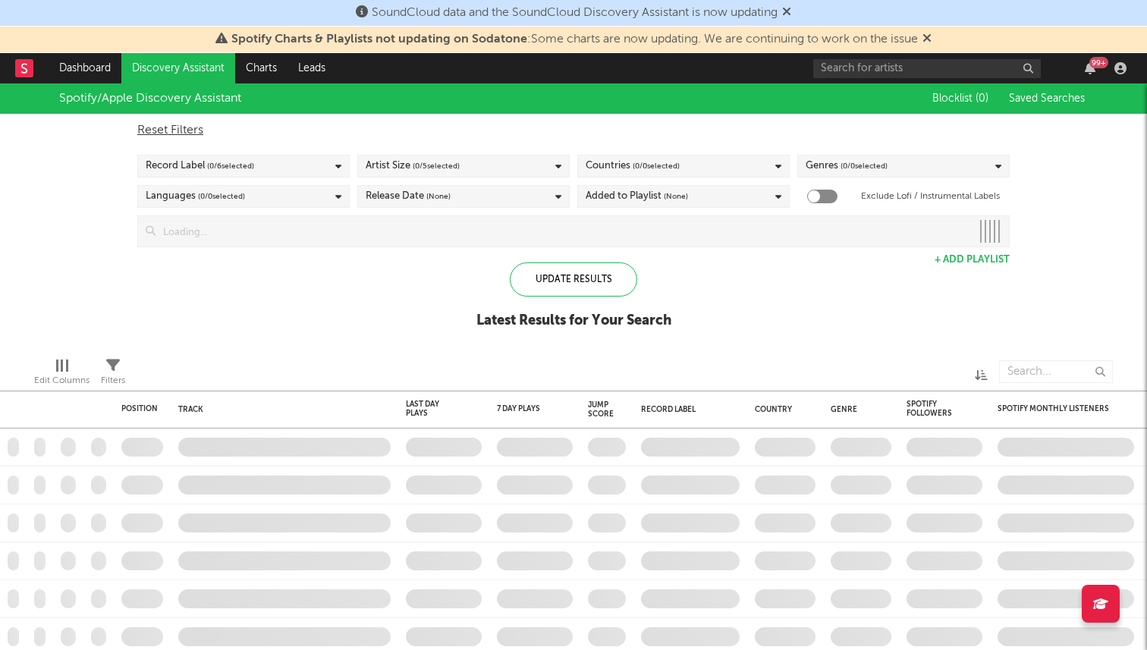
checkbox input "true"
